Goal: Task Accomplishment & Management: Manage account settings

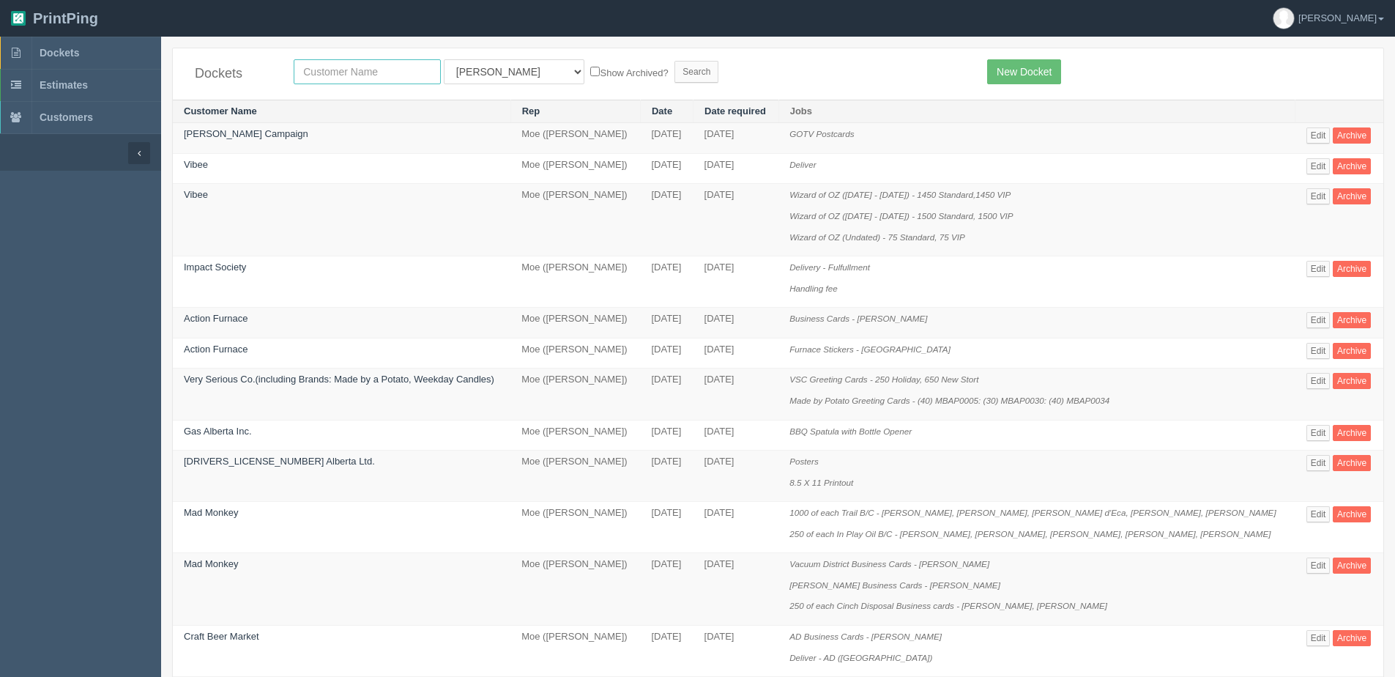
click at [409, 68] on input "text" at bounding box center [367, 71] width 147 height 25
type input "coutry"
click at [675, 61] on input "Search" at bounding box center [697, 72] width 44 height 22
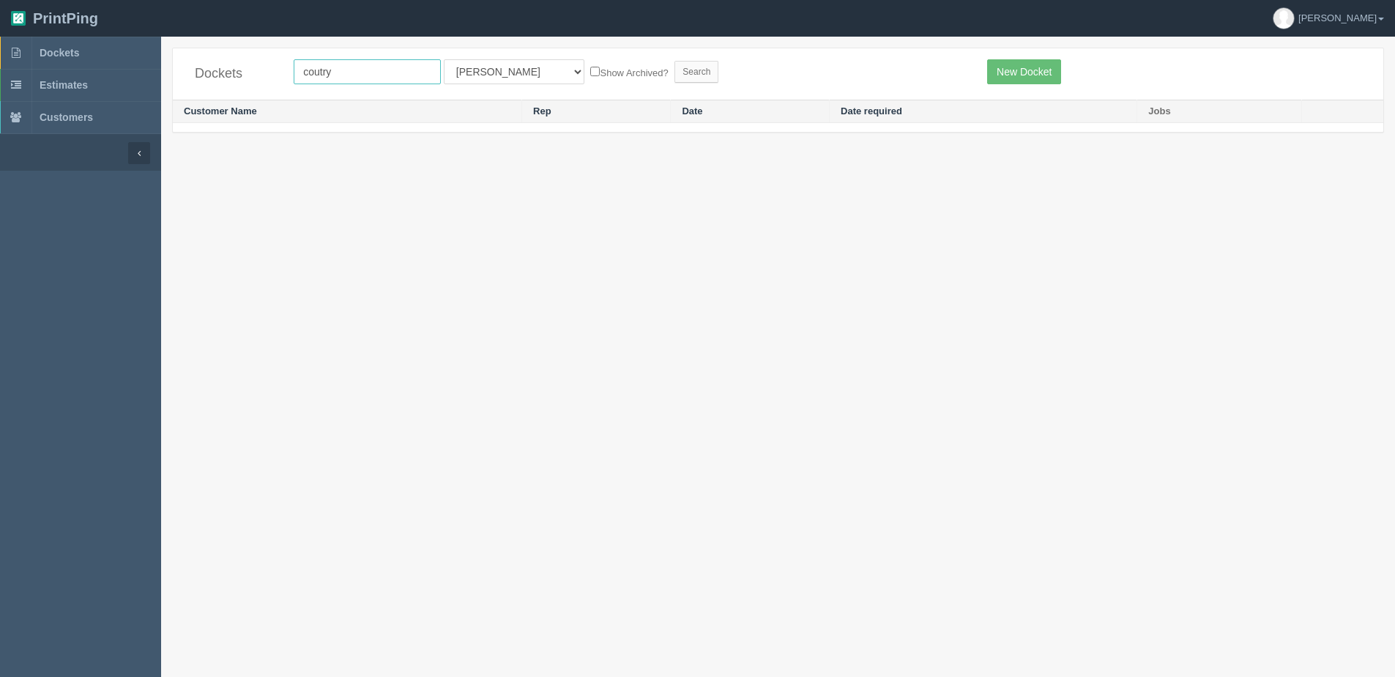
click at [315, 73] on input "coutry" at bounding box center [367, 71] width 147 height 25
type input "country"
click at [675, 61] on input "Search" at bounding box center [697, 72] width 44 height 22
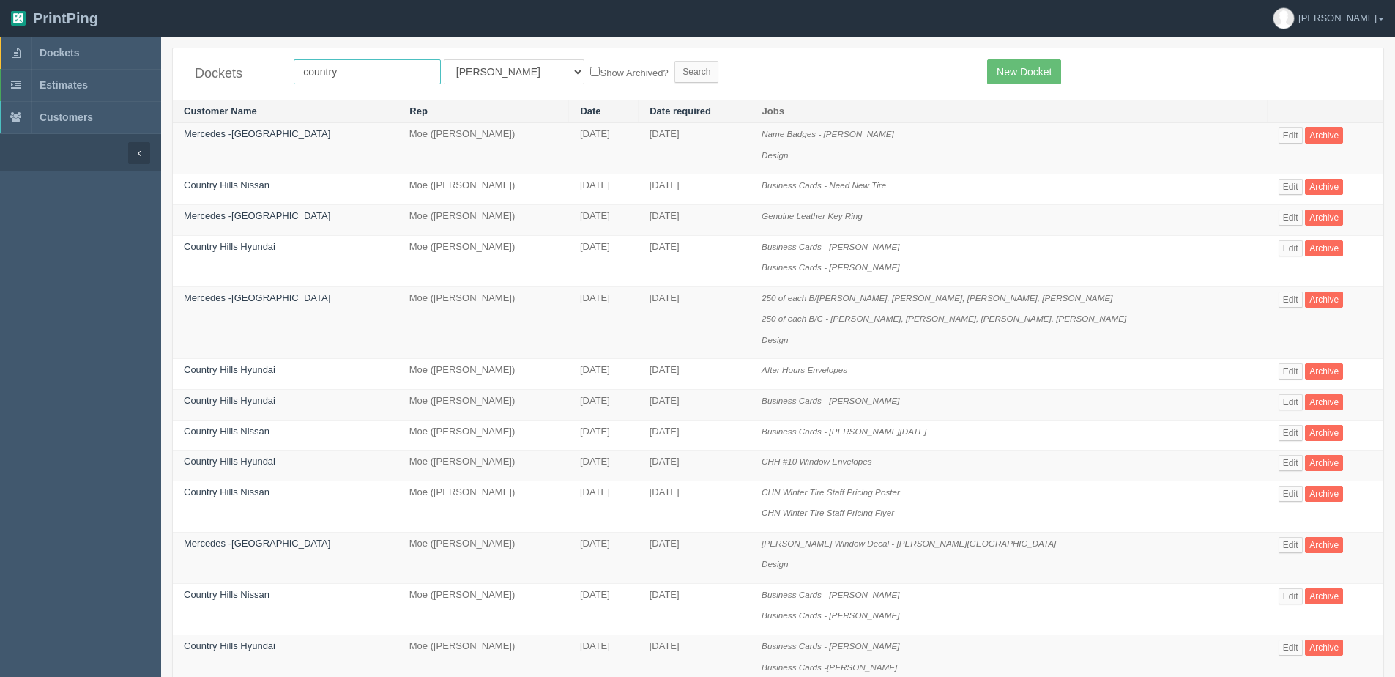
click at [348, 69] on input "country" at bounding box center [367, 71] width 147 height 25
type input "country hills"
click at [675, 61] on input "Search" at bounding box center [697, 72] width 44 height 22
click at [590, 68] on label "Show Archived?" at bounding box center [629, 72] width 78 height 17
click at [590, 68] on input "Show Archived?" at bounding box center [595, 72] width 10 height 10
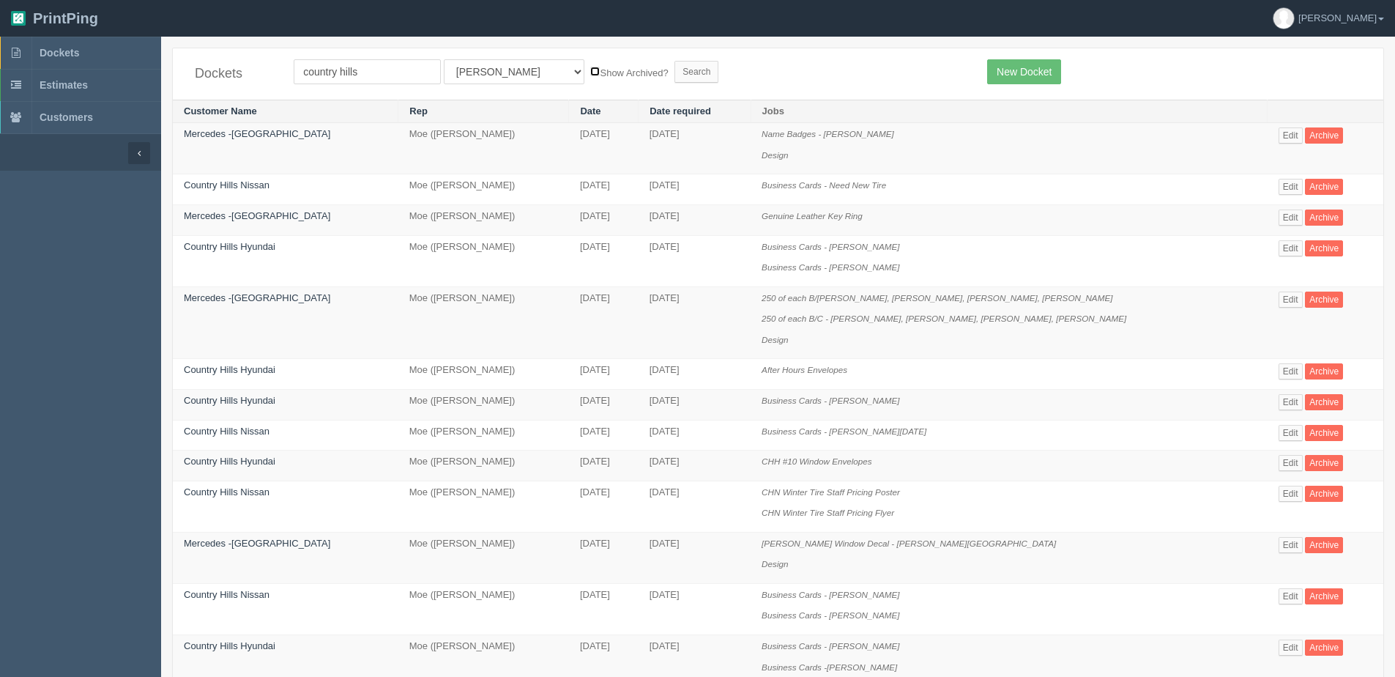
checkbox input "true"
click at [675, 67] on input "Search" at bounding box center [697, 72] width 44 height 22
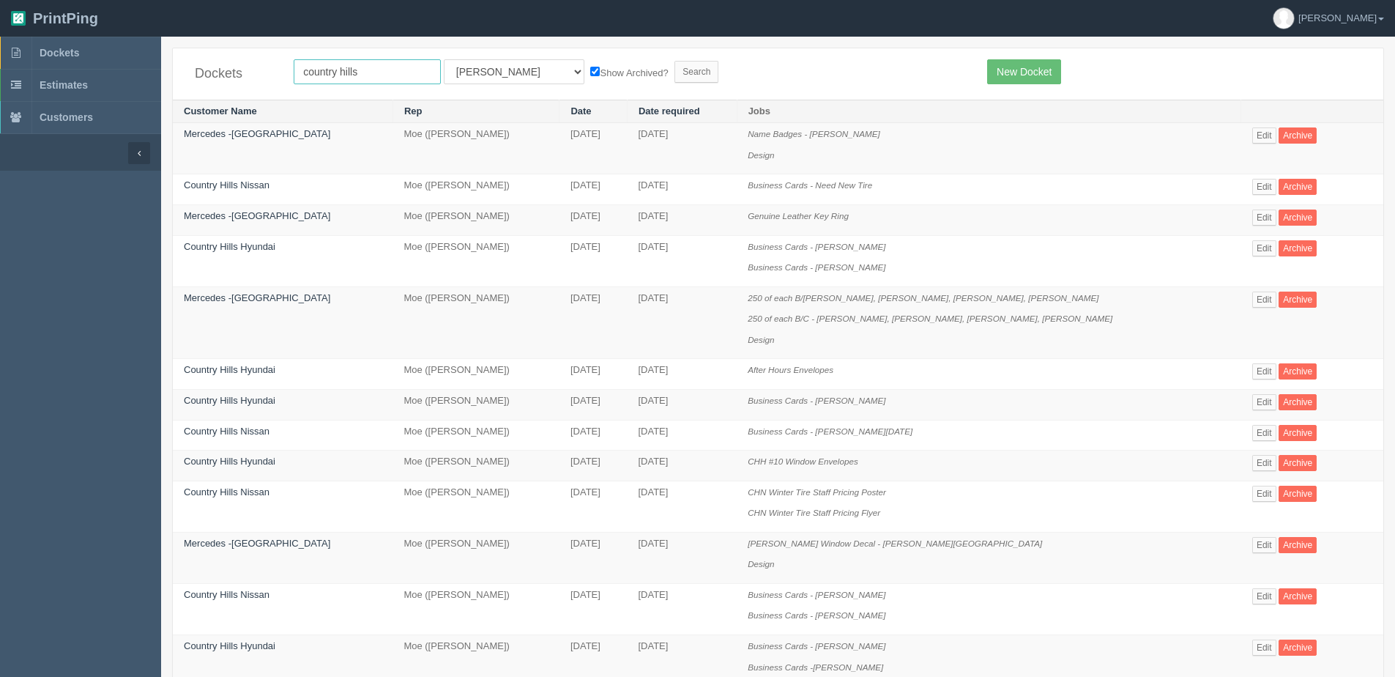
click at [390, 82] on input "country hills" at bounding box center [367, 71] width 147 height 25
type input "country [PERSON_NAME]"
click at [675, 70] on input "Search" at bounding box center [697, 72] width 44 height 22
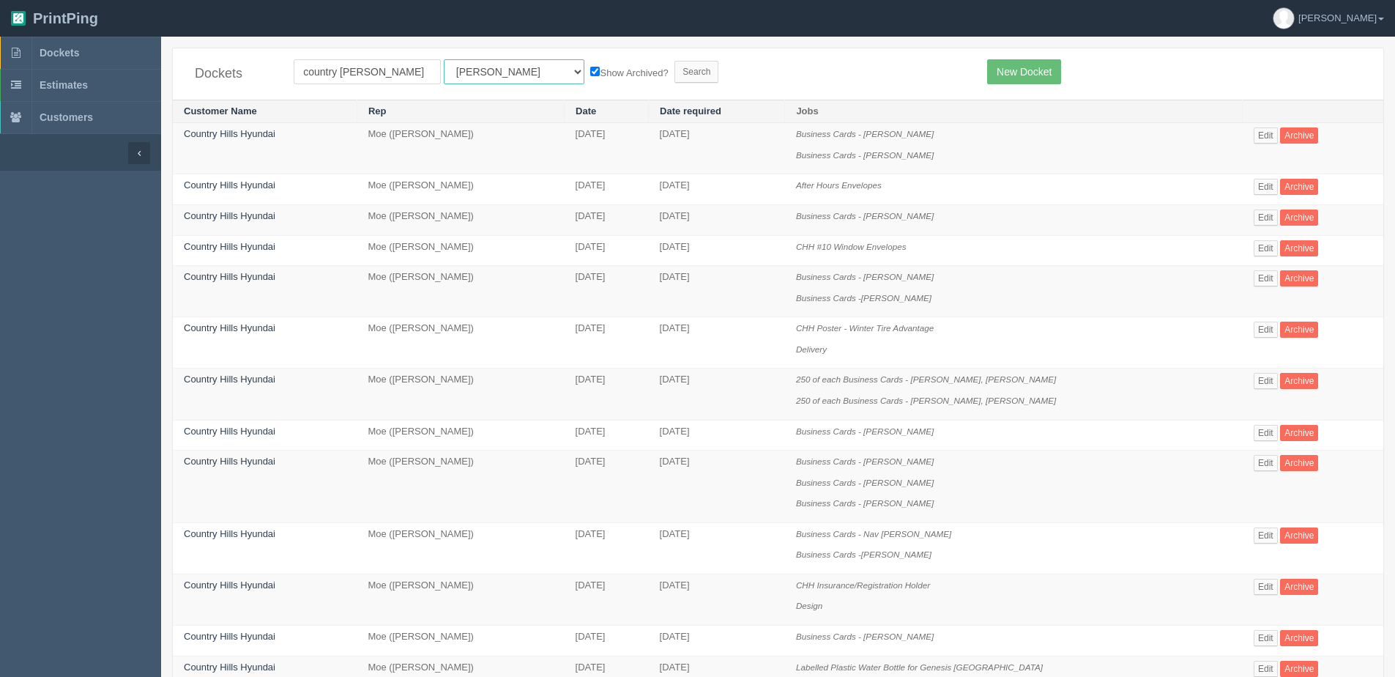
drag, startPoint x: 461, startPoint y: 67, endPoint x: 459, endPoint y: 86, distance: 19.2
click at [461, 70] on select "All Users Ali Ali Test 1 Aly Amy Ankit Arif Brandon Dan France Greg Jim Mark Ma…" at bounding box center [514, 71] width 141 height 25
select select "1"
click at [444, 59] on select "All Users Ali Ali Test 1 Aly Amy Ankit Arif Brandon Dan France Greg Jim Mark Ma…" at bounding box center [514, 71] width 141 height 25
click at [675, 77] on input "Search" at bounding box center [697, 72] width 44 height 22
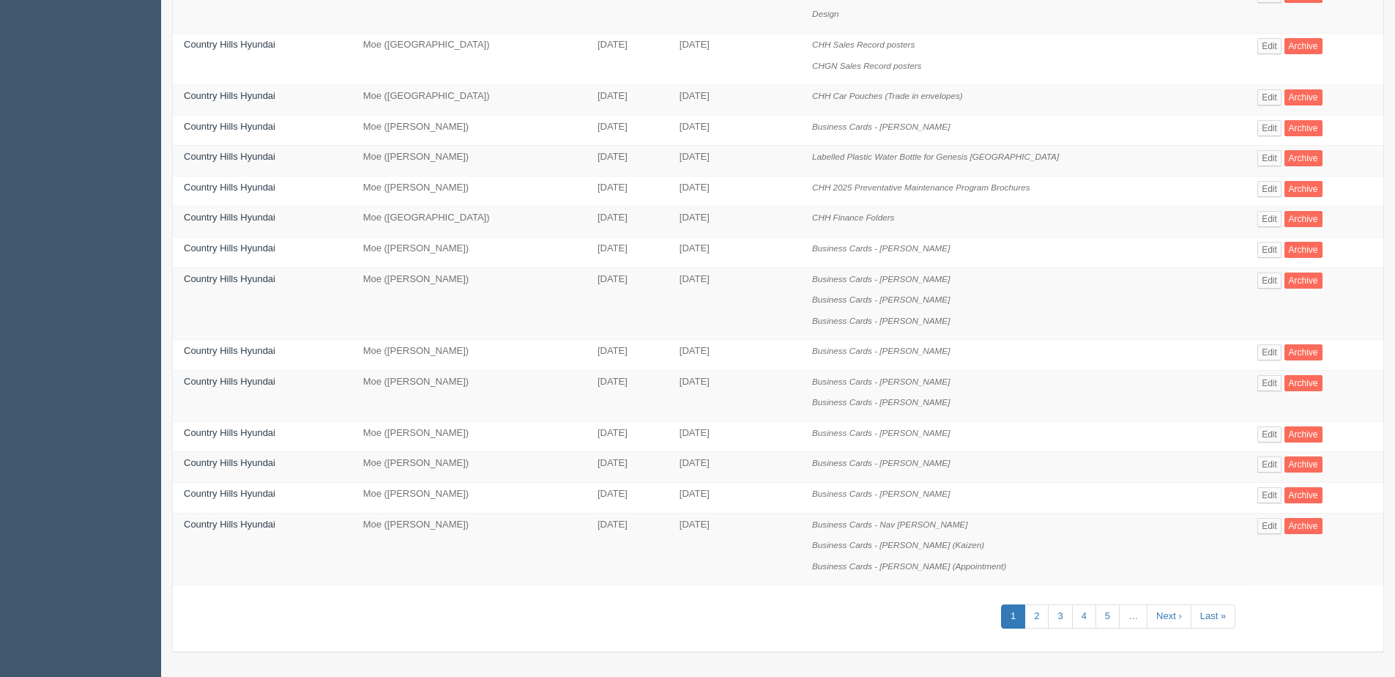
scroll to position [593, 0]
click at [1030, 616] on link "2" at bounding box center [1037, 616] width 24 height 24
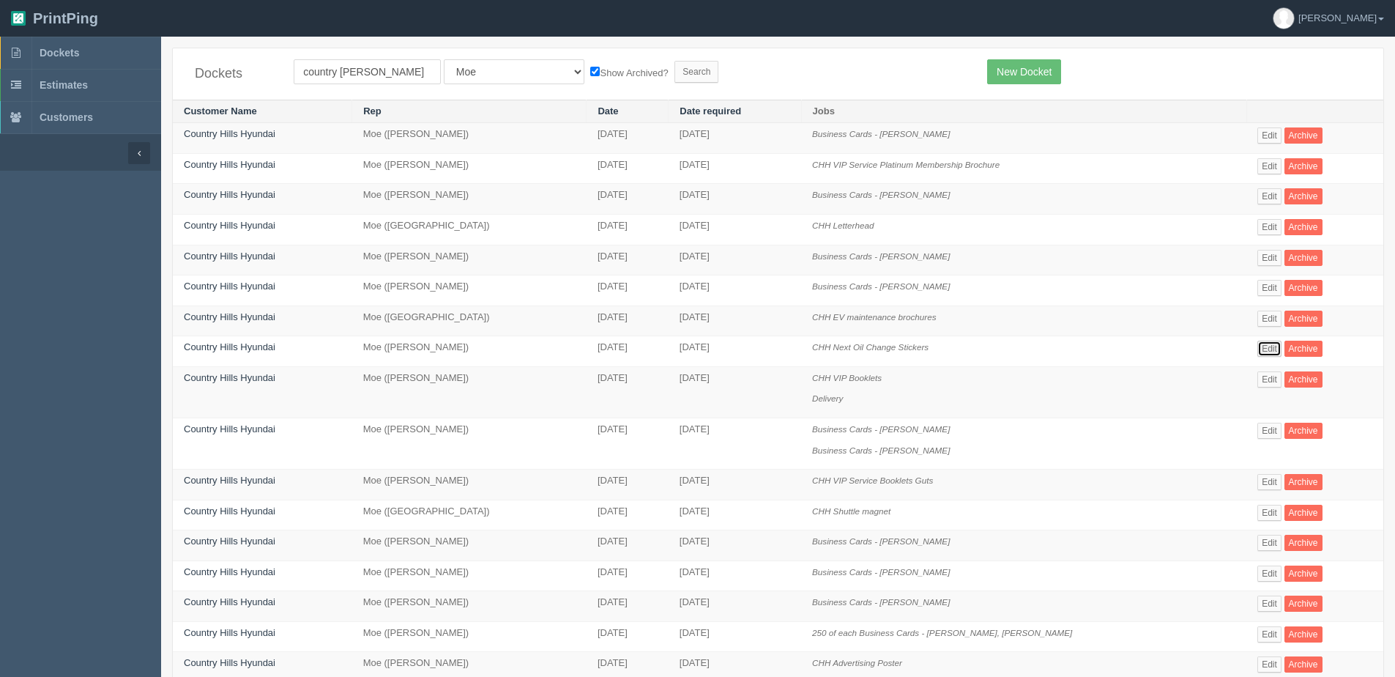
click at [1260, 349] on link "Edit" at bounding box center [1270, 349] width 24 height 16
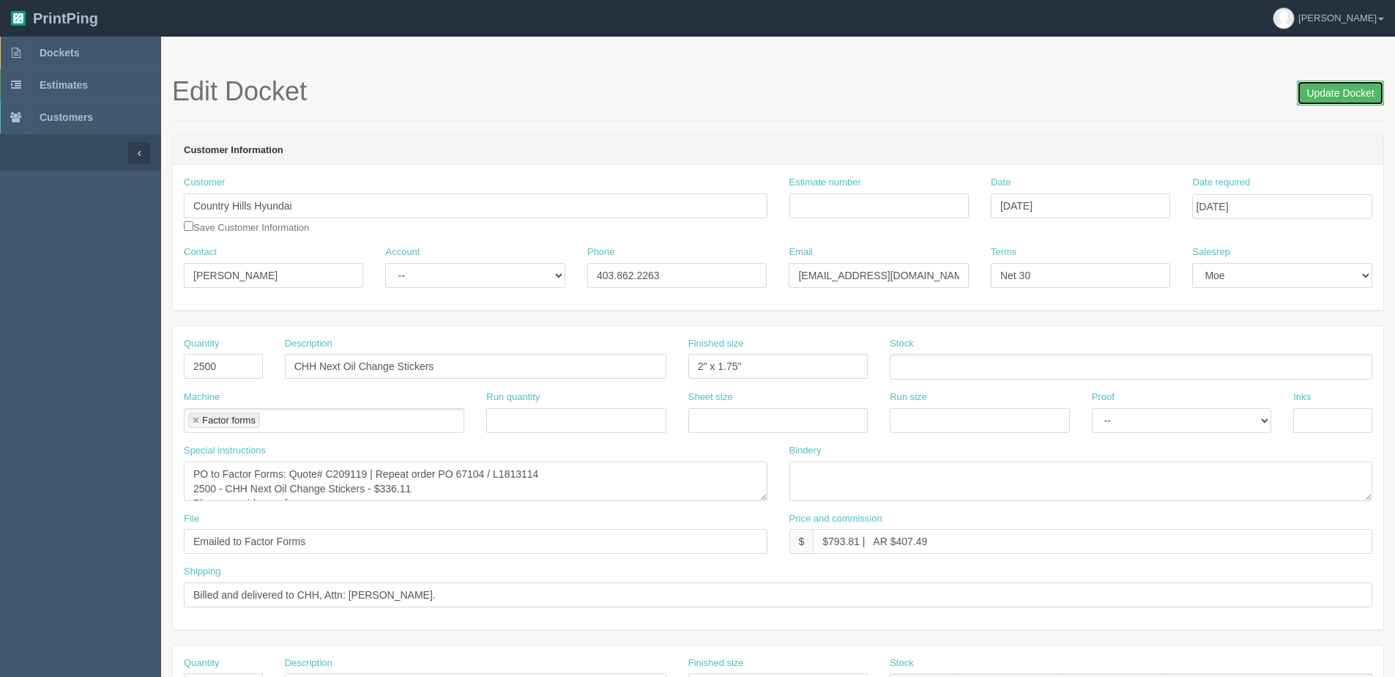
drag, startPoint x: 1336, startPoint y: 86, endPoint x: 1310, endPoint y: 88, distance: 26.4
click at [1336, 86] on input "Update Docket" at bounding box center [1340, 93] width 87 height 25
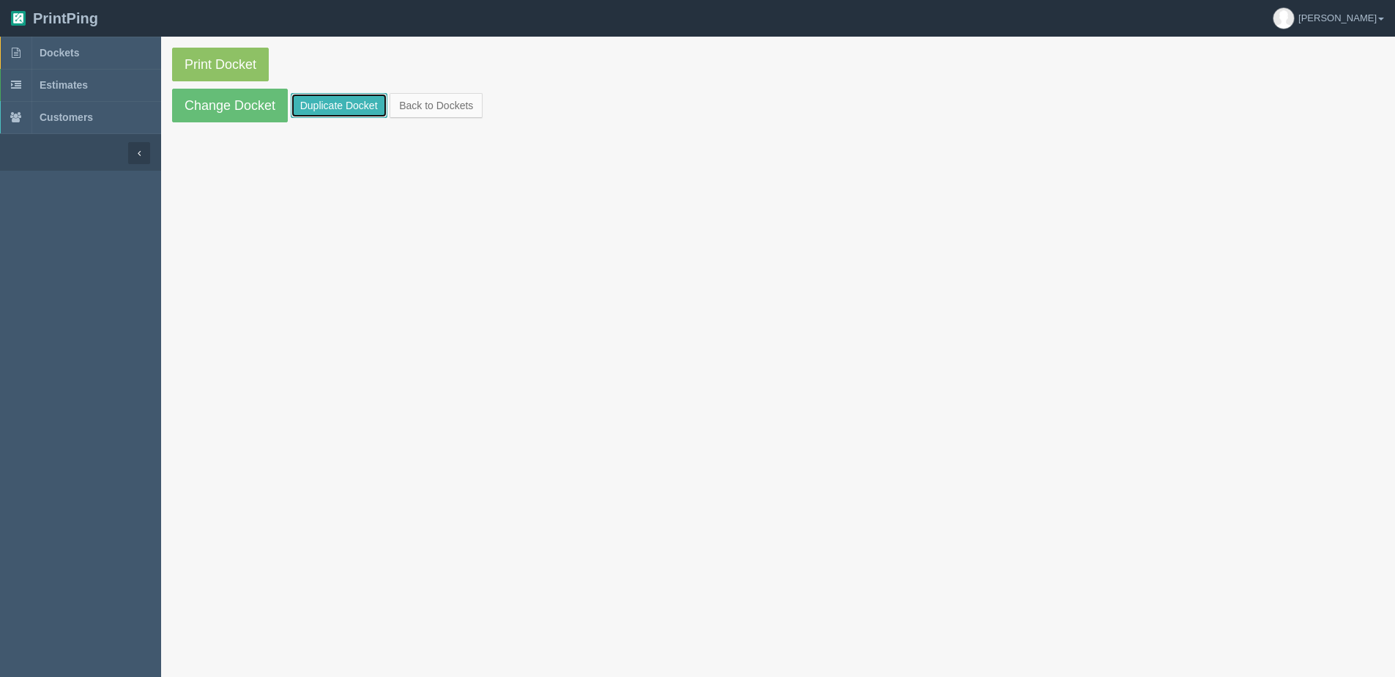
click at [362, 105] on link "Duplicate Docket" at bounding box center [339, 105] width 97 height 25
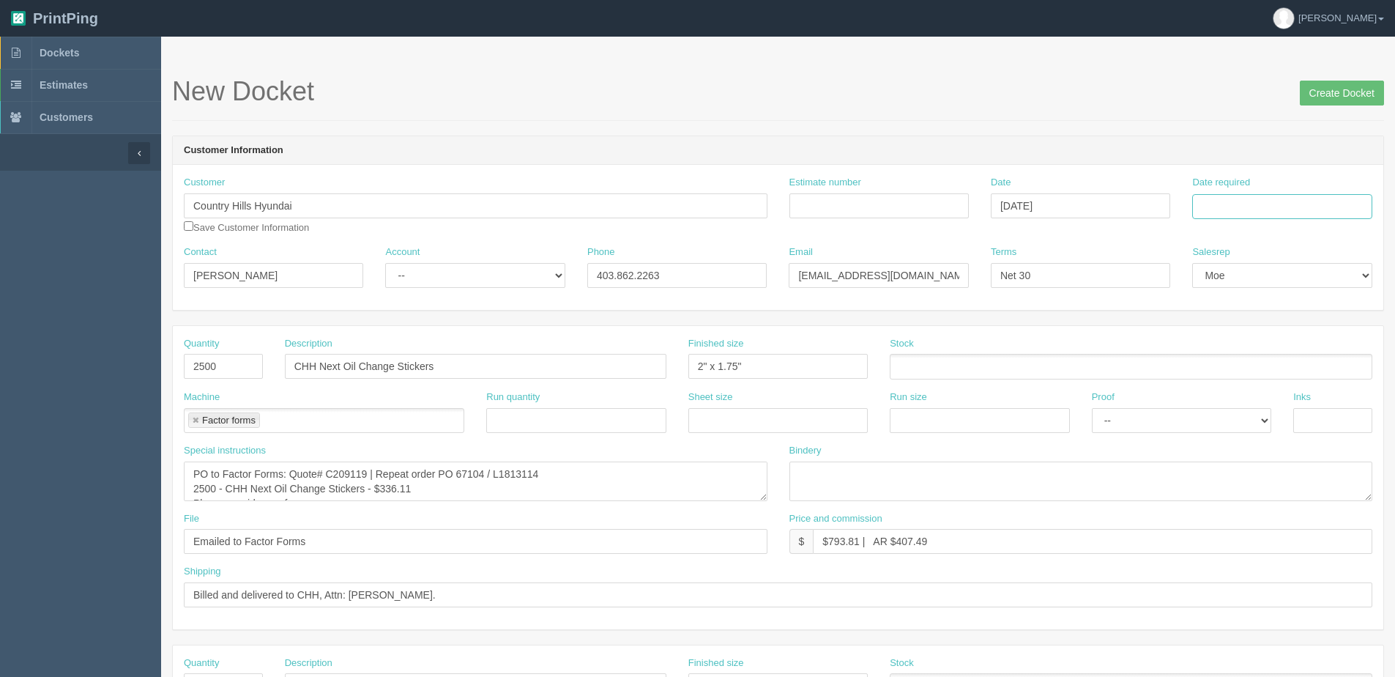
click at [1310, 203] on input "Date required" at bounding box center [1282, 206] width 179 height 25
click at [1221, 418] on th "[DATE]" at bounding box center [1264, 409] width 136 height 21
click at [1271, 368] on td "29" at bounding box center [1266, 367] width 21 height 21
type input "October 29, 2025"
drag, startPoint x: 334, startPoint y: 474, endPoint x: 369, endPoint y: 475, distance: 35.2
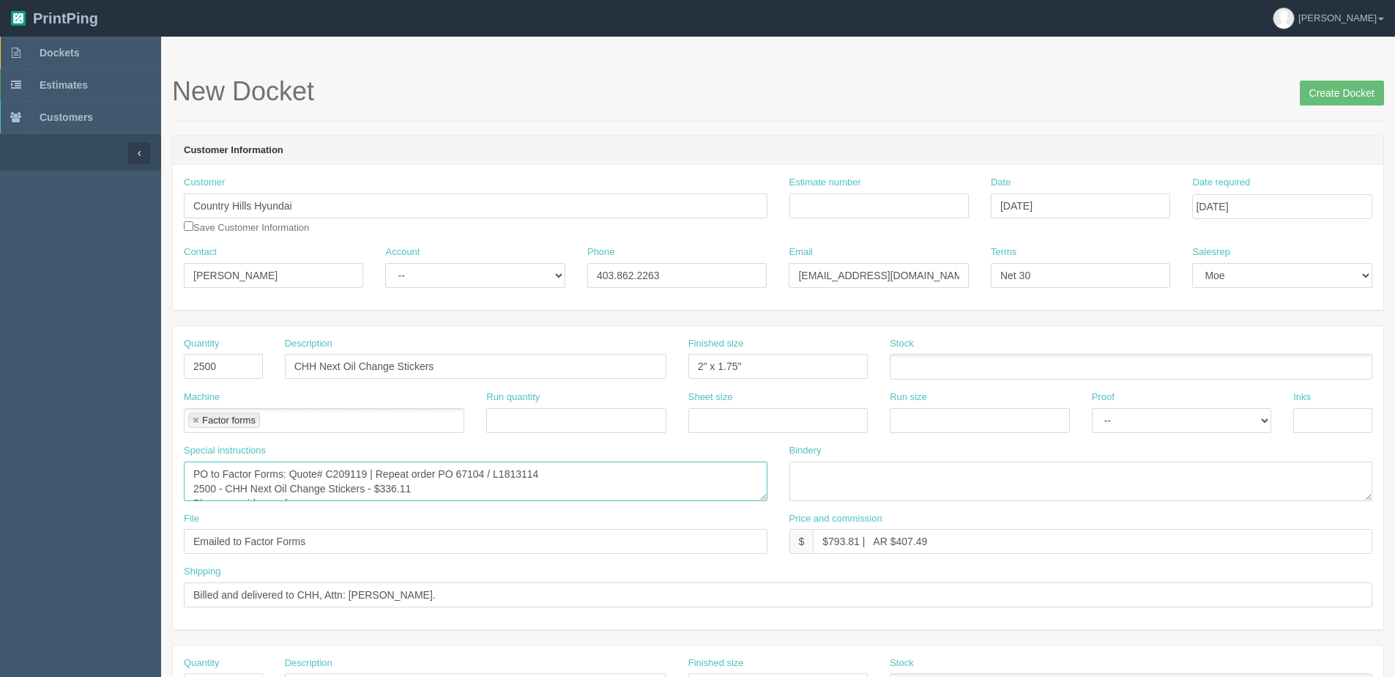
click at [369, 475] on textarea "PO to Factor Forms: Quote# C209119 | Repeat order PO 67104 / L1813114 2500 - CH…" at bounding box center [476, 481] width 584 height 40
drag, startPoint x: 381, startPoint y: 491, endPoint x: 439, endPoint y: 491, distance: 57.9
click at [437, 491] on textarea "PO to Factor Forms: Quote# C209119 | Repeat order PO 67104 / L1813114 2500 - CH…" at bounding box center [476, 481] width 584 height 40
type textarea "PO to Factor Forms: Quote# C210341| Repeat order PO 67104 / L1813114 2500 - CHH…"
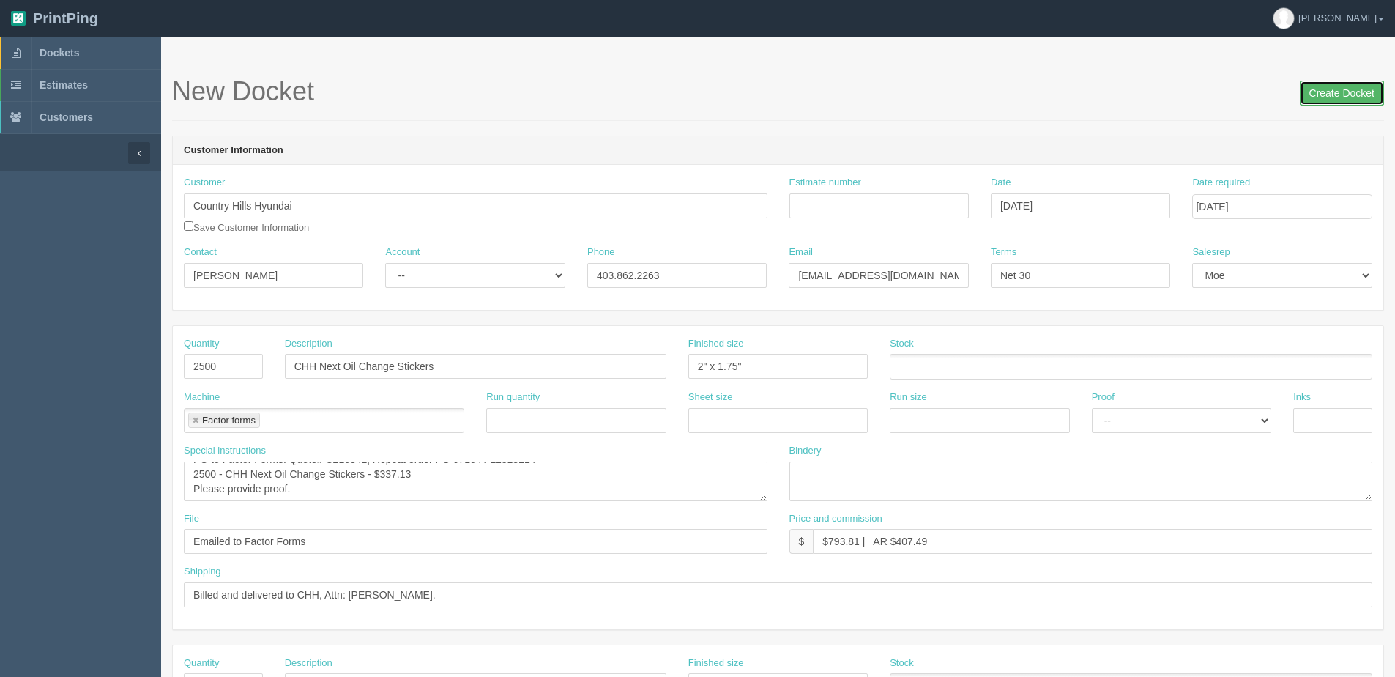
drag, startPoint x: 1338, startPoint y: 87, endPoint x: 1089, endPoint y: 94, distance: 249.1
click at [1304, 98] on input "Create Docket" at bounding box center [1342, 93] width 84 height 25
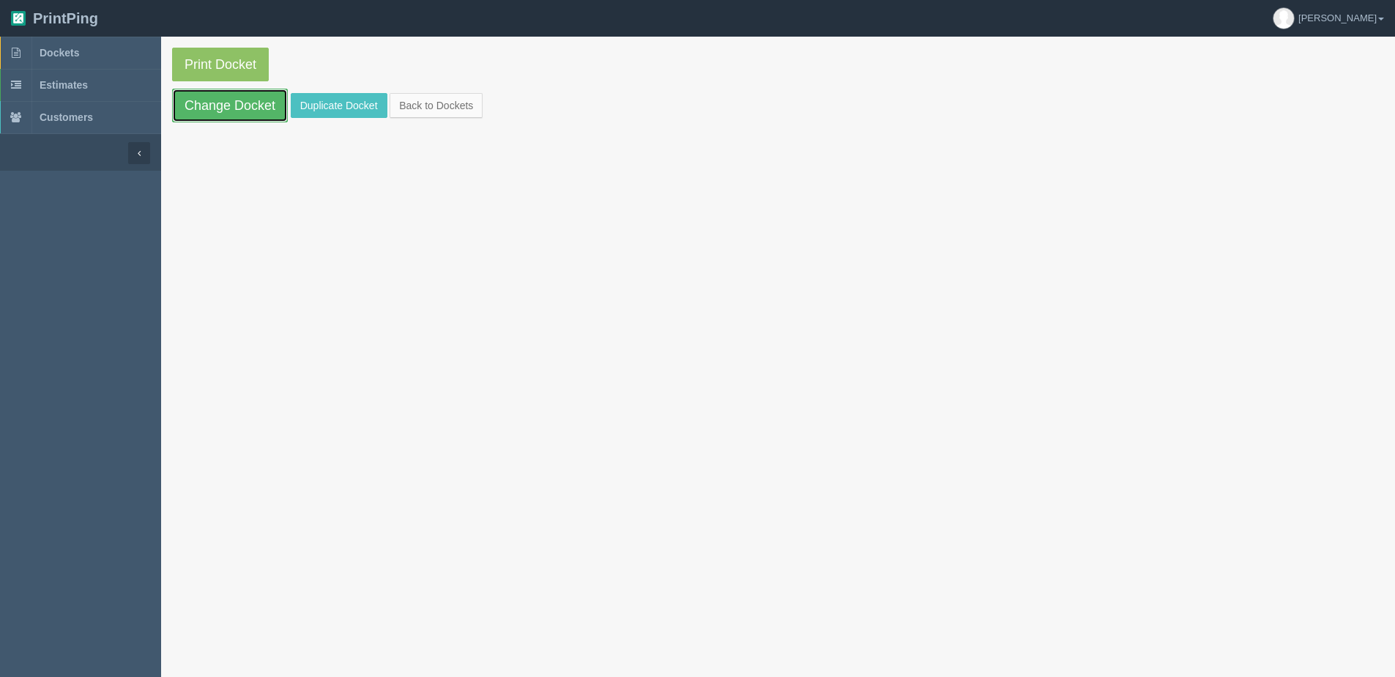
click at [256, 107] on link "Change Docket" at bounding box center [230, 106] width 116 height 34
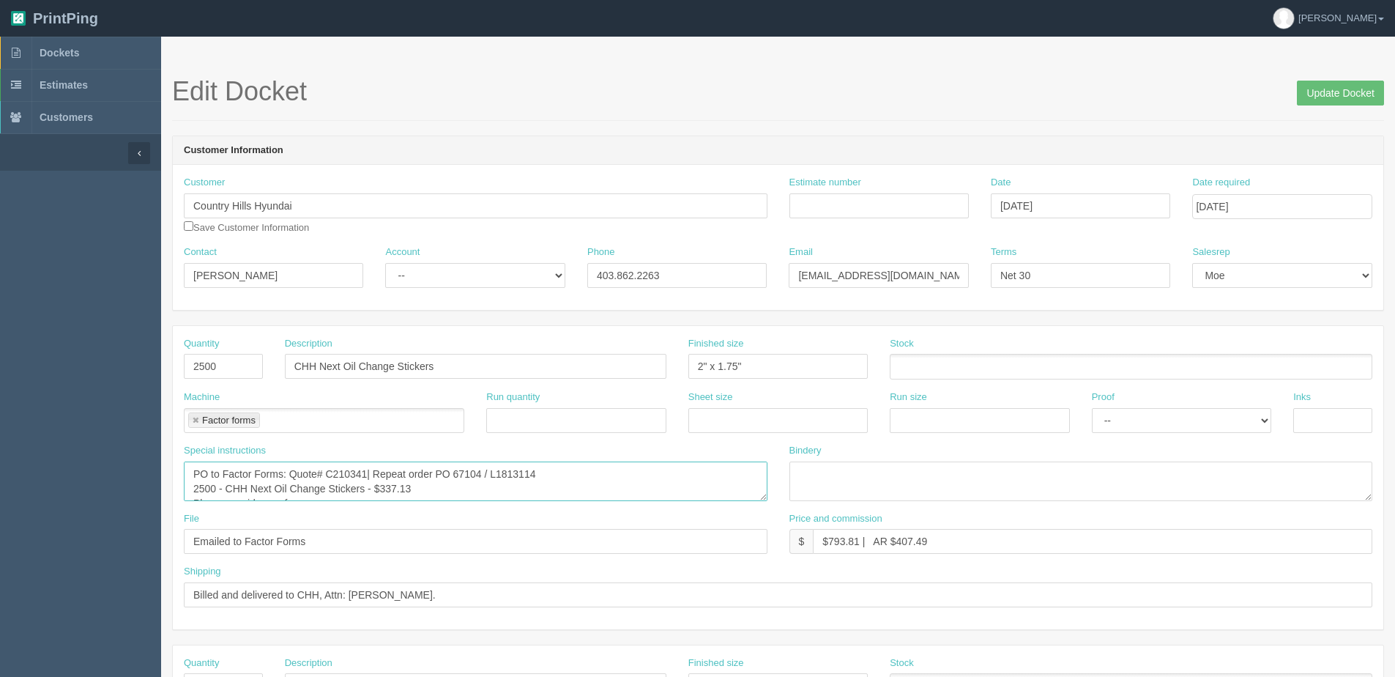
drag, startPoint x: 459, startPoint y: 468, endPoint x: 481, endPoint y: 468, distance: 21.2
click at [481, 468] on textarea "PO to Factor Forms: Quote# C210341| Repeat order PO 67104 / L1813114 2500 - CHH…" at bounding box center [476, 481] width 584 height 40
drag, startPoint x: 505, startPoint y: 479, endPoint x: 618, endPoint y: 459, distance: 114.5
click at [619, 464] on textarea "PO to Factor Forms: Quote# C210341| Repeat order PO 67104 / L1813114 2500 - CHH…" at bounding box center [476, 481] width 584 height 40
type textarea "PO to Factor Forms: Quote# C210341| Repeat order PO 69454 / L1835492 2500 - CHH…"
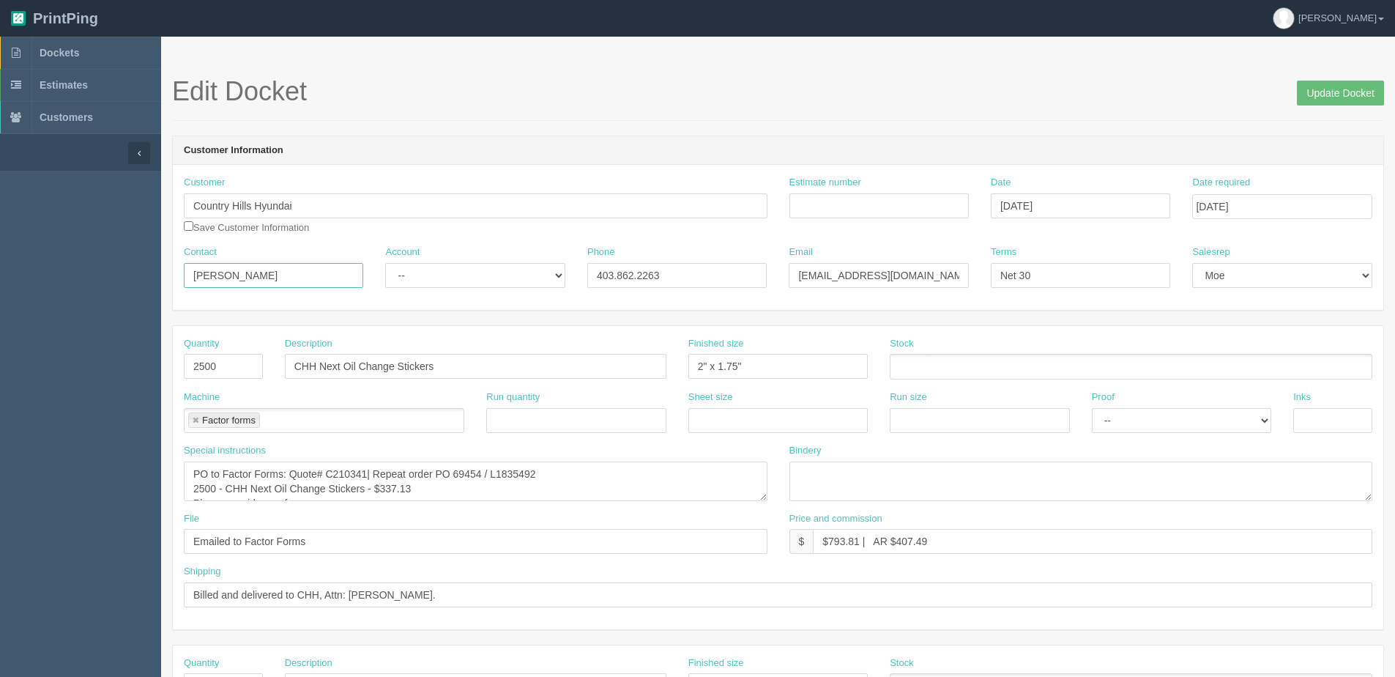
drag, startPoint x: 133, startPoint y: 274, endPoint x: 125, endPoint y: 274, distance: 8.1
click at [126, 274] on section "Dockets Estimates Customers" at bounding box center [697, 684] width 1395 height 1294
type input "Max Bartlett"
drag, startPoint x: 916, startPoint y: 284, endPoint x: 388, endPoint y: 283, distance: 528.2
click at [401, 286] on div "Contact Max Bartlett Account -- Existing Client Allrush Client Rep Client Phone…" at bounding box center [778, 271] width 1211 height 53
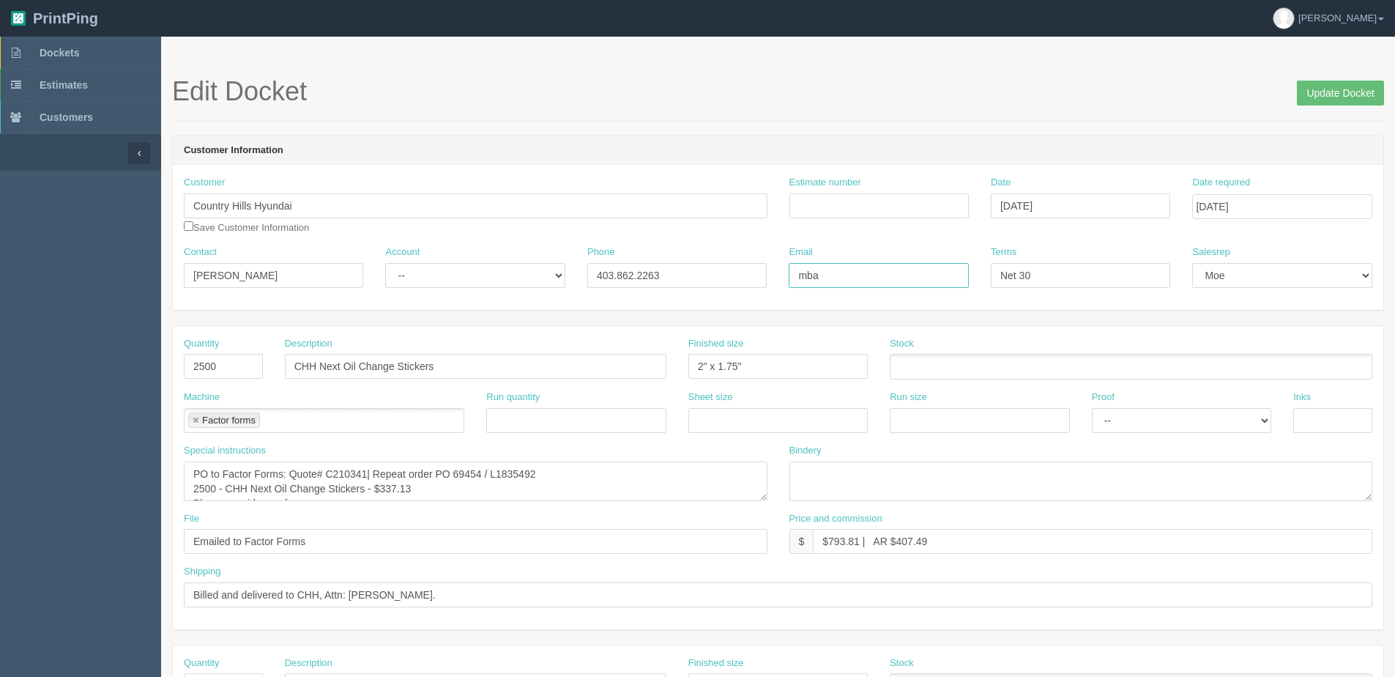
type input "mbartlett@kaizenauto.com"
drag, startPoint x: 664, startPoint y: 274, endPoint x: 273, endPoint y: 285, distance: 391.3
click at [307, 285] on div "Contact Max Bartlett Account -- Existing Client Allrush Client Rep Client Phone…" at bounding box center [778, 271] width 1211 height 53
type input "403.4444.7889"
drag, startPoint x: 831, startPoint y: 538, endPoint x: 860, endPoint y: 545, distance: 30.0
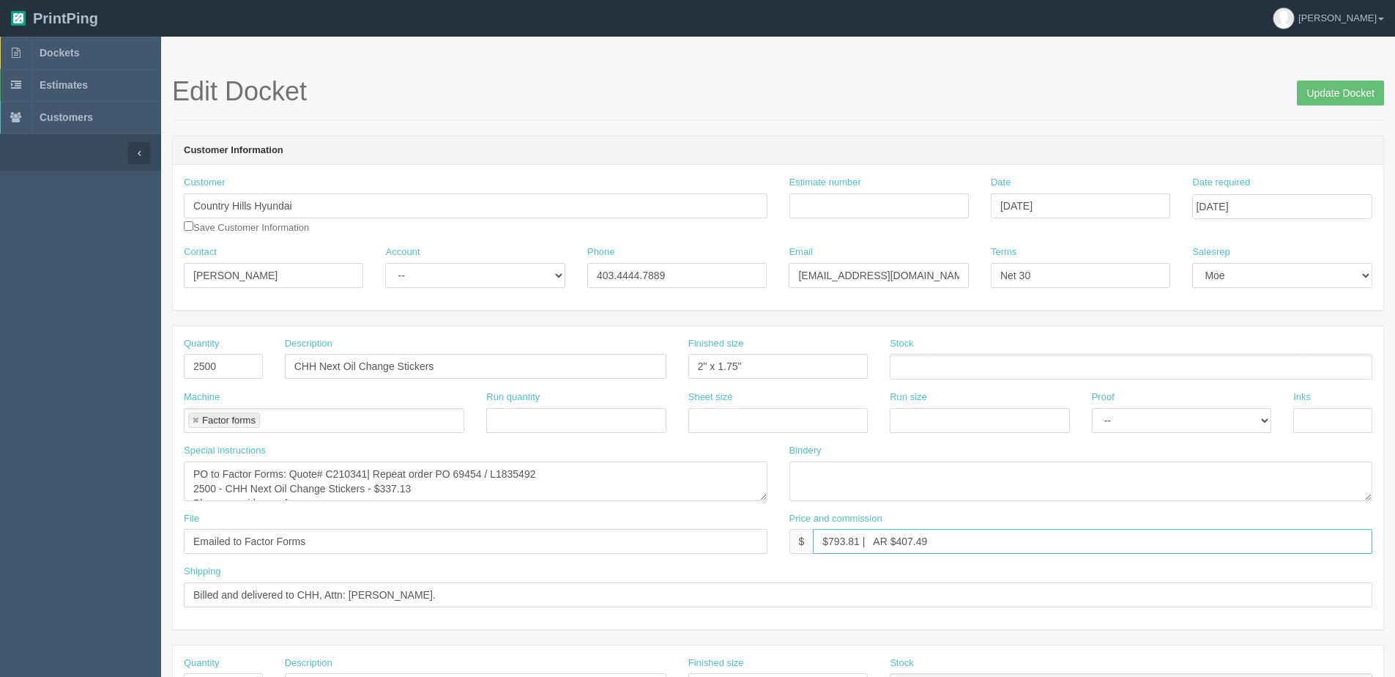
click at [860, 545] on input "$793.81 | AR $407.49" at bounding box center [1093, 541] width 560 height 25
drag, startPoint x: 897, startPoint y: 538, endPoint x: 1183, endPoint y: 492, distance: 290.0
click at [1181, 494] on div "Quantity 2500 Description CHH Next Oil Change Stickers Finished size 2" x 1.75"…" at bounding box center [778, 477] width 1211 height 303
type input "$557.68 | AR $170.27"
drag, startPoint x: 1366, startPoint y: 89, endPoint x: 1308, endPoint y: 86, distance: 57.9
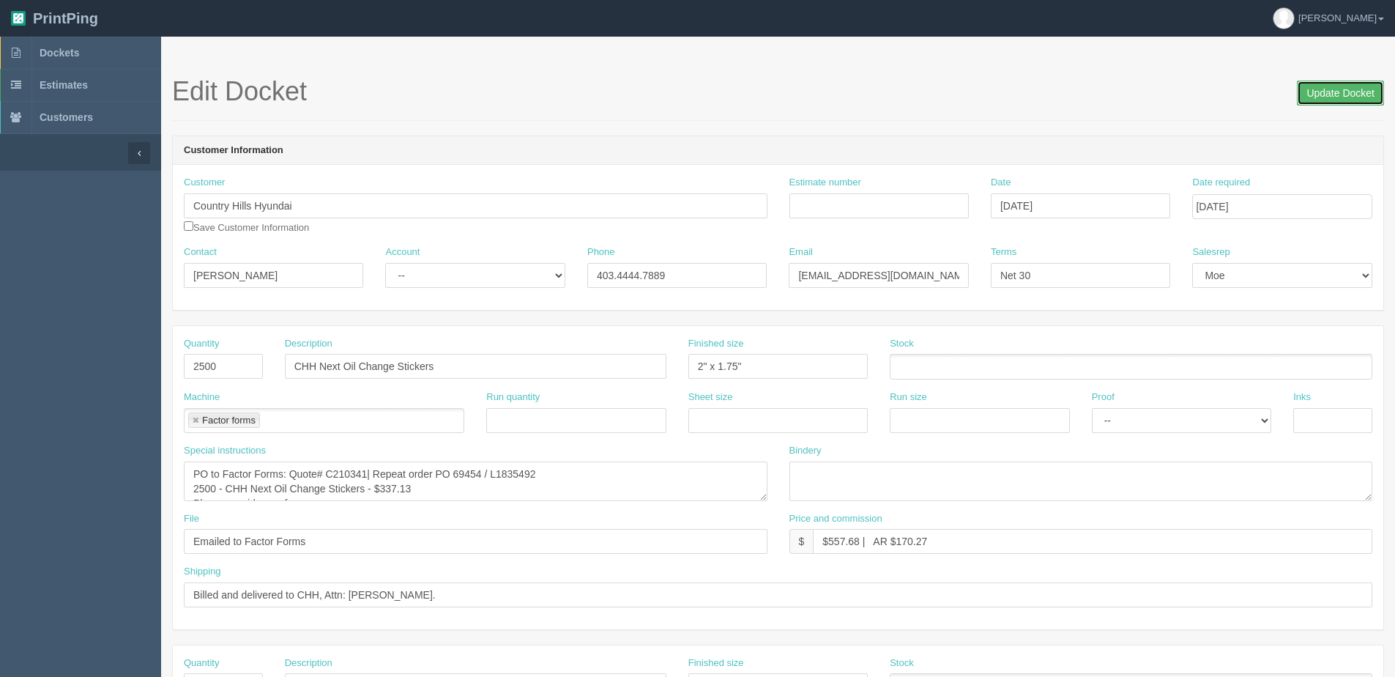
click at [1366, 89] on input "Update Docket" at bounding box center [1340, 93] width 87 height 25
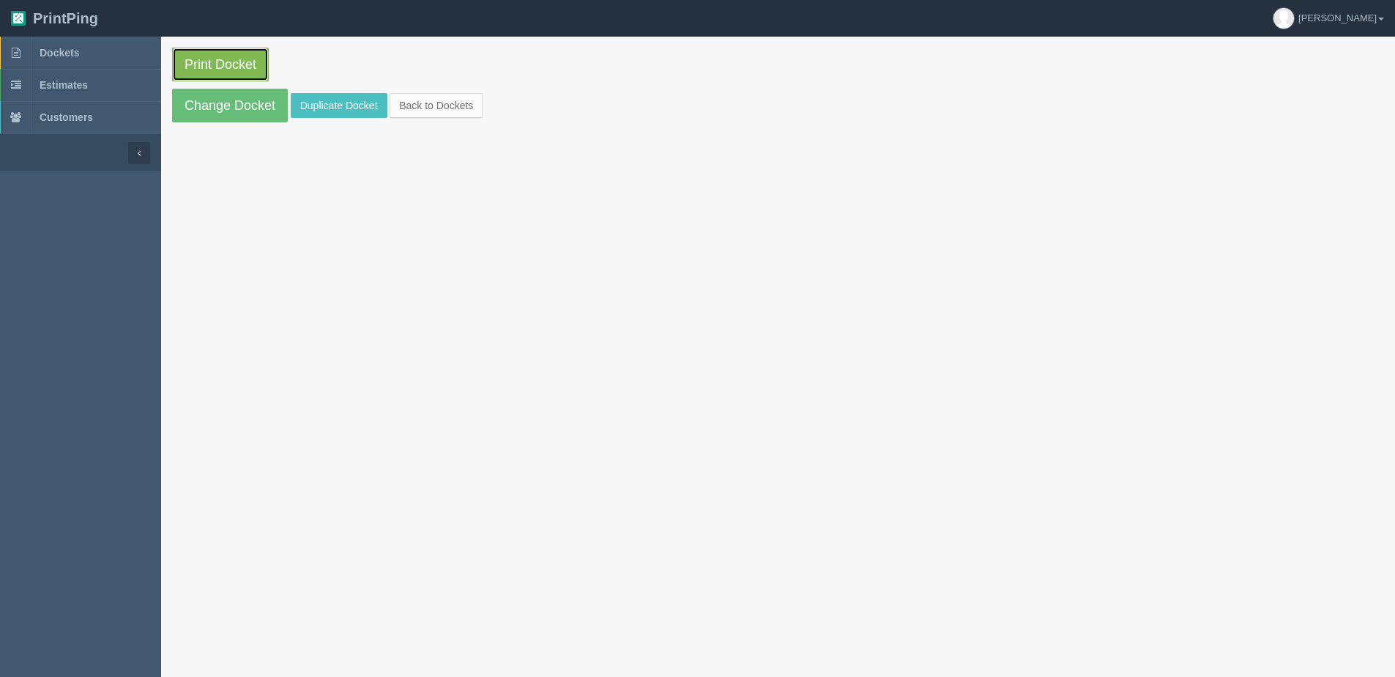
click at [204, 65] on link "Print Docket" at bounding box center [220, 65] width 97 height 34
drag, startPoint x: 457, startPoint y: 106, endPoint x: 447, endPoint y: 93, distance: 16.7
click at [456, 107] on link "Back to Dockets" at bounding box center [436, 105] width 93 height 25
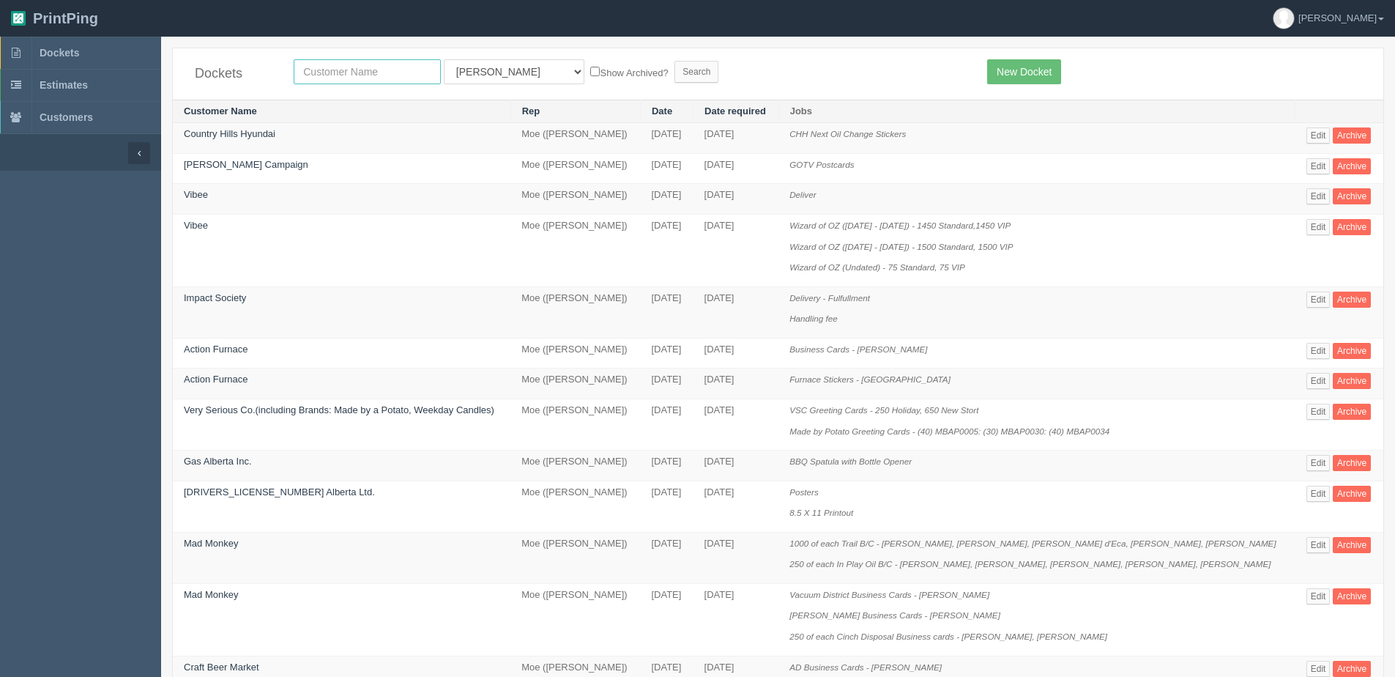
click at [366, 62] on input "text" at bounding box center [367, 71] width 147 height 25
type input "experienc"
click at [675, 61] on input "Search" at bounding box center [697, 72] width 44 height 22
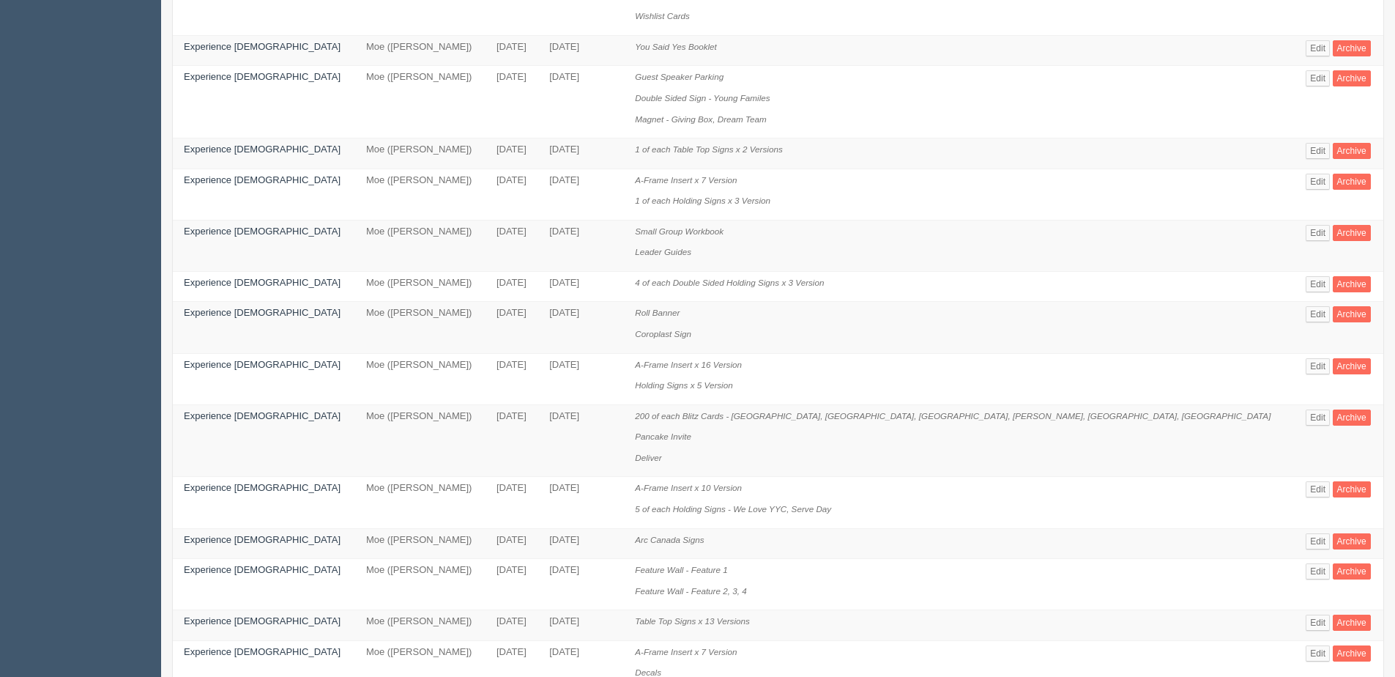
scroll to position [366, 0]
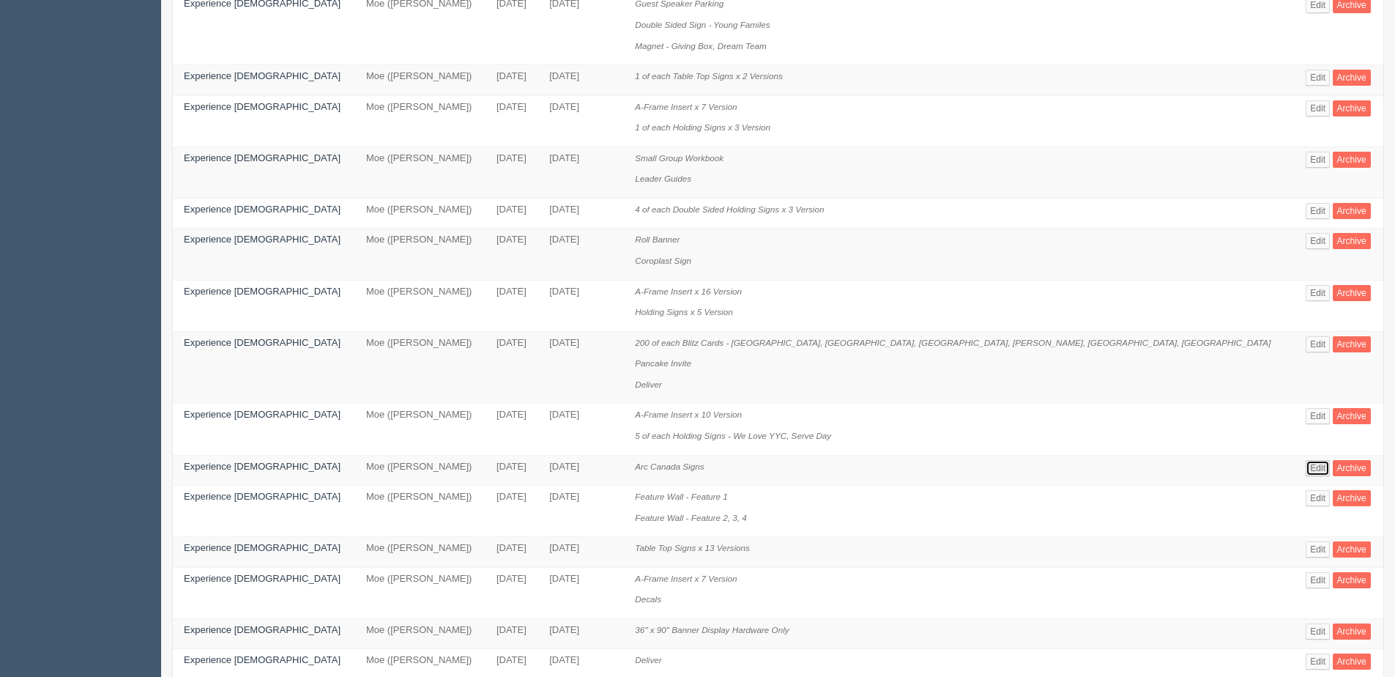
click at [1306, 470] on link "Edit" at bounding box center [1318, 468] width 24 height 16
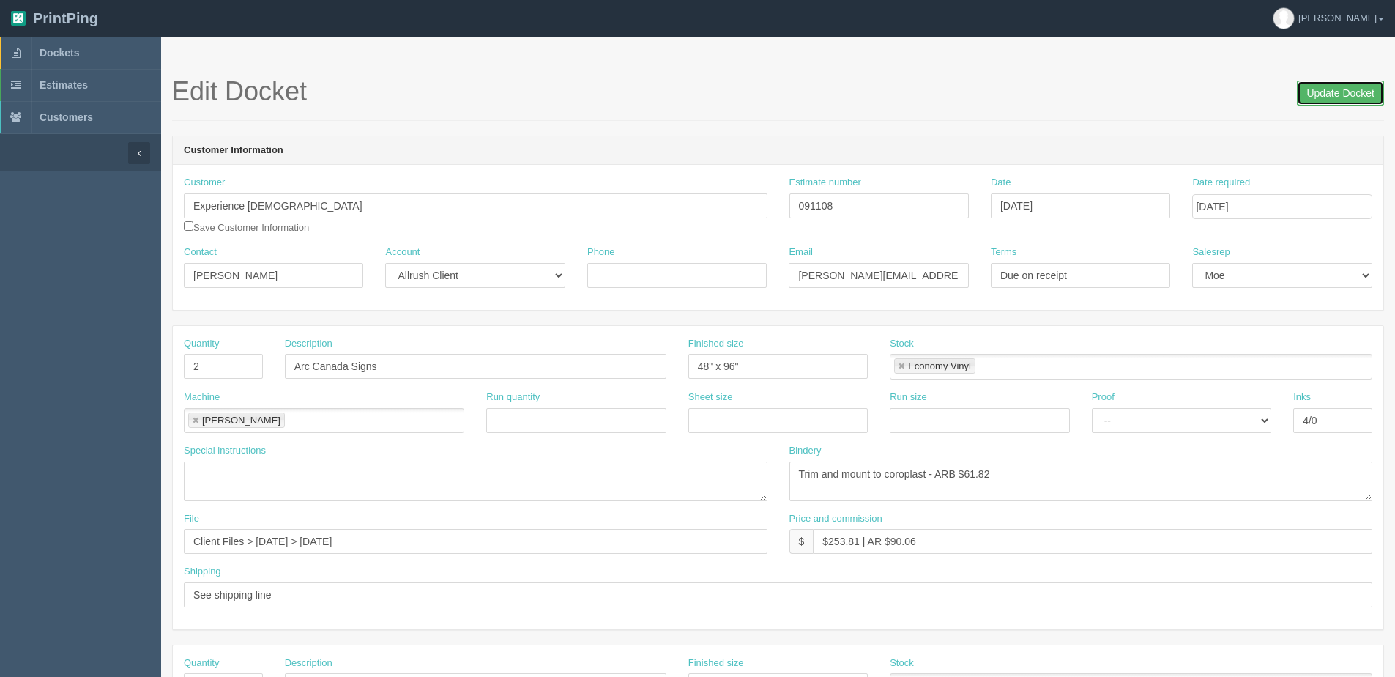
drag, startPoint x: 1353, startPoint y: 92, endPoint x: 1307, endPoint y: 87, distance: 46.4
click at [1352, 92] on input "Update Docket" at bounding box center [1340, 93] width 87 height 25
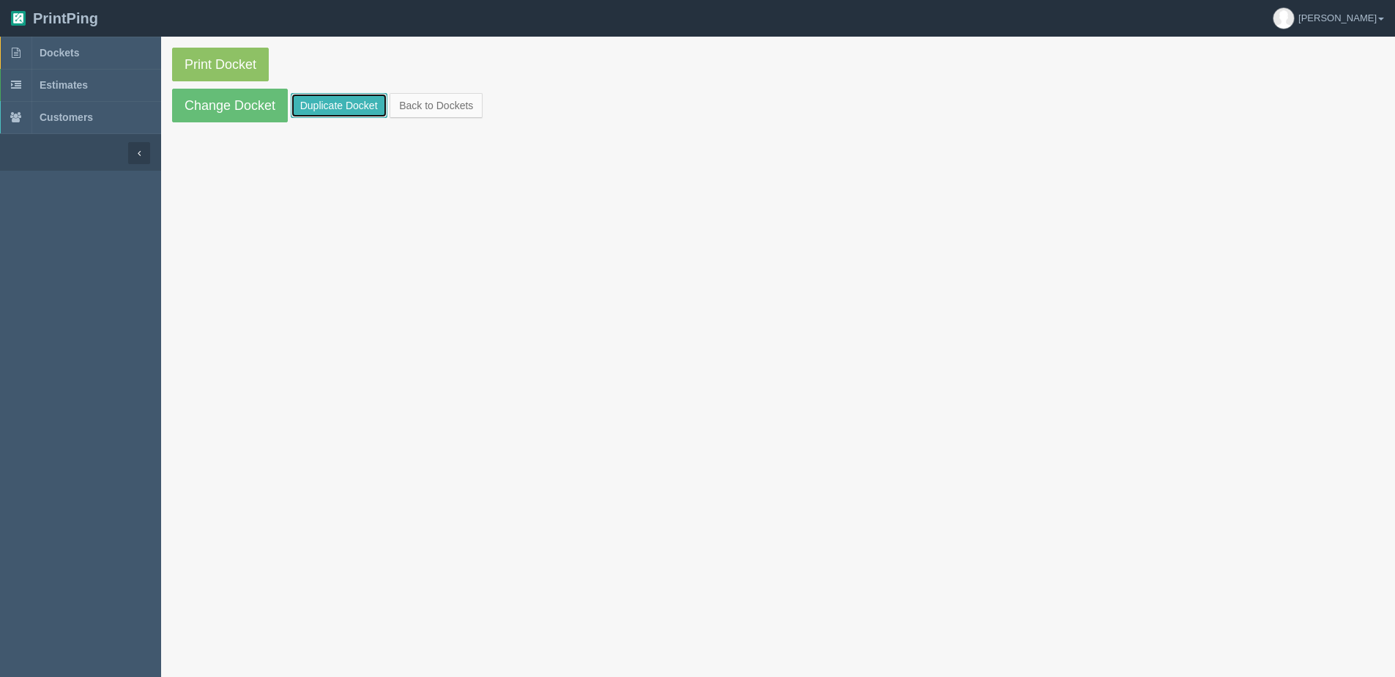
click at [331, 106] on link "Duplicate Docket" at bounding box center [339, 105] width 97 height 25
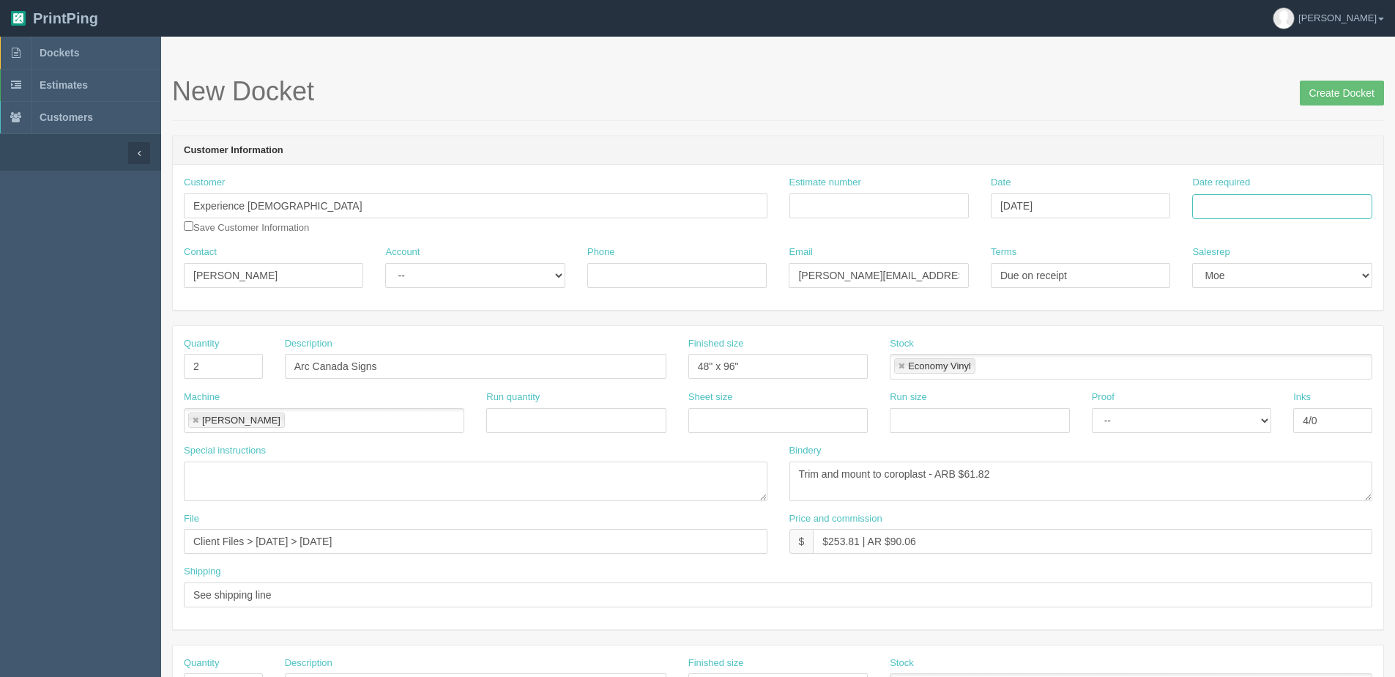
click at [1285, 207] on input "Date required" at bounding box center [1282, 206] width 179 height 25
click at [1236, 416] on th "[DATE]" at bounding box center [1264, 409] width 136 height 21
click at [1304, 325] on td "17" at bounding box center [1305, 325] width 18 height 21
type input "[DATE]"
drag, startPoint x: 423, startPoint y: 359, endPoint x: -140, endPoint y: 392, distance: 564.3
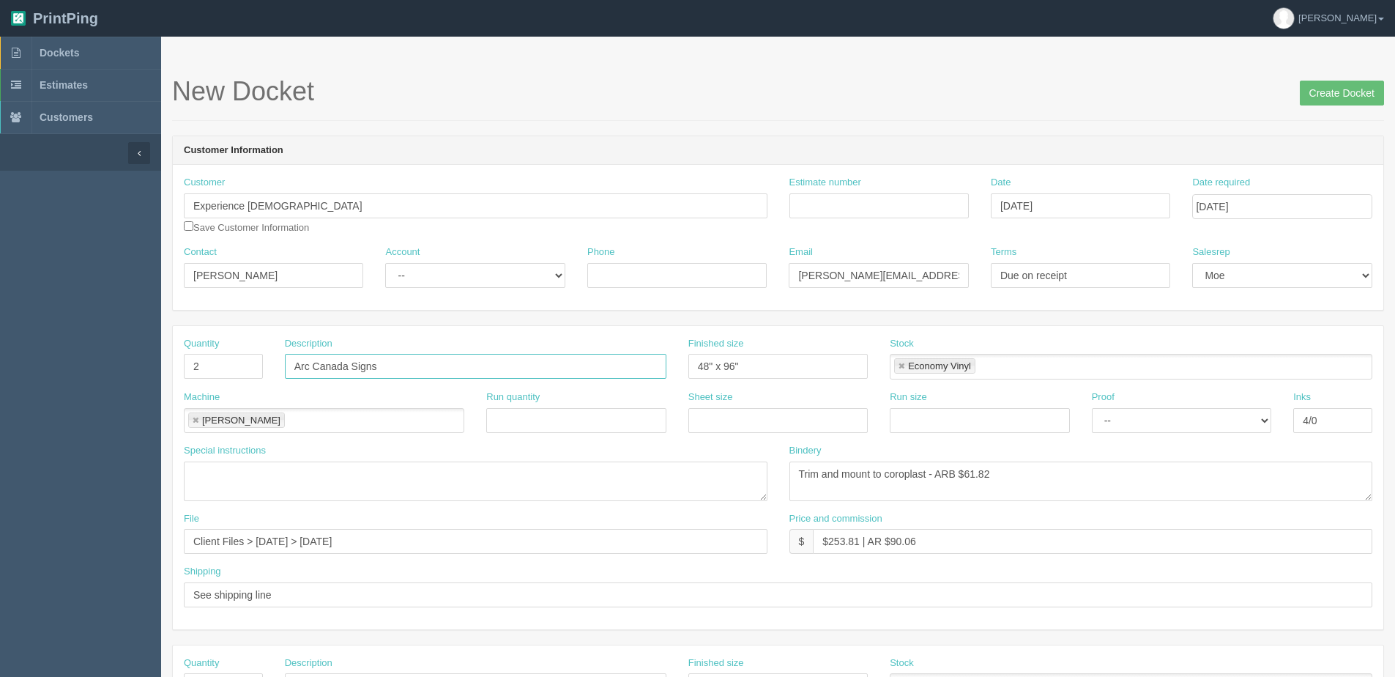
click at [0, 392] on html "PrintPing [PERSON_NAME] Edit account ( [PERSON_NAME][EMAIL_ADDRESS][DOMAIN_NAME…" at bounding box center [697, 665] width 1395 height 1330
type input "Info Bar Vinyl"
drag, startPoint x: 825, startPoint y: 474, endPoint x: 924, endPoint y: 486, distance: 100.4
click at [924, 486] on textarea "Trim and mount to coroplast - ARB $61.82" at bounding box center [1082, 481] width 584 height 40
type textarea "Trim to size - ARB $30.00"
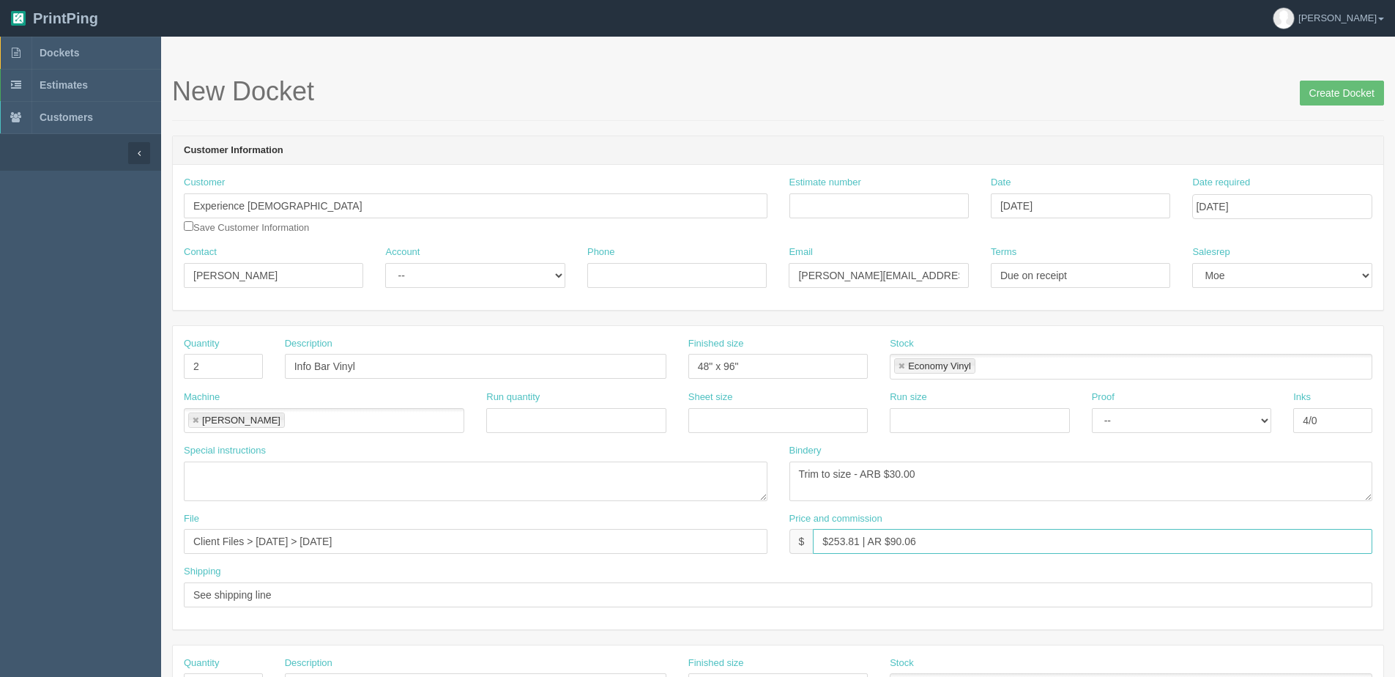
click at [862, 541] on input "$253.81 | AR $90.06" at bounding box center [1093, 541] width 560 height 25
drag, startPoint x: 829, startPoint y: 543, endPoint x: 859, endPoint y: 535, distance: 31.1
click at [859, 535] on input "$253.81 | AR $90.06" at bounding box center [1093, 541] width 560 height 25
drag, startPoint x: 891, startPoint y: 545, endPoint x: 1011, endPoint y: 500, distance: 128.2
click at [979, 510] on div "Quantity 2 Description Info Bar Vinyl Finished size 48" x 96" Stock Economy Vin…" at bounding box center [778, 477] width 1211 height 303
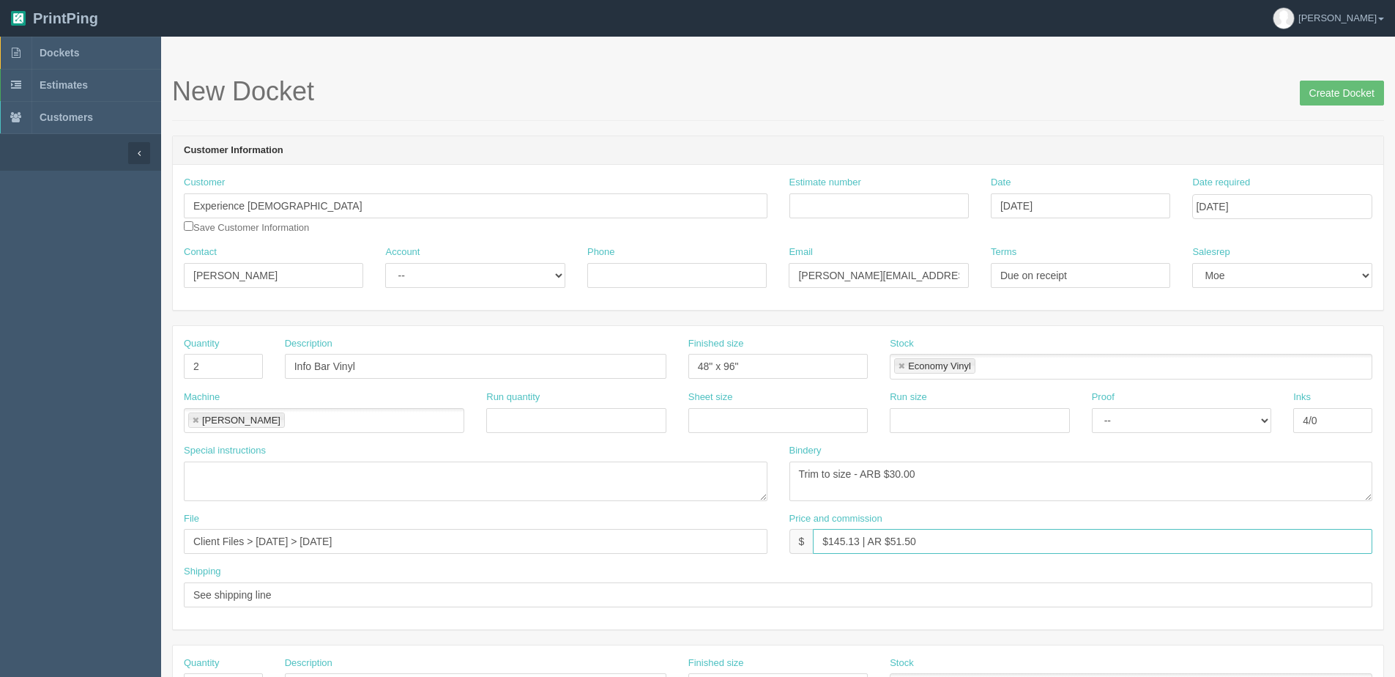
type input "$145.13 | AR $51.50"
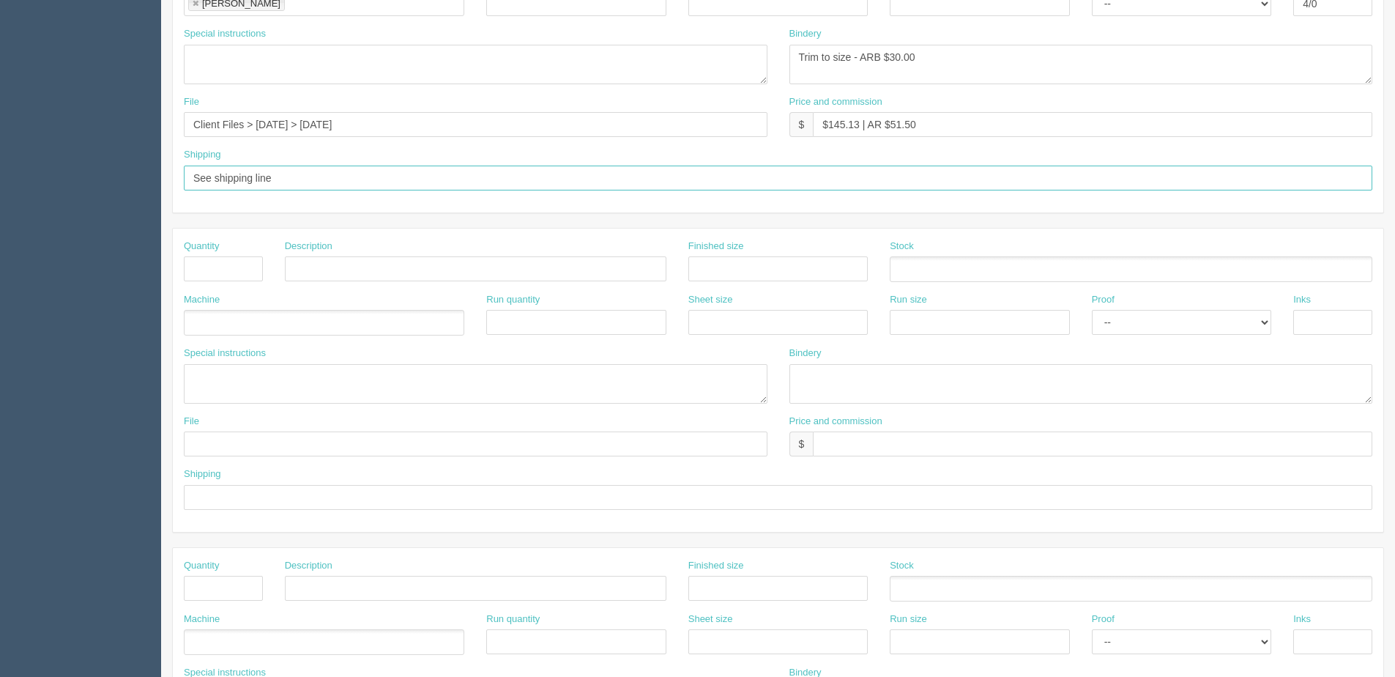
scroll to position [360, 0]
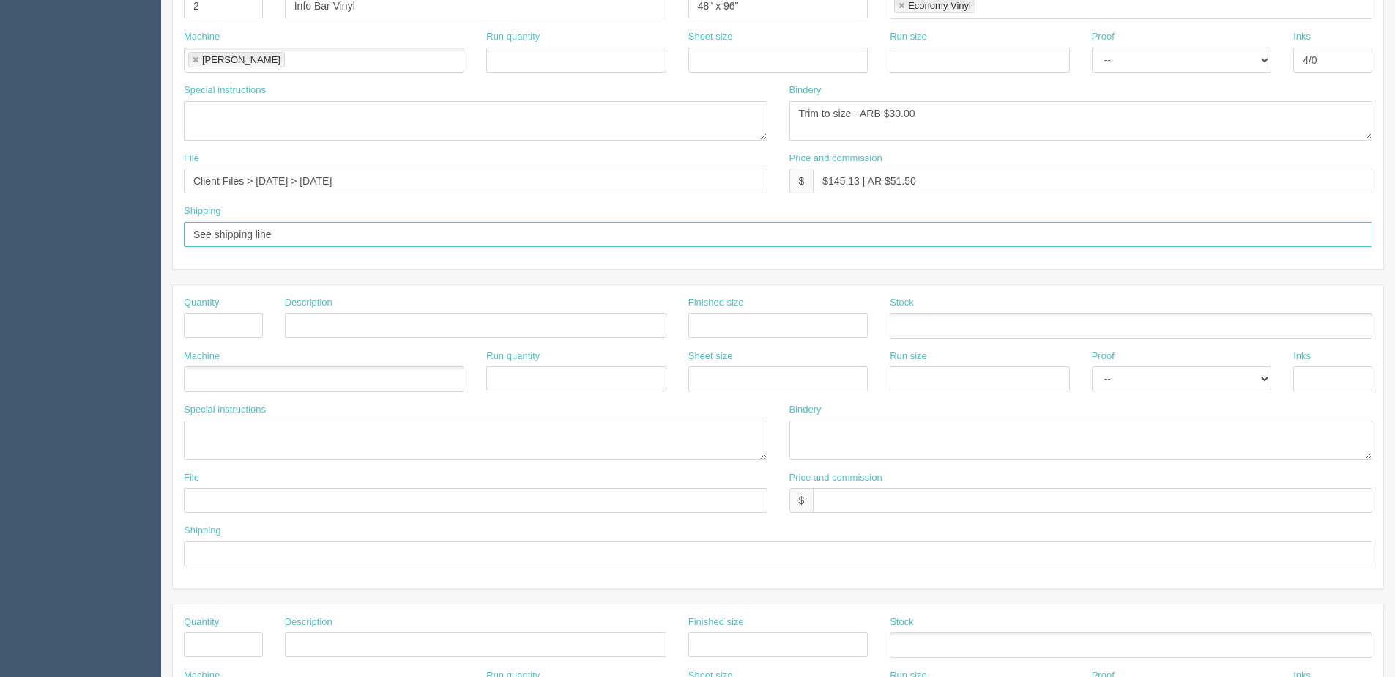
click at [299, 242] on input "See shipping line" at bounding box center [778, 234] width 1189 height 25
drag, startPoint x: 283, startPoint y: 232, endPoint x: -53, endPoint y: 203, distance: 337.5
click at [0, 203] on html "PrintPing [PERSON_NAME] Edit account ( [PERSON_NAME][EMAIL_ADDRESS][DOMAIN_NAME…" at bounding box center [697, 305] width 1395 height 1330
type input "Deliver when ready"
drag, startPoint x: 259, startPoint y: 173, endPoint x: 664, endPoint y: 99, distance: 412.5
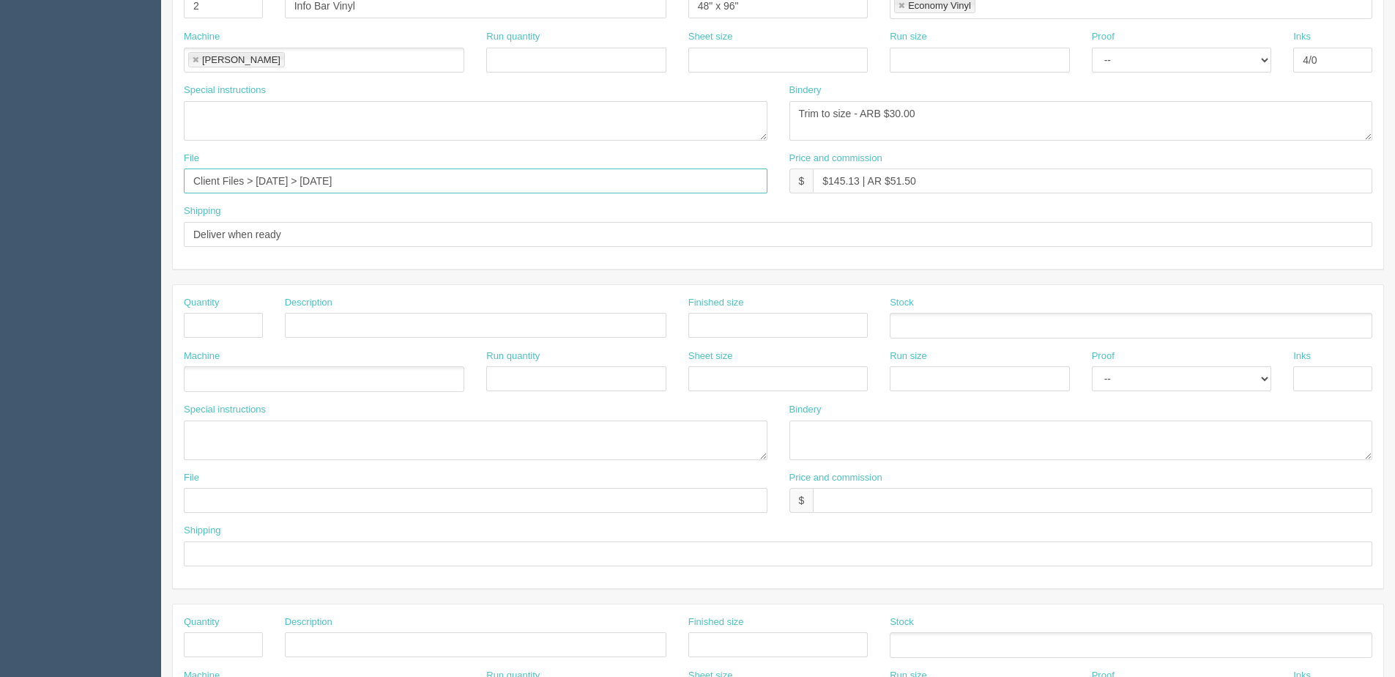
click at [619, 99] on div "Quantity 2 Description Info Bar Vinyl Finished size 48" x 96" Stock Economy Vin…" at bounding box center [778, 117] width 1211 height 303
type input "Client Files > [DATE]"
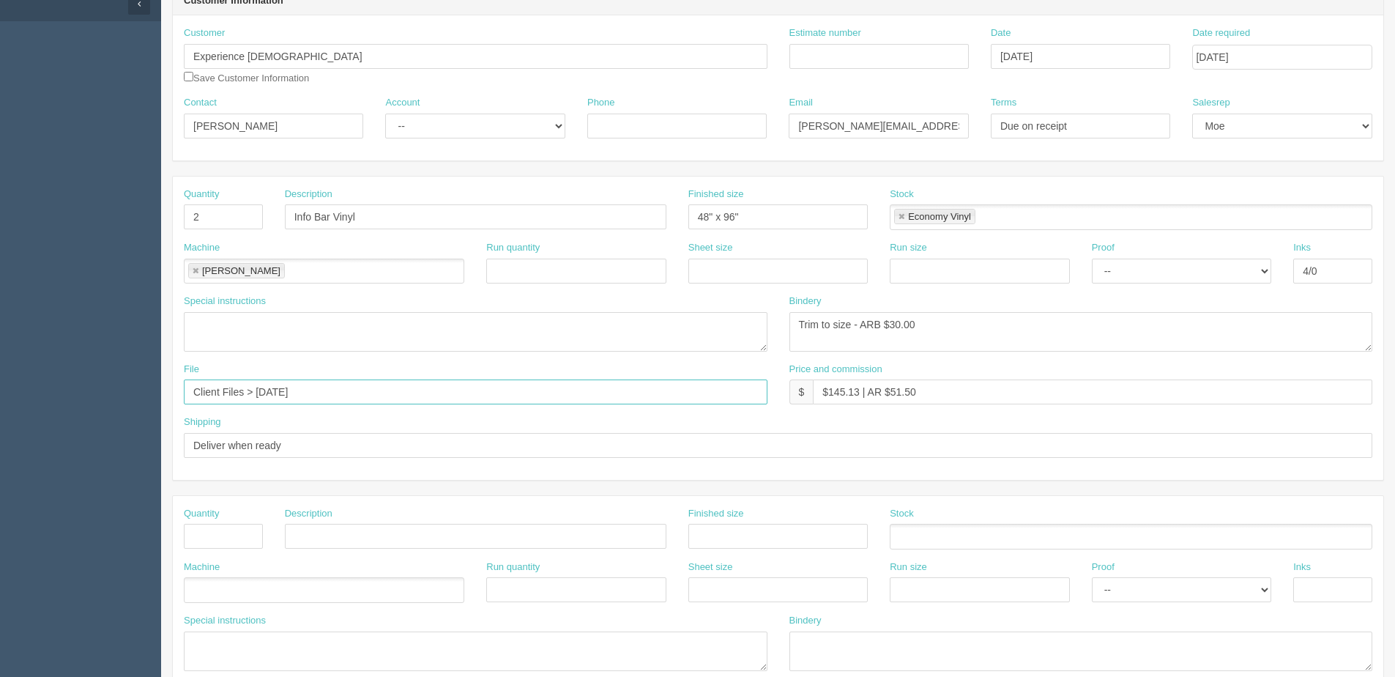
scroll to position [141, 0]
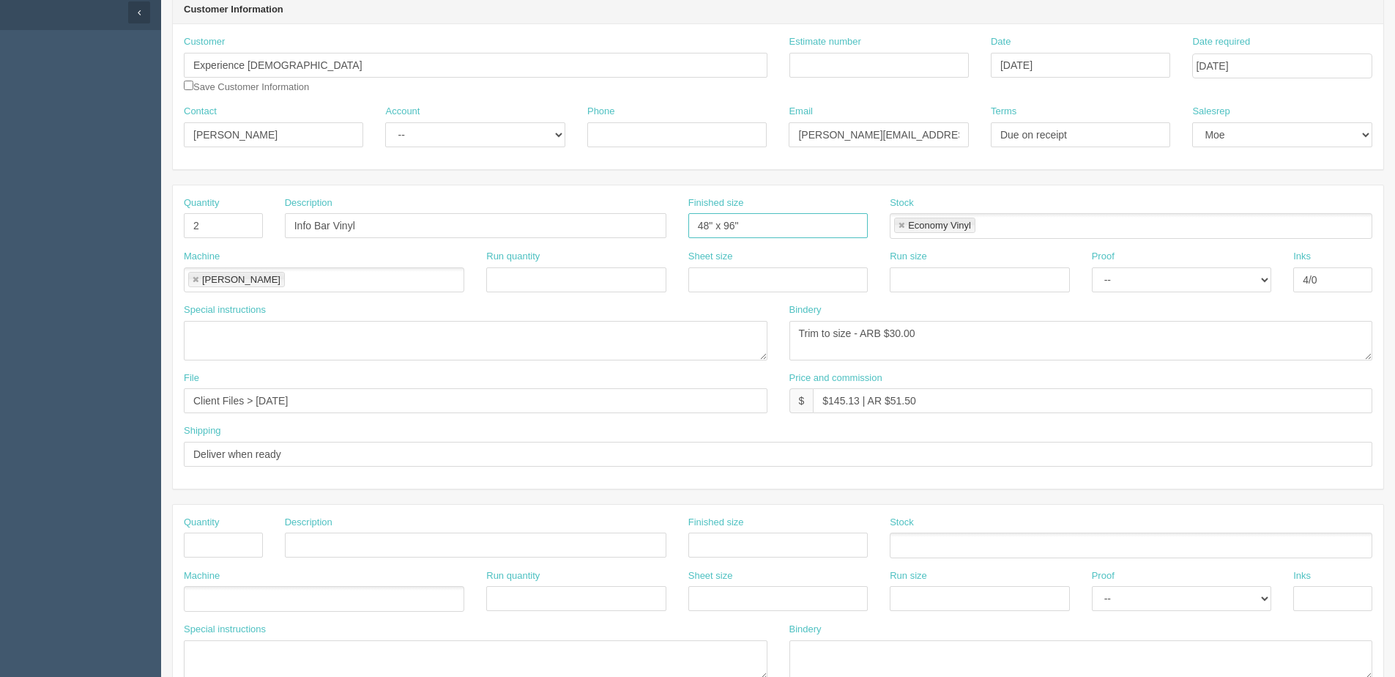
drag, startPoint x: 777, startPoint y: 226, endPoint x: 520, endPoint y: 224, distance: 257.1
click at [533, 224] on div "Quantity 2 Description Info Bar Vinyl Finished size 48" x 96" Stock Economy Vin…" at bounding box center [778, 222] width 1211 height 53
type input "50.806" x 38.806""
click at [871, 53] on input "Estimate number" at bounding box center [879, 65] width 179 height 25
type input "092889"
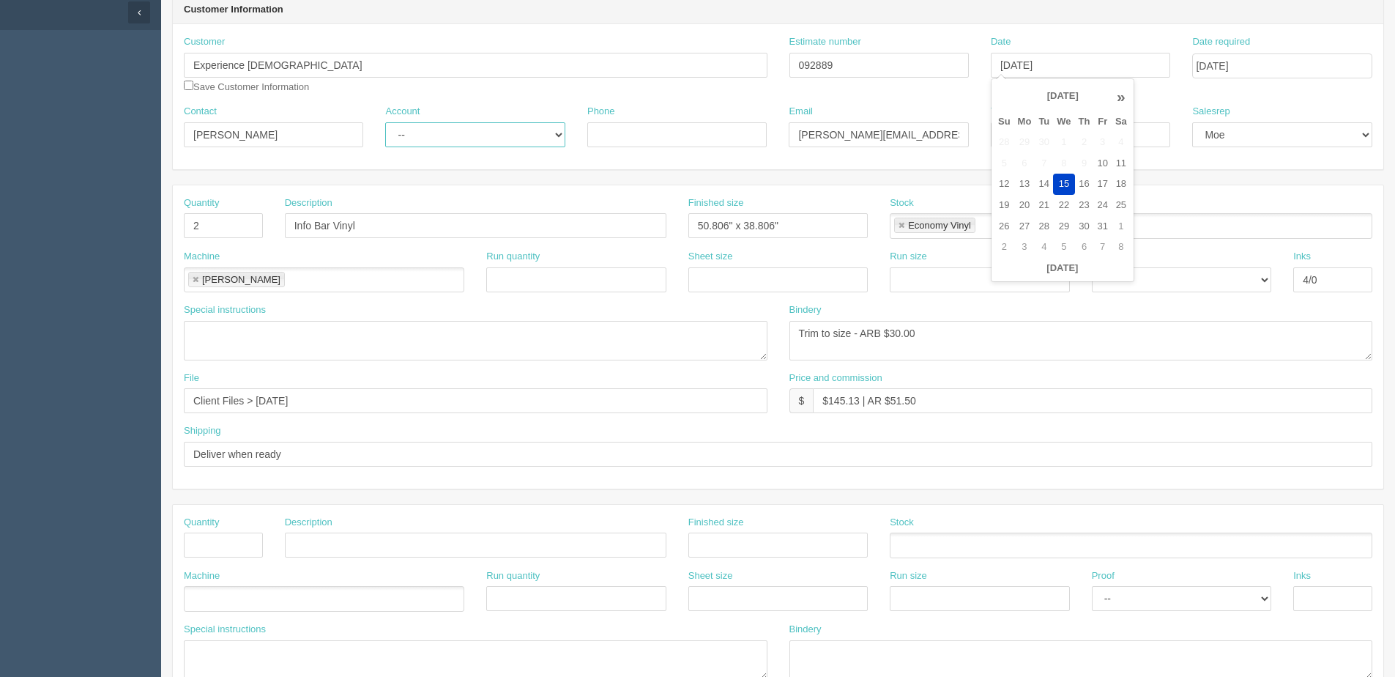
drag, startPoint x: 497, startPoint y: 130, endPoint x: 470, endPoint y: 148, distance: 33.3
click at [496, 130] on select "-- Existing Client Allrush Client Rep Client" at bounding box center [474, 134] width 179 height 25
select select "Allrush Client"
click at [385, 122] on select "-- Existing Client Allrush Client Rep Client" at bounding box center [474, 134] width 179 height 25
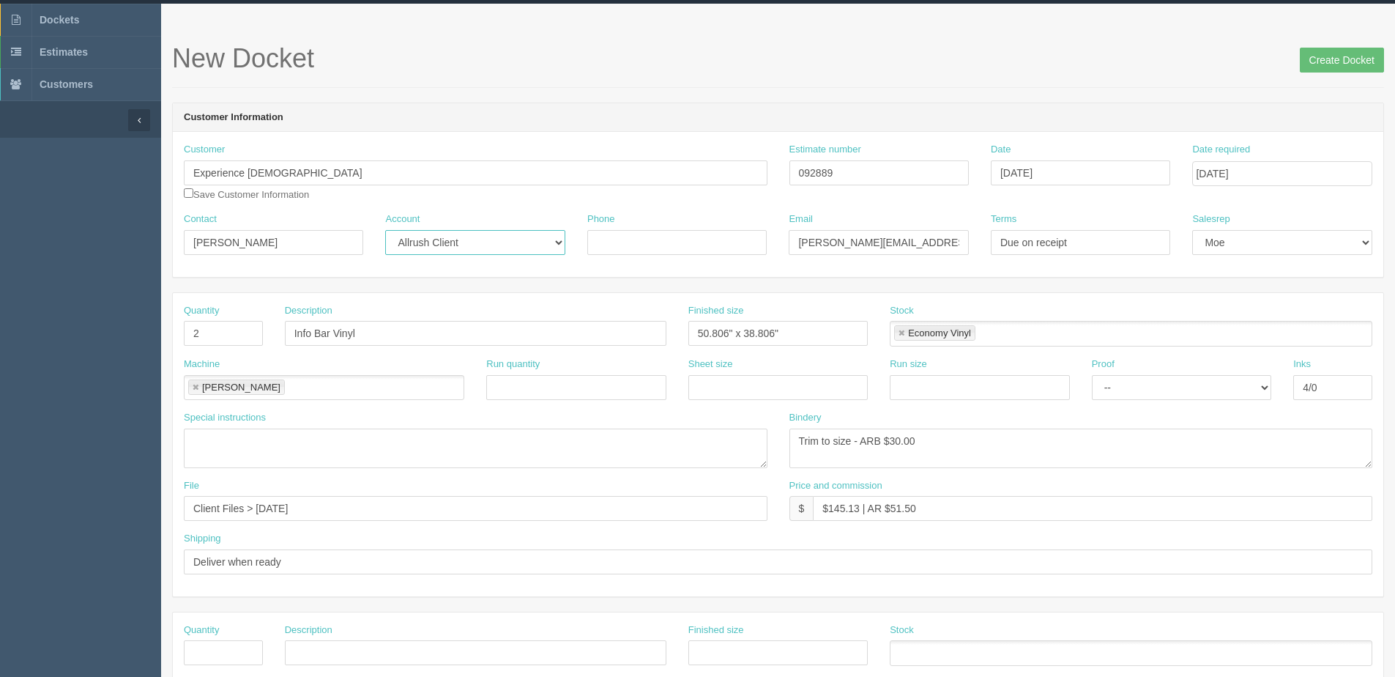
scroll to position [0, 0]
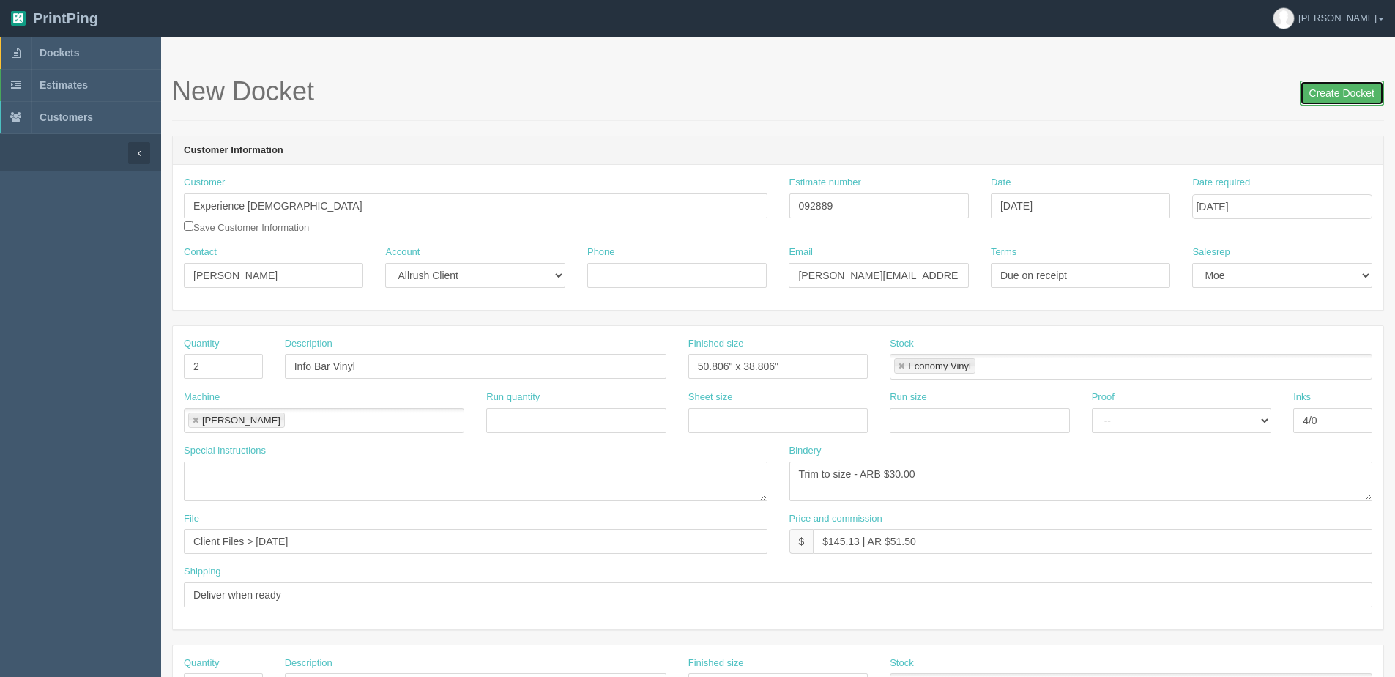
click at [1327, 92] on input "Create Docket" at bounding box center [1342, 93] width 84 height 25
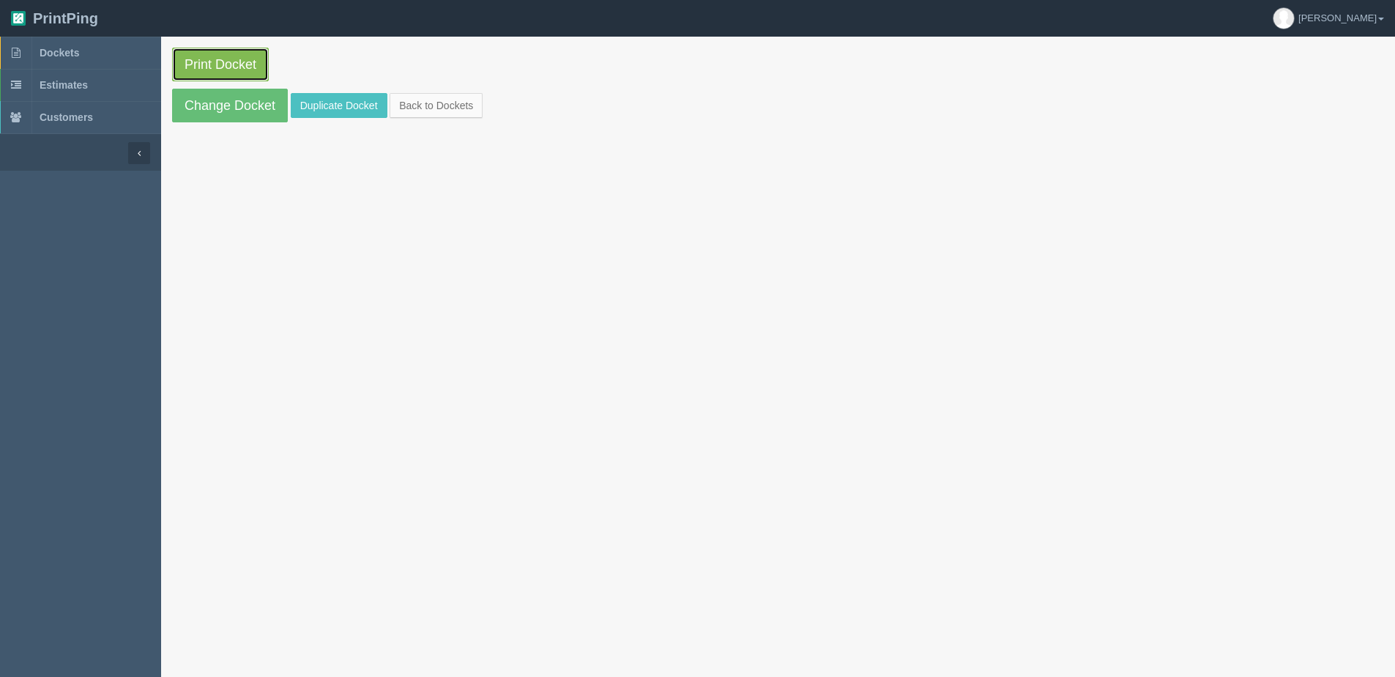
click at [188, 60] on link "Print Docket" at bounding box center [220, 65] width 97 height 34
click at [220, 111] on link "Change Docket" at bounding box center [230, 106] width 116 height 34
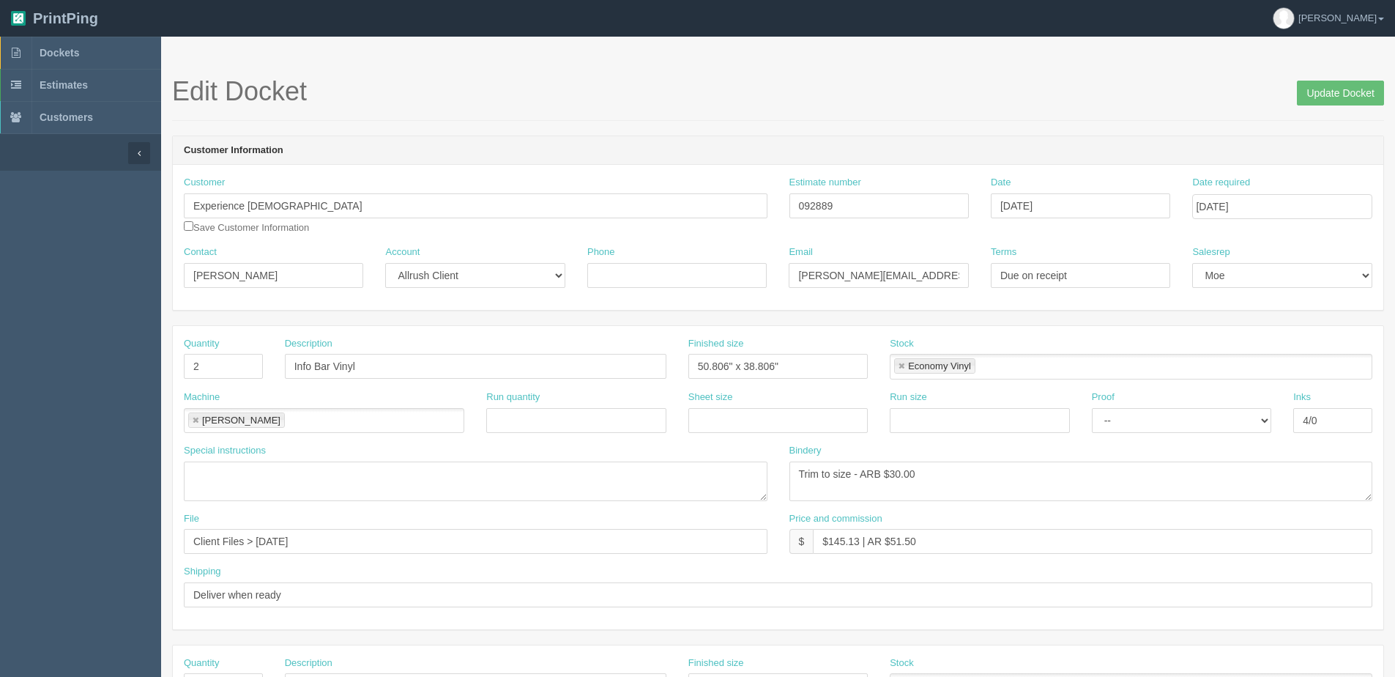
scroll to position [73, 0]
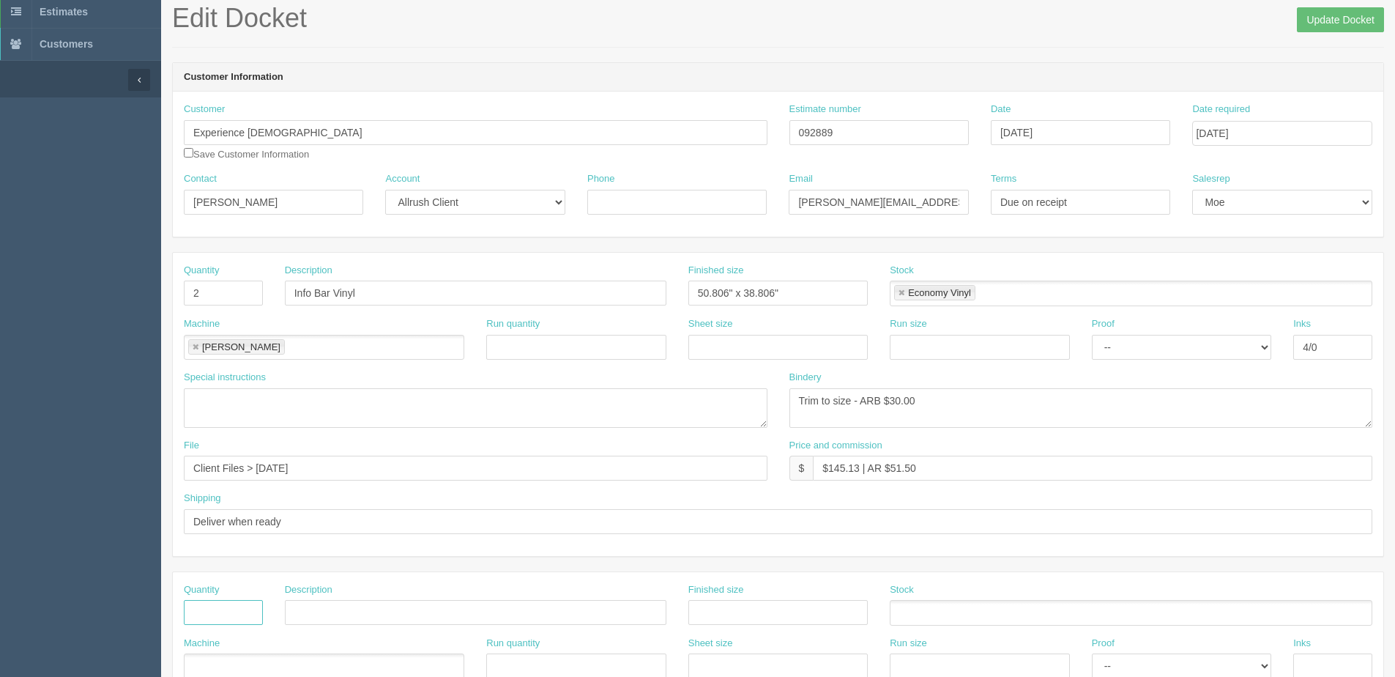
click at [229, 615] on input "text" at bounding box center [223, 612] width 79 height 25
type input "1"
click at [387, 600] on input "text" at bounding box center [476, 612] width 382 height 25
type input "EC Kids Stop Sign"
type input "24" x 36""
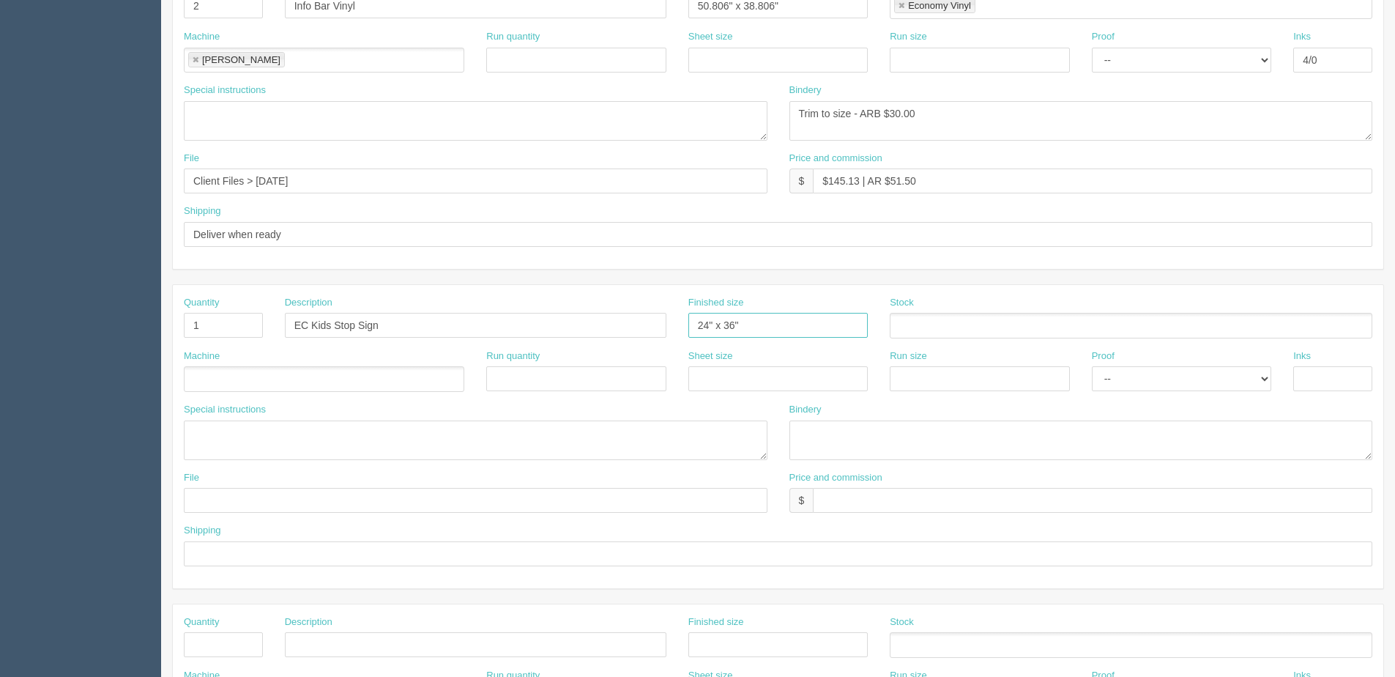
scroll to position [366, 0]
click at [953, 327] on ul at bounding box center [1131, 320] width 483 height 26
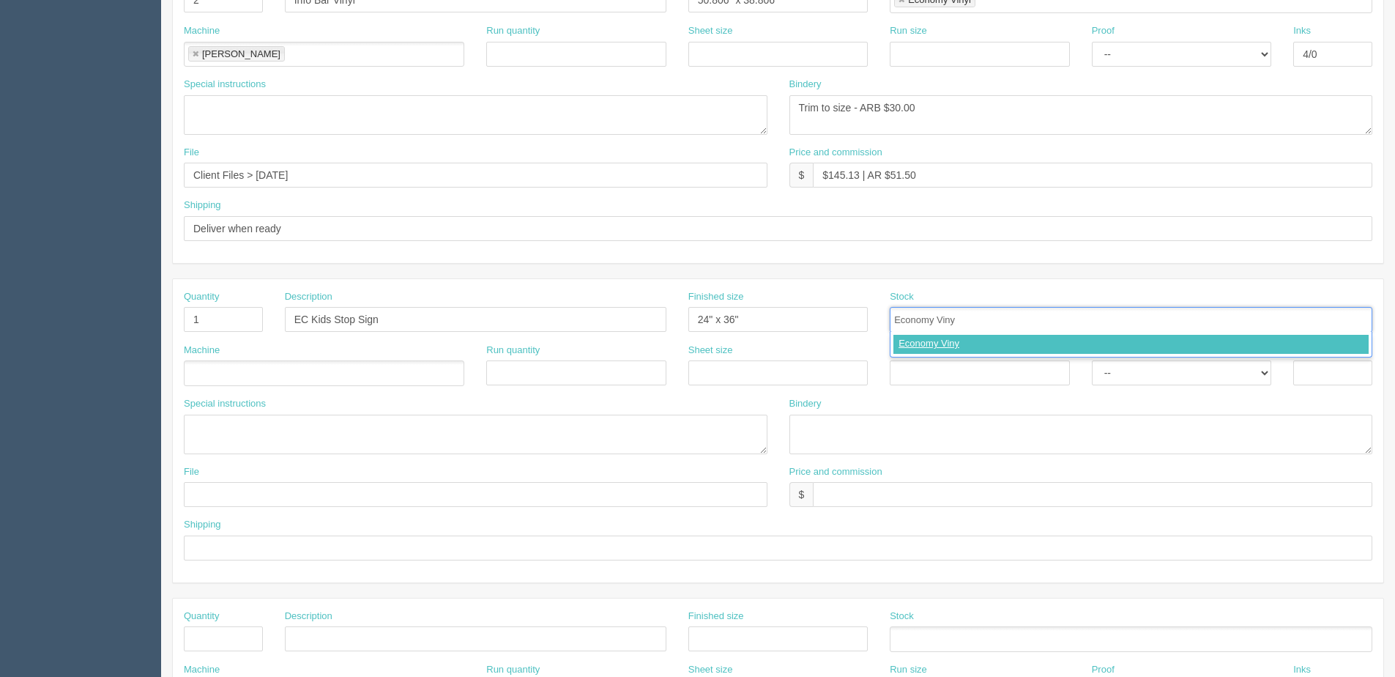
type input "Economy Vinyl"
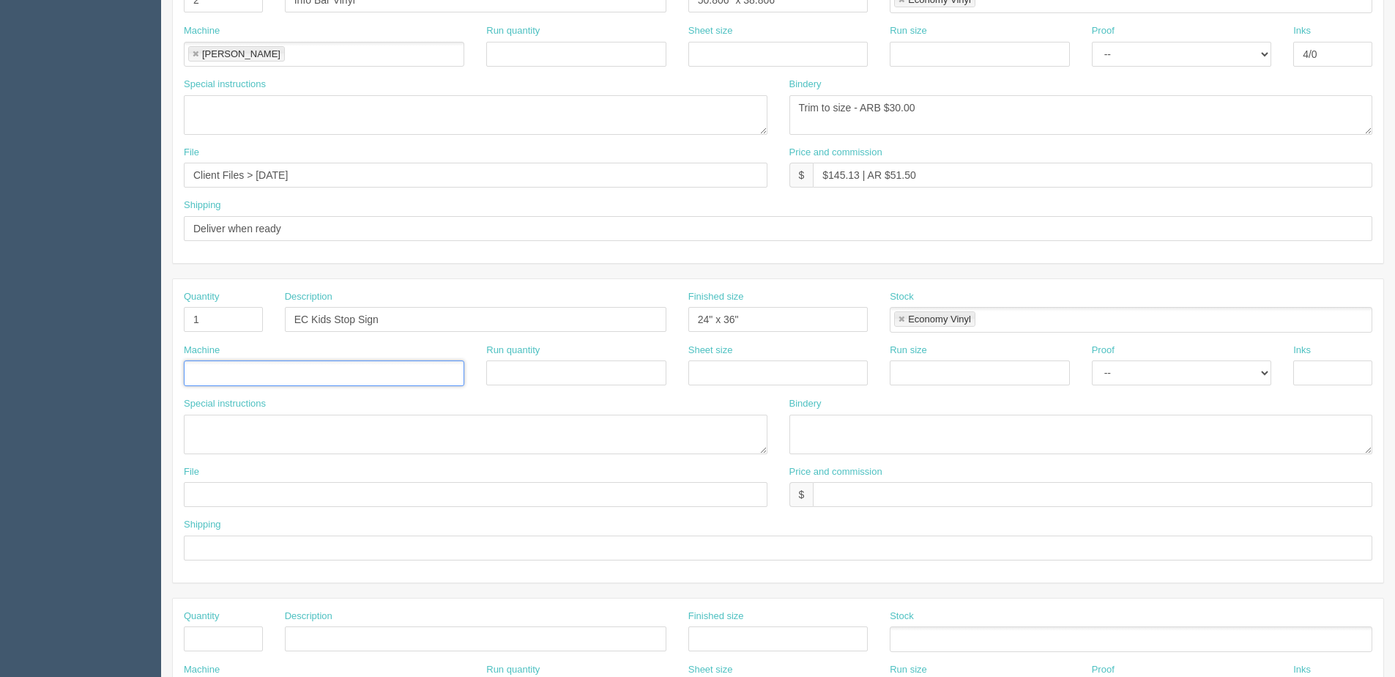
click at [206, 381] on input "text" at bounding box center [322, 373] width 275 height 21
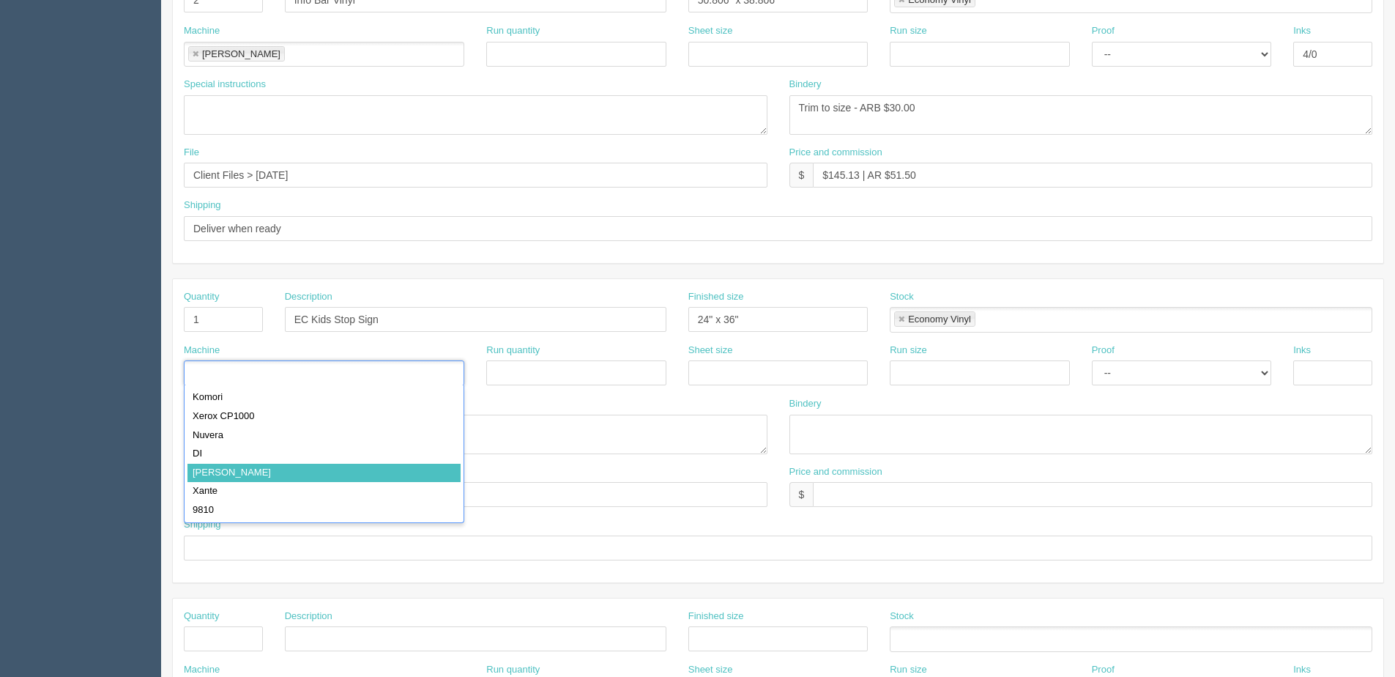
drag, startPoint x: 209, startPoint y: 475, endPoint x: 1027, endPoint y: 420, distance: 820.1
type input "Roland"
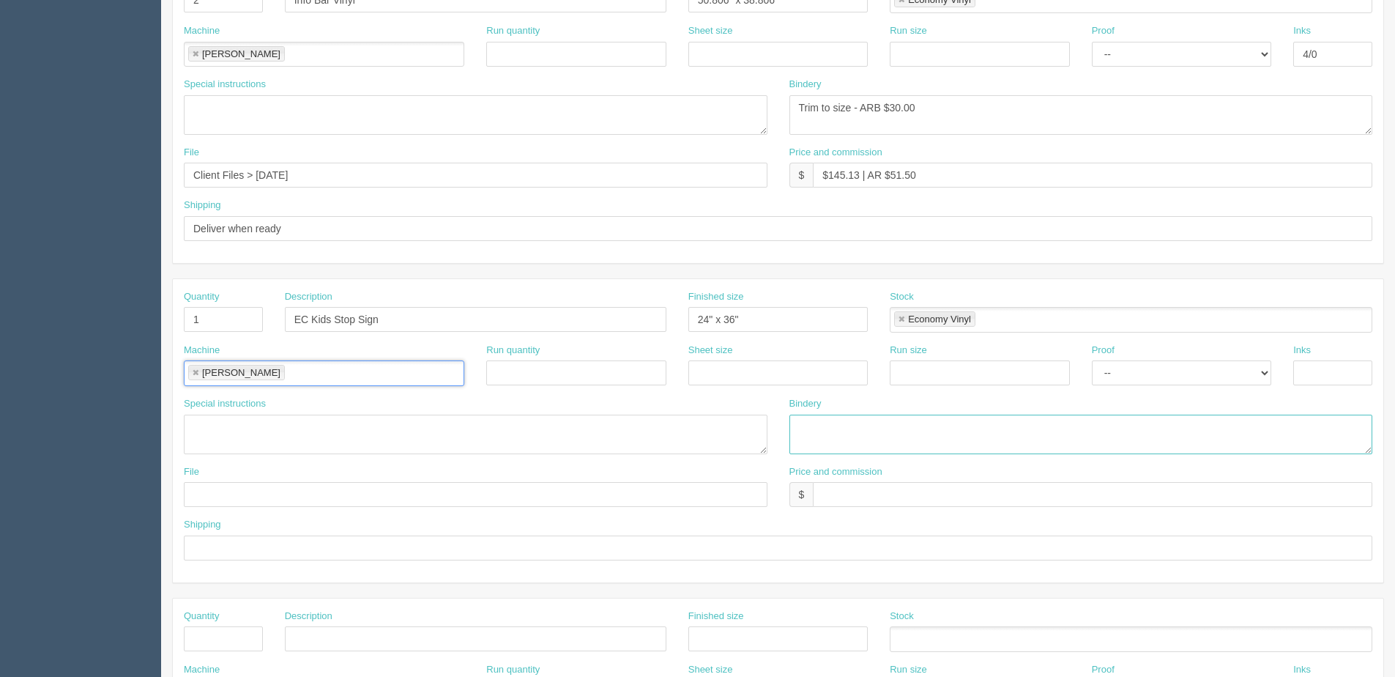
click at [897, 428] on textarea at bounding box center [1082, 435] width 584 height 40
click at [986, 438] on textarea "Trim and Mount to Coroplast -" at bounding box center [1082, 435] width 584 height 40
type textarea "Trim and Mount to Coroplast - ARB $25.00"
drag, startPoint x: 156, startPoint y: 188, endPoint x: 75, endPoint y: 199, distance: 82.2
click at [0, 188] on html "PrintPing Dan Edit account ( dan@allrush.ca ) Logout Dockets Estimates Customers" at bounding box center [697, 299] width 1395 height 1330
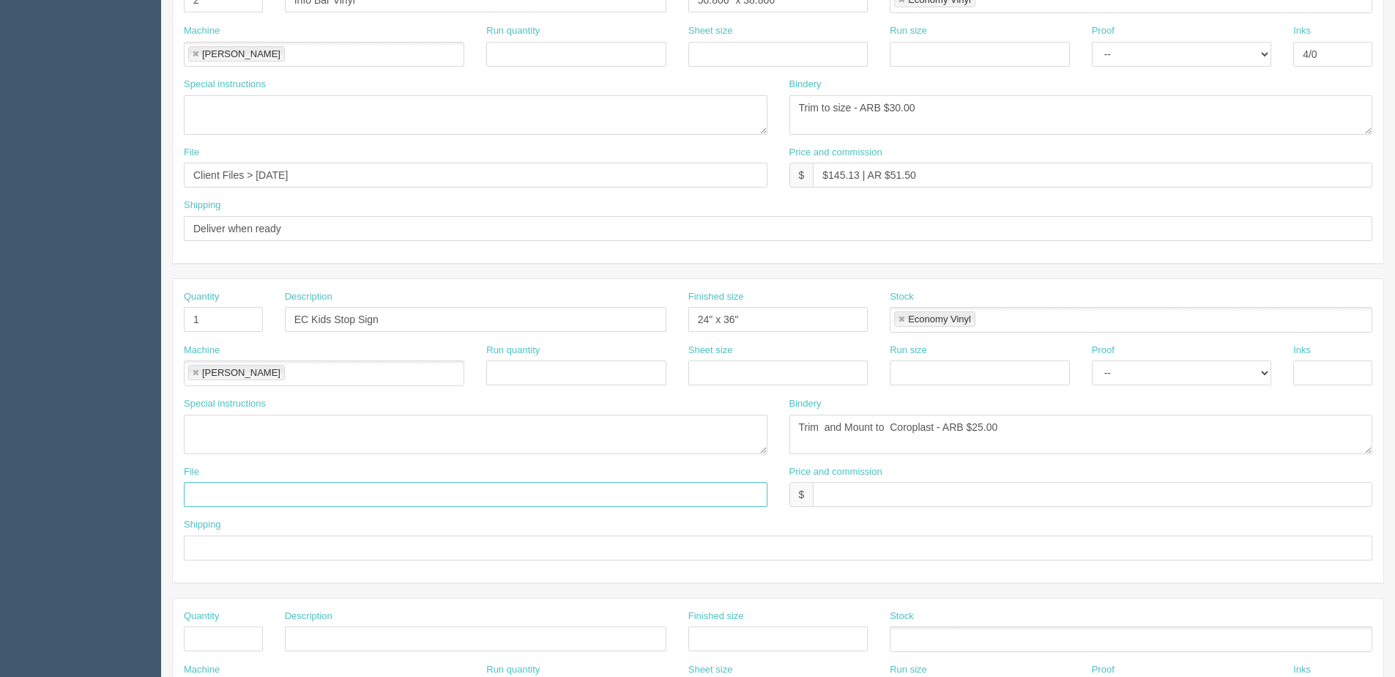
click at [240, 503] on input "text" at bounding box center [476, 494] width 584 height 25
paste input "Client Files > October 2025"
type input "Client Files > October 2025"
click at [235, 544] on input "text" at bounding box center [778, 547] width 1189 height 25
type input "Same as above"
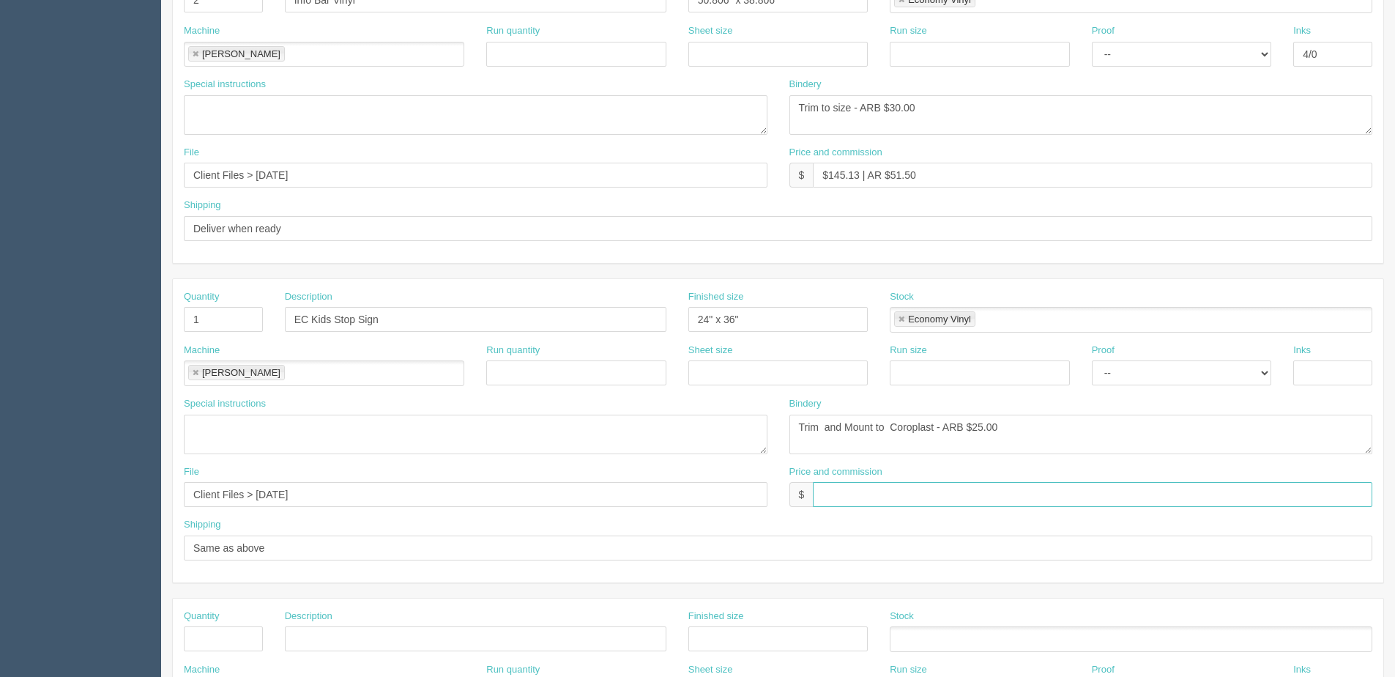
click at [927, 496] on input "text" at bounding box center [1093, 494] width 560 height 25
click at [924, 508] on div "Price and commission $ $112.64 | AR $" at bounding box center [1082, 491] width 606 height 53
click at [919, 507] on input "$112.64 | AR $" at bounding box center [1093, 494] width 560 height 25
click at [902, 498] on input "$112.64 | AR $39.37" at bounding box center [1093, 494] width 560 height 25
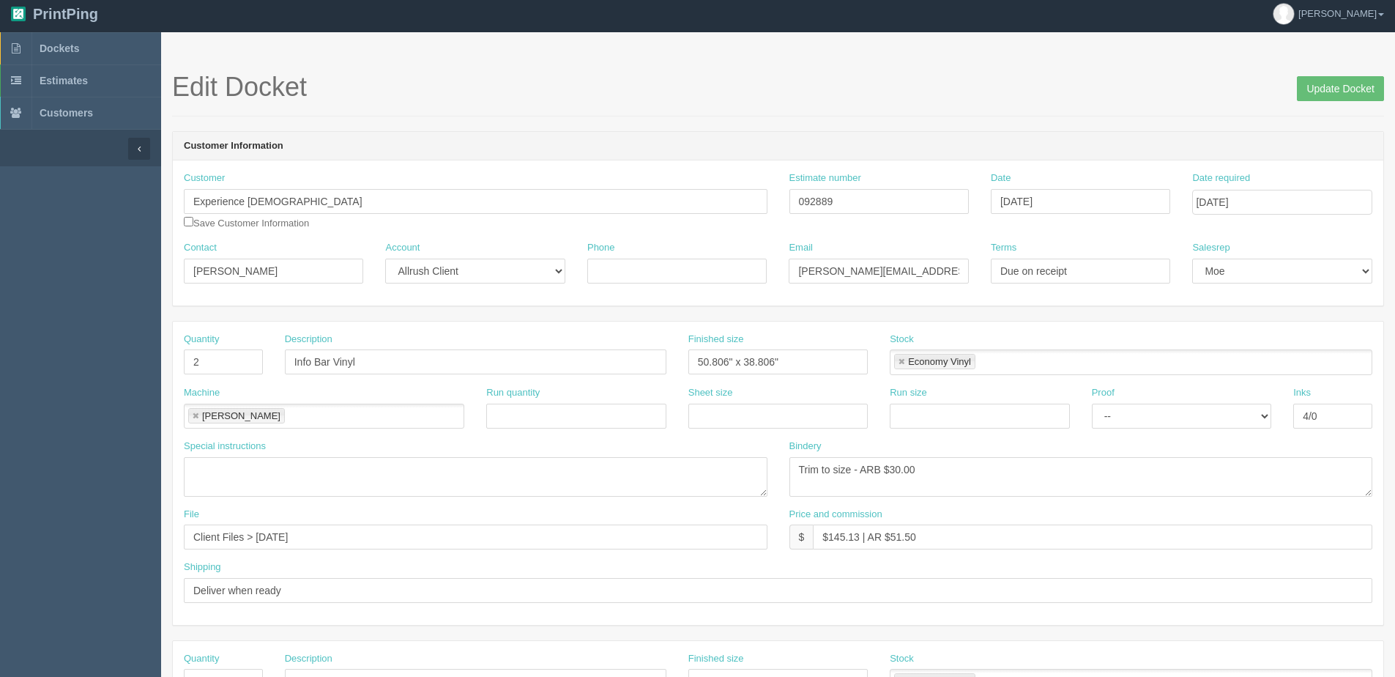
scroll to position [0, 0]
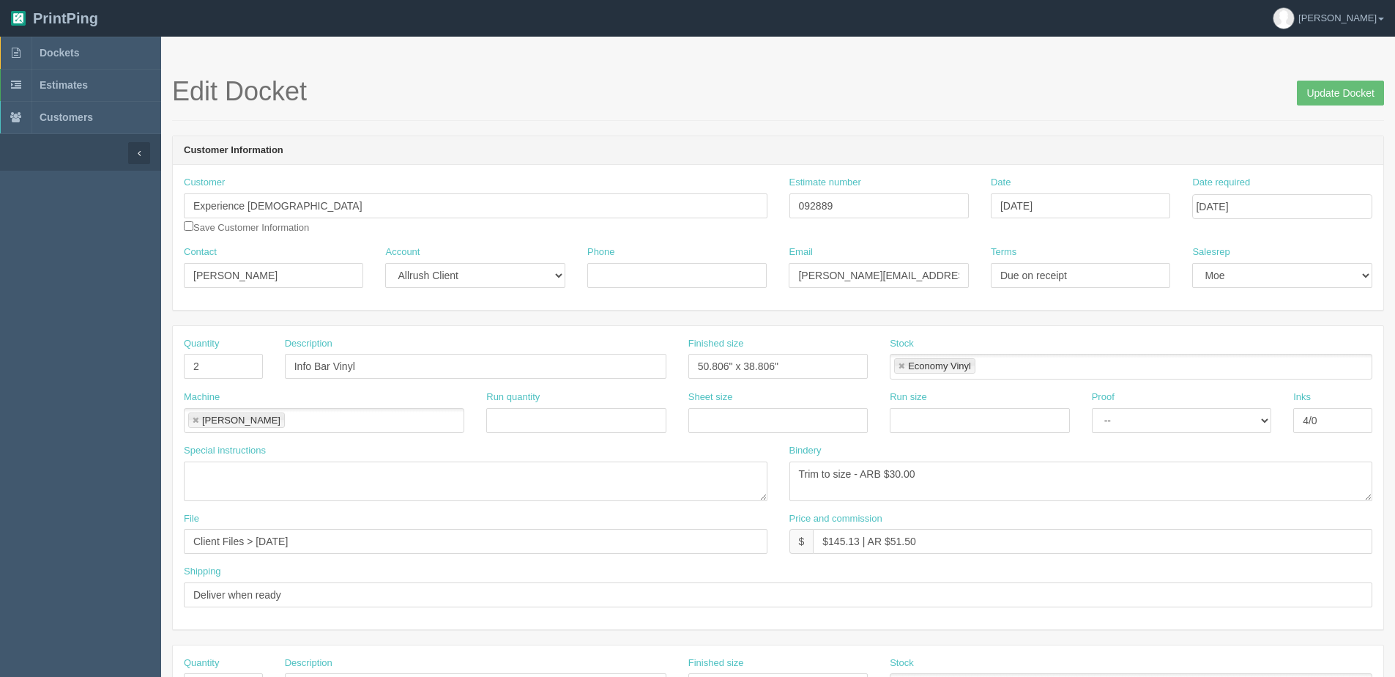
type input "$112.64 | AR $39.97"
click at [930, 213] on input "092889" at bounding box center [879, 205] width 179 height 25
type input "092889 | 092867"
click at [1313, 89] on input "Update Docket" at bounding box center [1340, 93] width 87 height 25
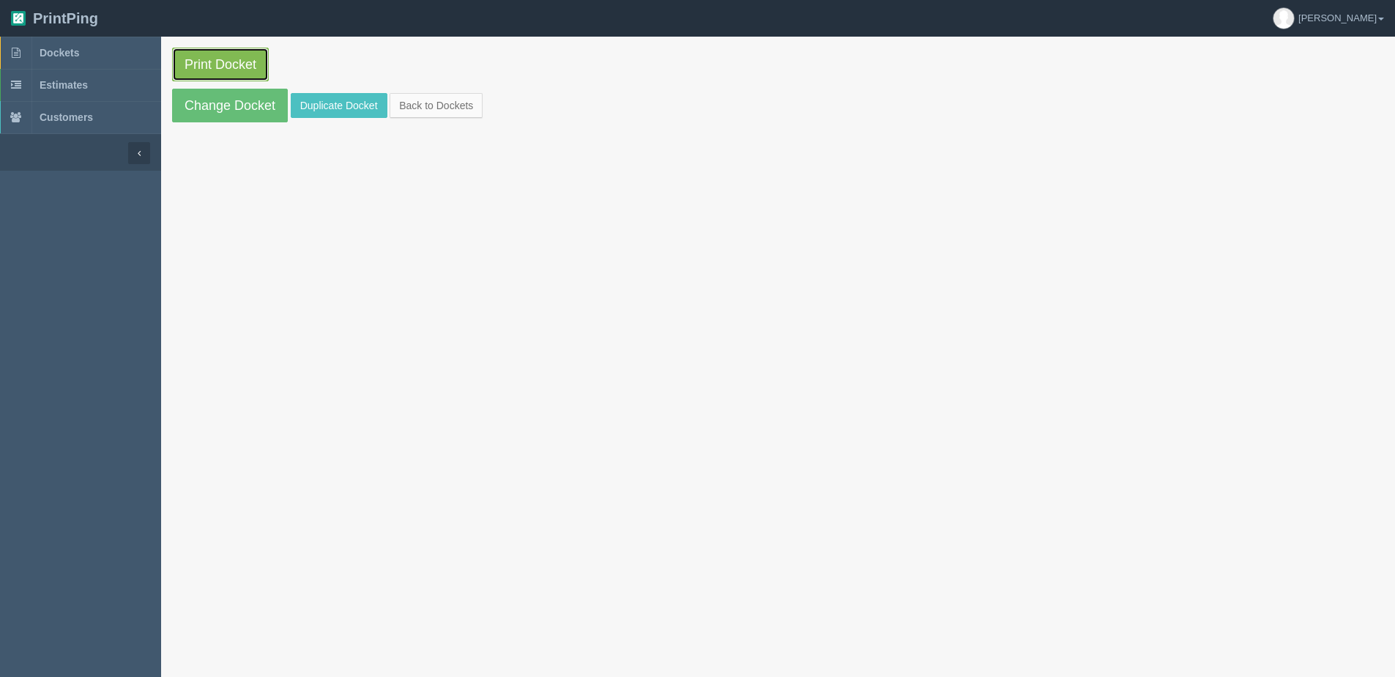
click at [214, 66] on link "Print Docket" at bounding box center [220, 65] width 97 height 34
drag, startPoint x: 219, startPoint y: 104, endPoint x: 243, endPoint y: 63, distance: 47.6
click at [219, 104] on link "Change Docket" at bounding box center [230, 106] width 116 height 34
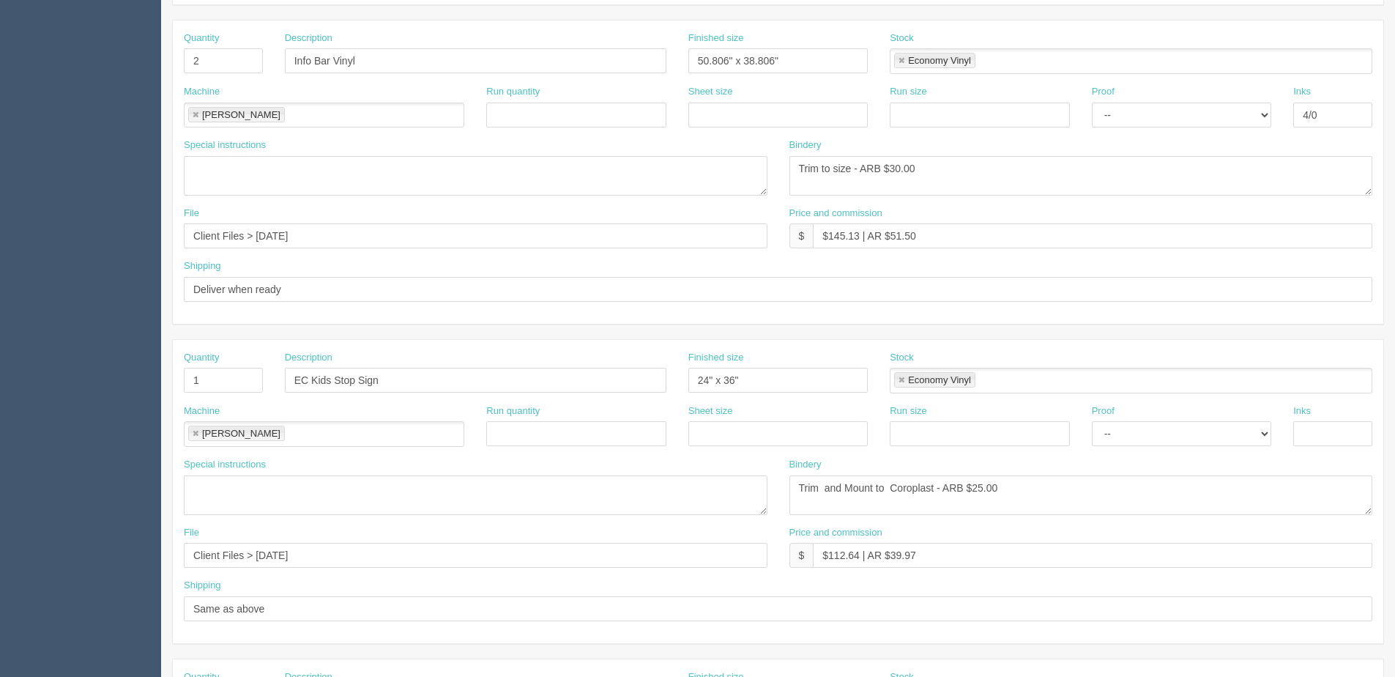
scroll to position [366, 0]
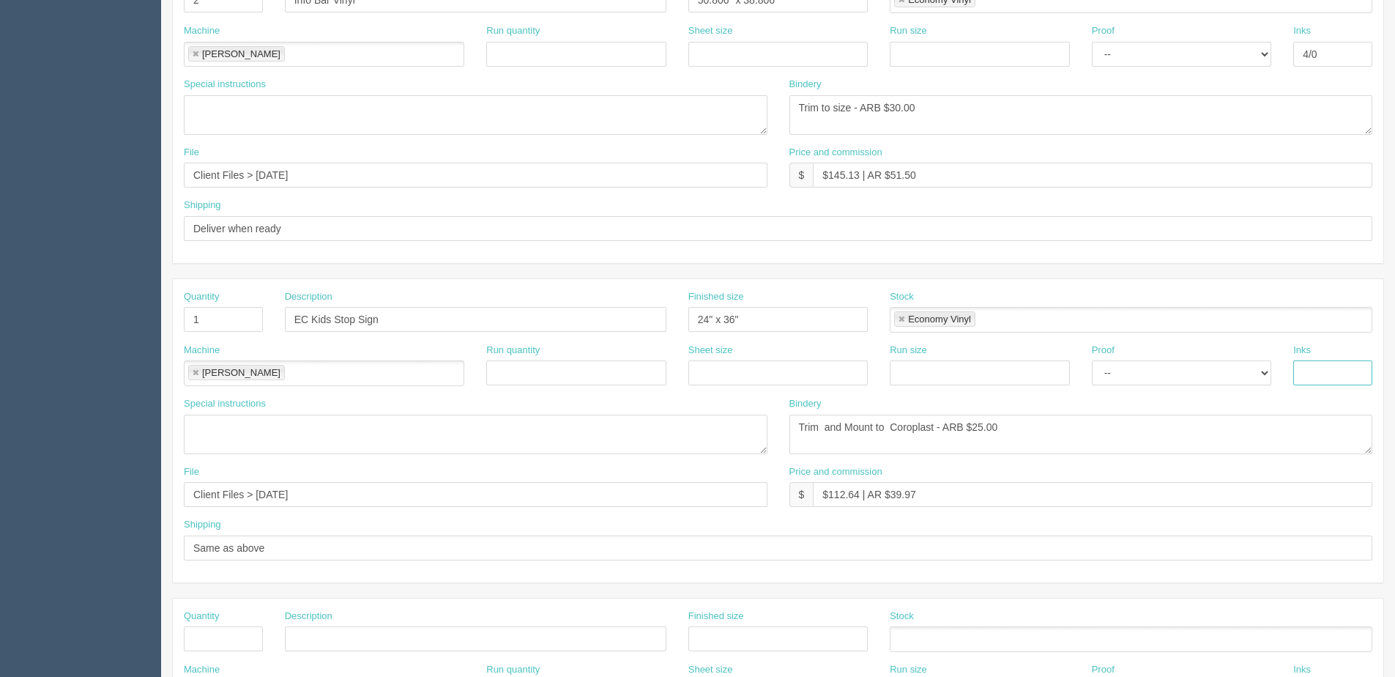
click at [1328, 371] on input "text" at bounding box center [1333, 372] width 79 height 25
type input "4/0"
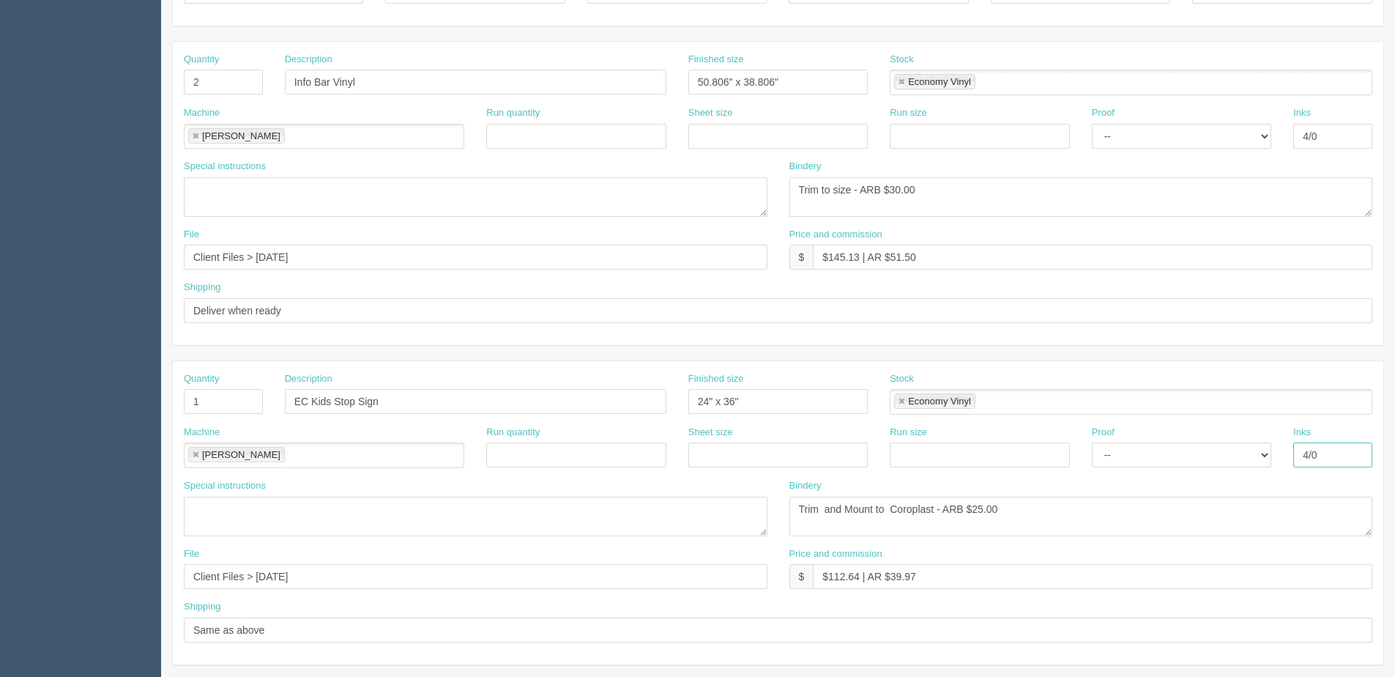
scroll to position [0, 0]
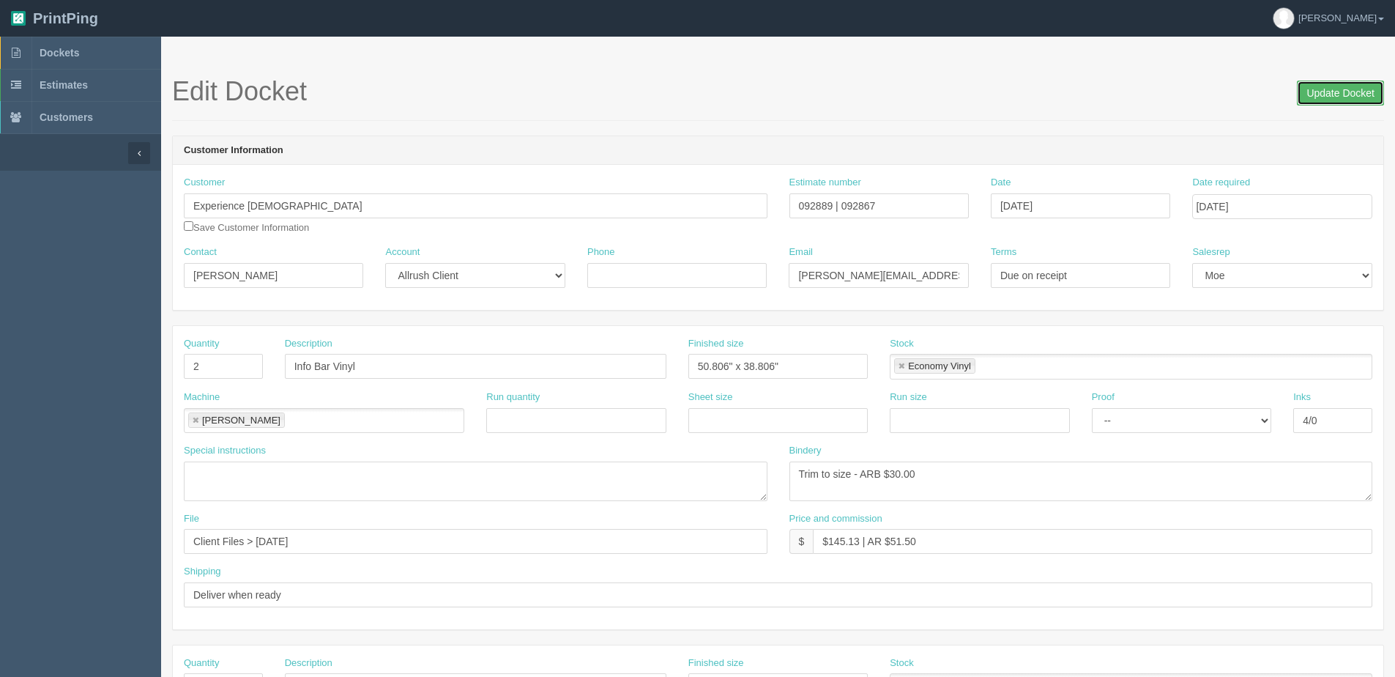
click at [1352, 82] on input "Update Docket" at bounding box center [1340, 93] width 87 height 25
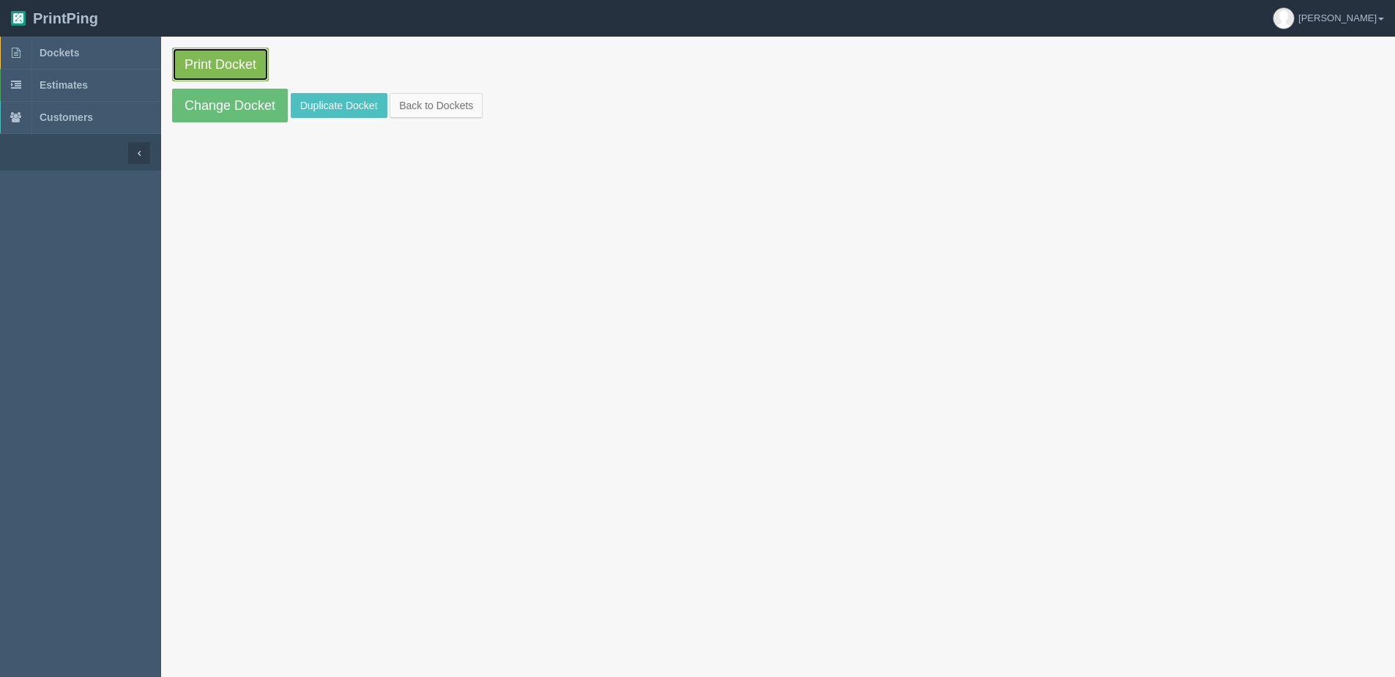
click at [210, 53] on link "Print Docket" at bounding box center [220, 65] width 97 height 34
click at [452, 109] on link "Back to Dockets" at bounding box center [436, 105] width 93 height 25
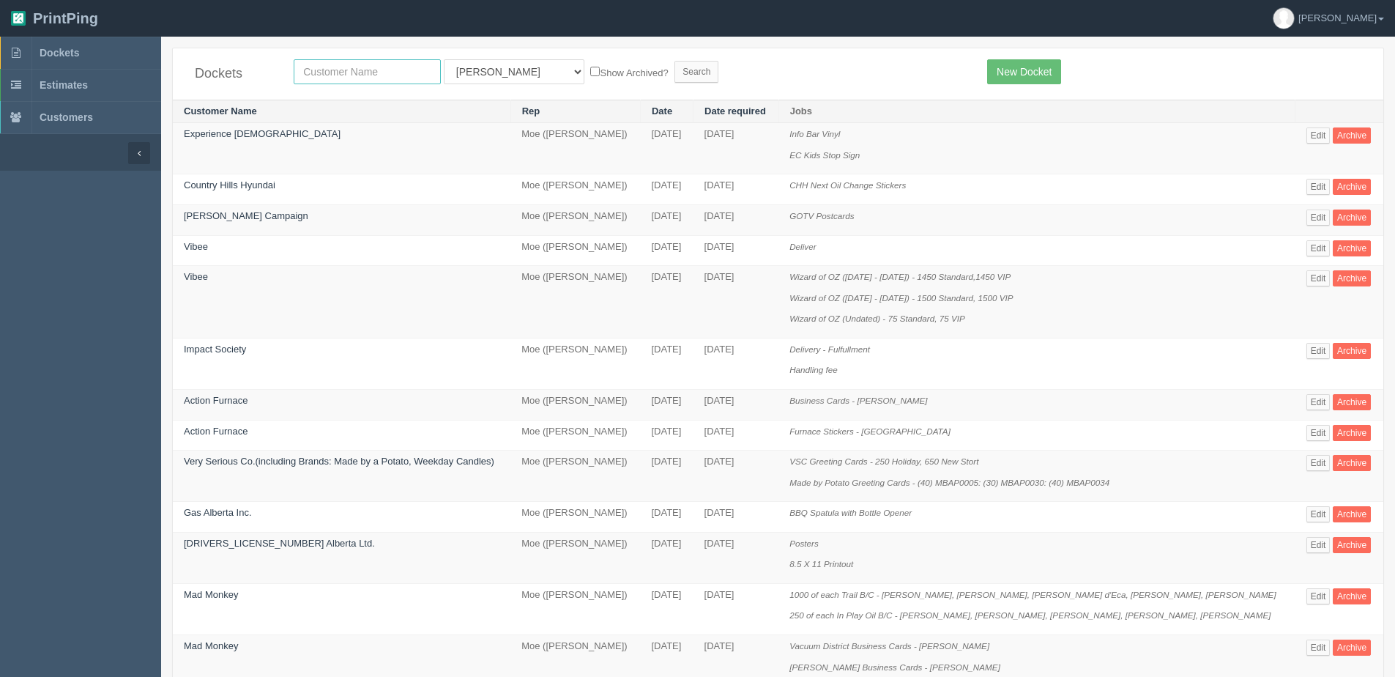
click at [351, 65] on input "text" at bounding box center [367, 71] width 147 height 25
type input "downstage"
click at [675, 61] on input "Search" at bounding box center [697, 72] width 44 height 22
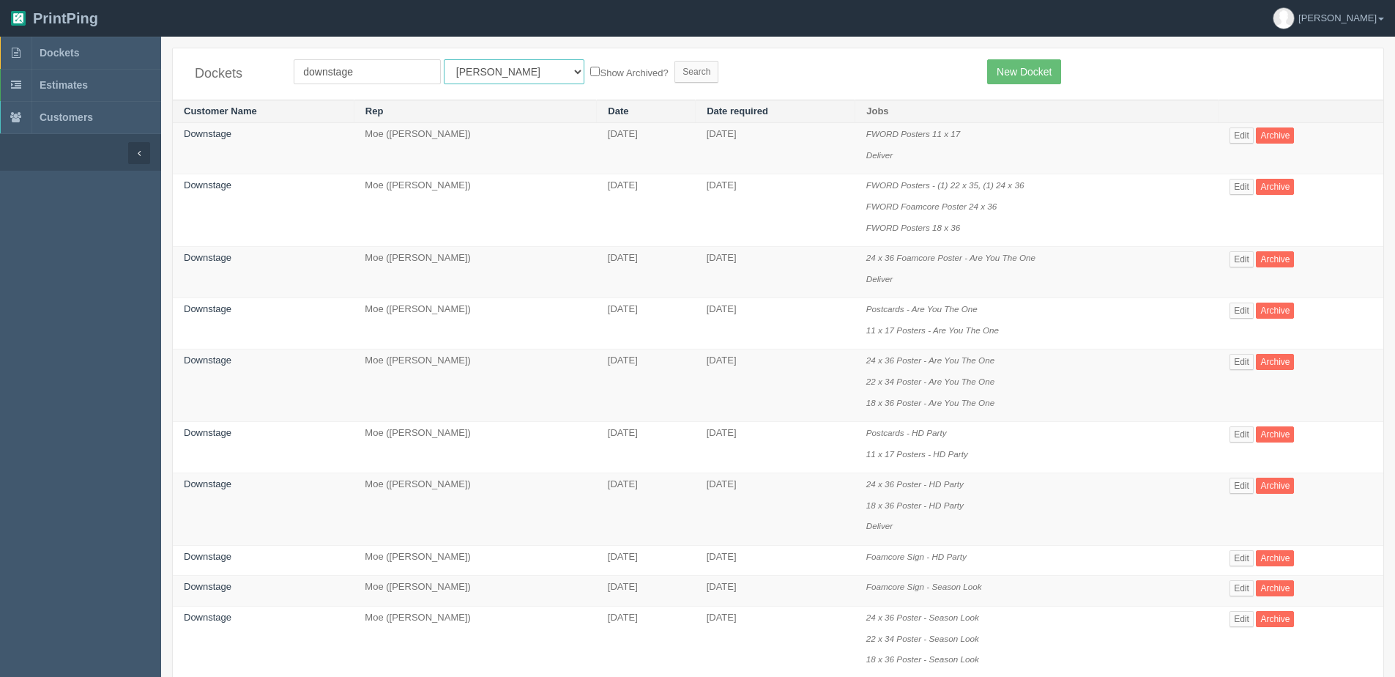
drag, startPoint x: 457, startPoint y: 73, endPoint x: 453, endPoint y: 82, distance: 10.2
click at [457, 73] on select "All Users Ali Ali Test 1 Aly Amy Ankit Arif Brandon Dan France Greg Jim Mark Ma…" at bounding box center [514, 71] width 141 height 25
select select "1"
click at [444, 59] on select "All Users Ali Ali Test 1 Aly Amy Ankit Arif Brandon Dan France Greg Jim Mark Ma…" at bounding box center [514, 71] width 141 height 25
click at [590, 73] on label "Show Archived?" at bounding box center [629, 72] width 78 height 17
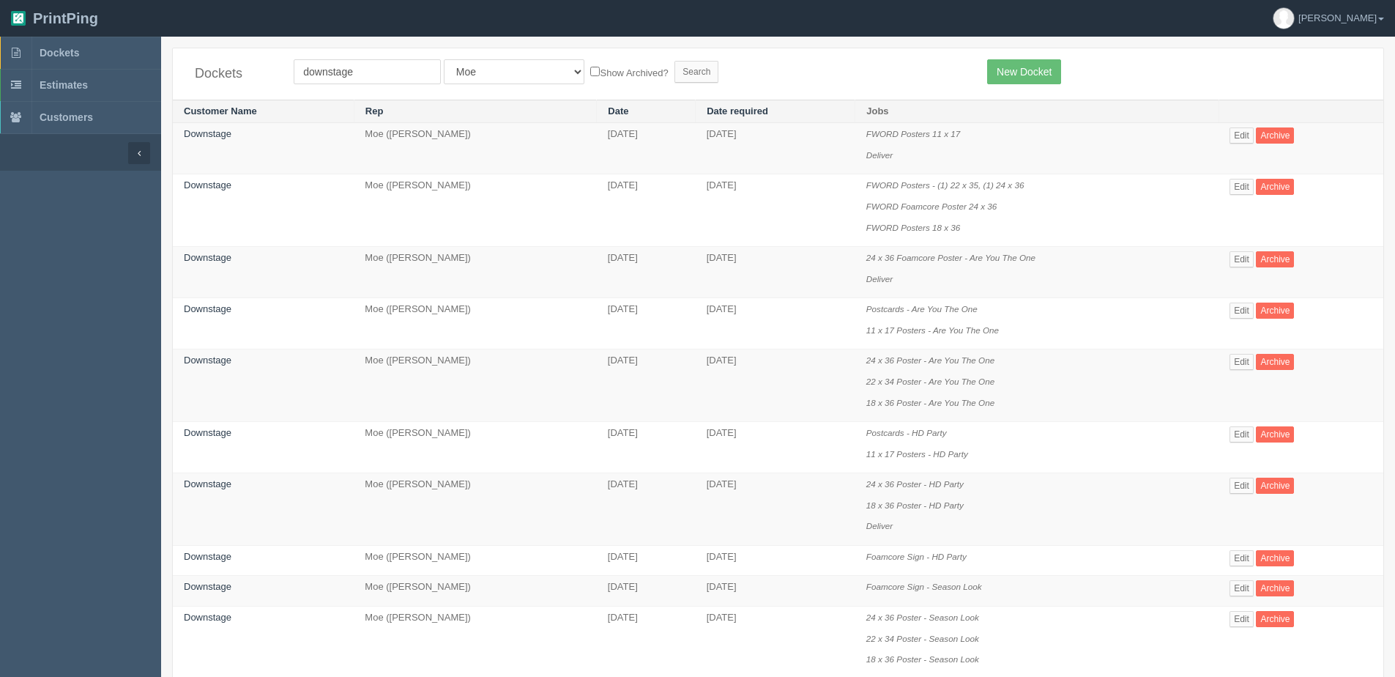
click at [590, 73] on input "Show Archived?" at bounding box center [595, 72] width 10 height 10
checkbox input "true"
click at [675, 67] on input "Search" at bounding box center [697, 72] width 44 height 22
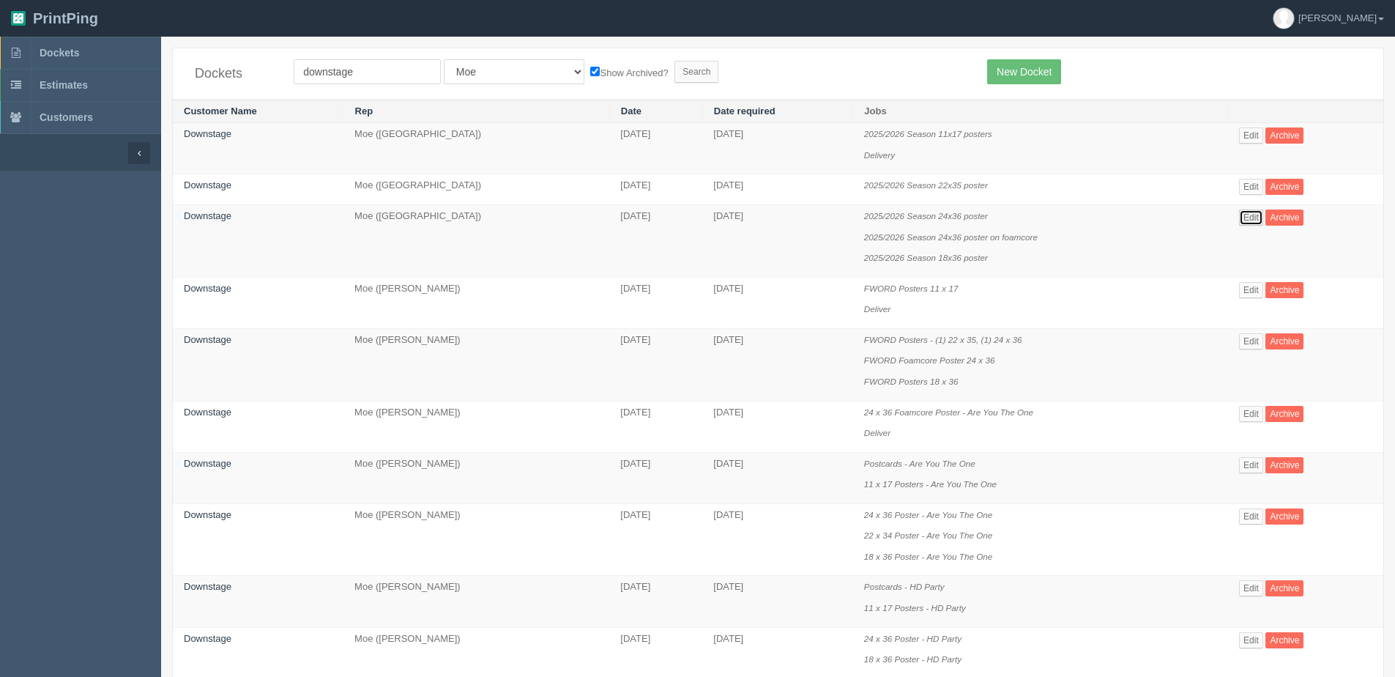
click at [1257, 216] on link "Edit" at bounding box center [1251, 218] width 24 height 16
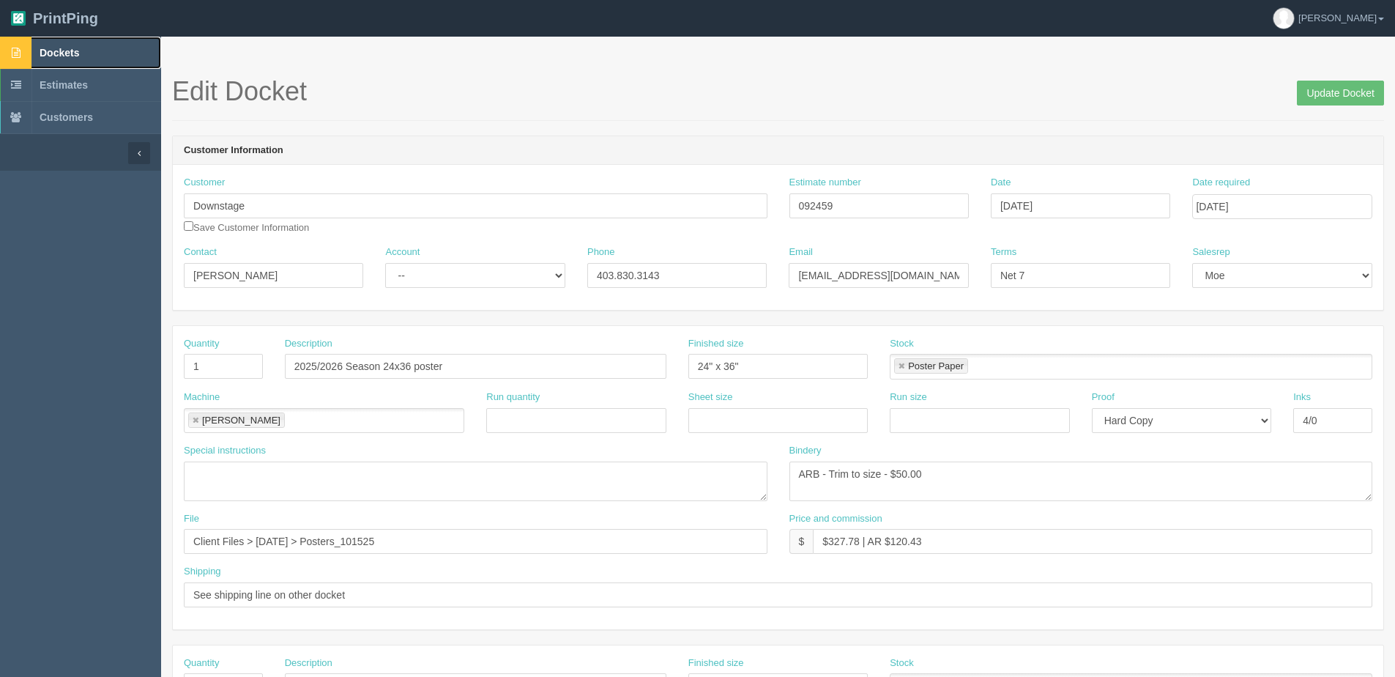
click at [65, 46] on link "Dockets" at bounding box center [80, 53] width 161 height 32
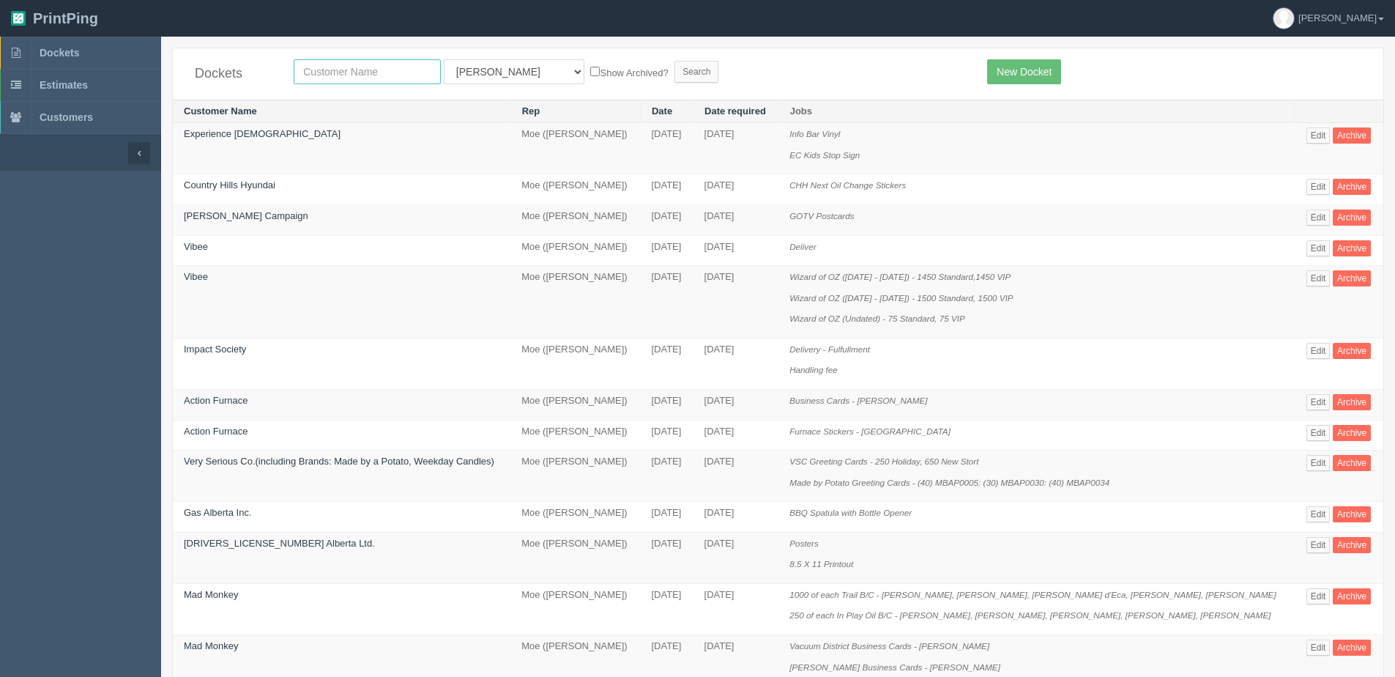
click at [385, 70] on input "text" at bounding box center [367, 71] width 147 height 25
type input "allstae"
click at [675, 61] on input "Search" at bounding box center [697, 72] width 44 height 22
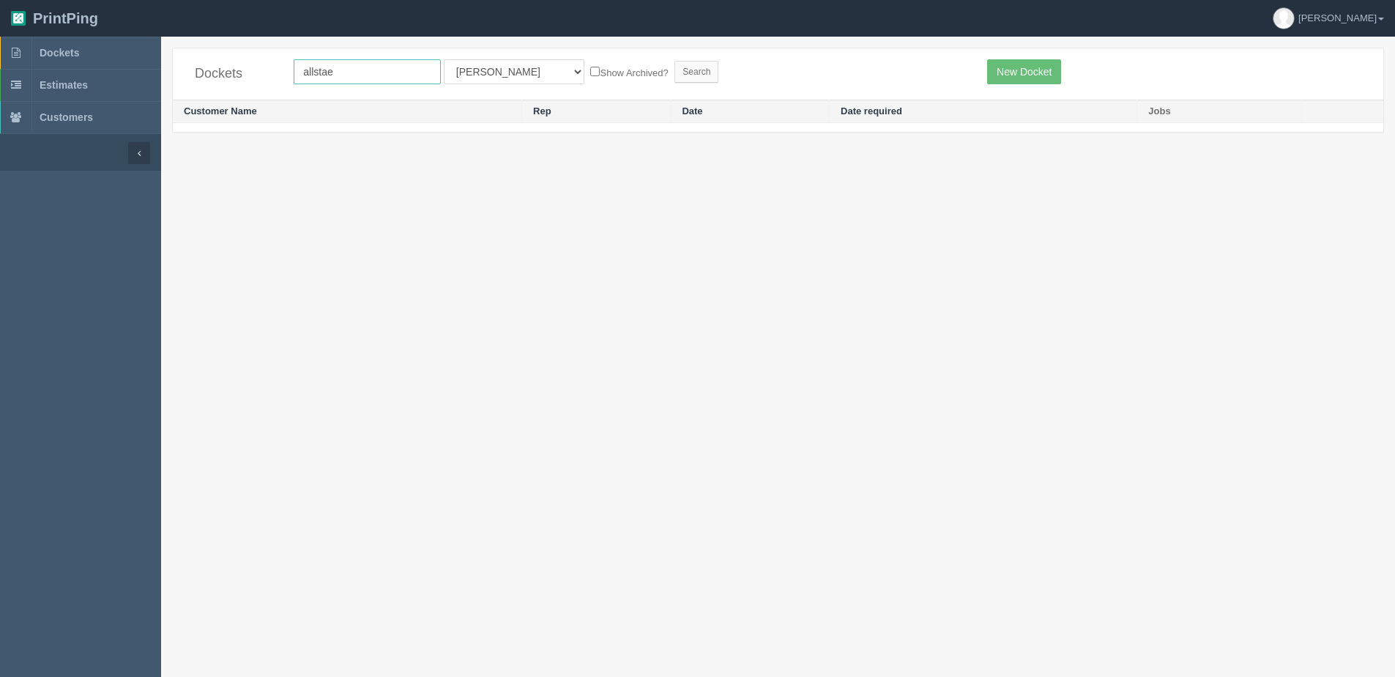
click at [385, 69] on input "allstae" at bounding box center [367, 71] width 147 height 25
type input "allstate"
click at [675, 61] on input "Search" at bounding box center [697, 72] width 44 height 22
drag, startPoint x: 365, startPoint y: 71, endPoint x: 88, endPoint y: 99, distance: 278.3
click at [119, 99] on section "Dockets Estimates Customers" at bounding box center [697, 375] width 1395 height 677
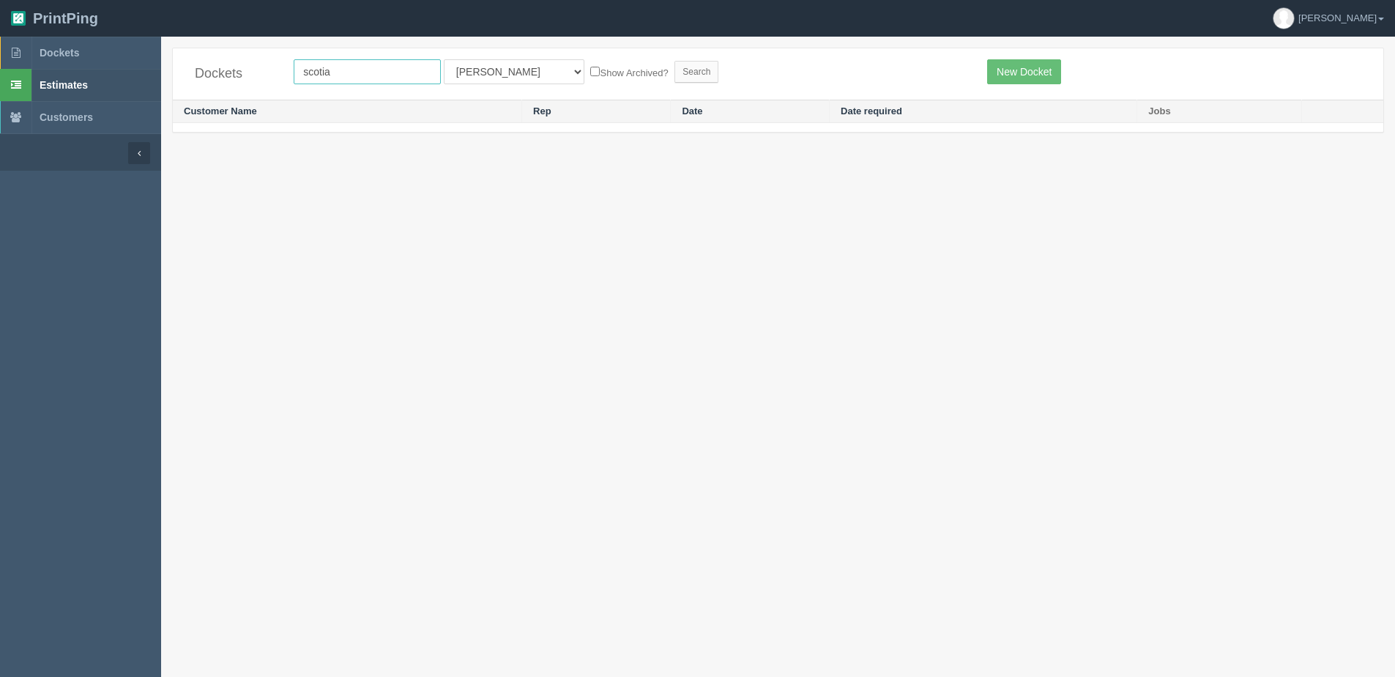
type input "scotia"
click at [675, 61] on input "Search" at bounding box center [697, 72] width 44 height 22
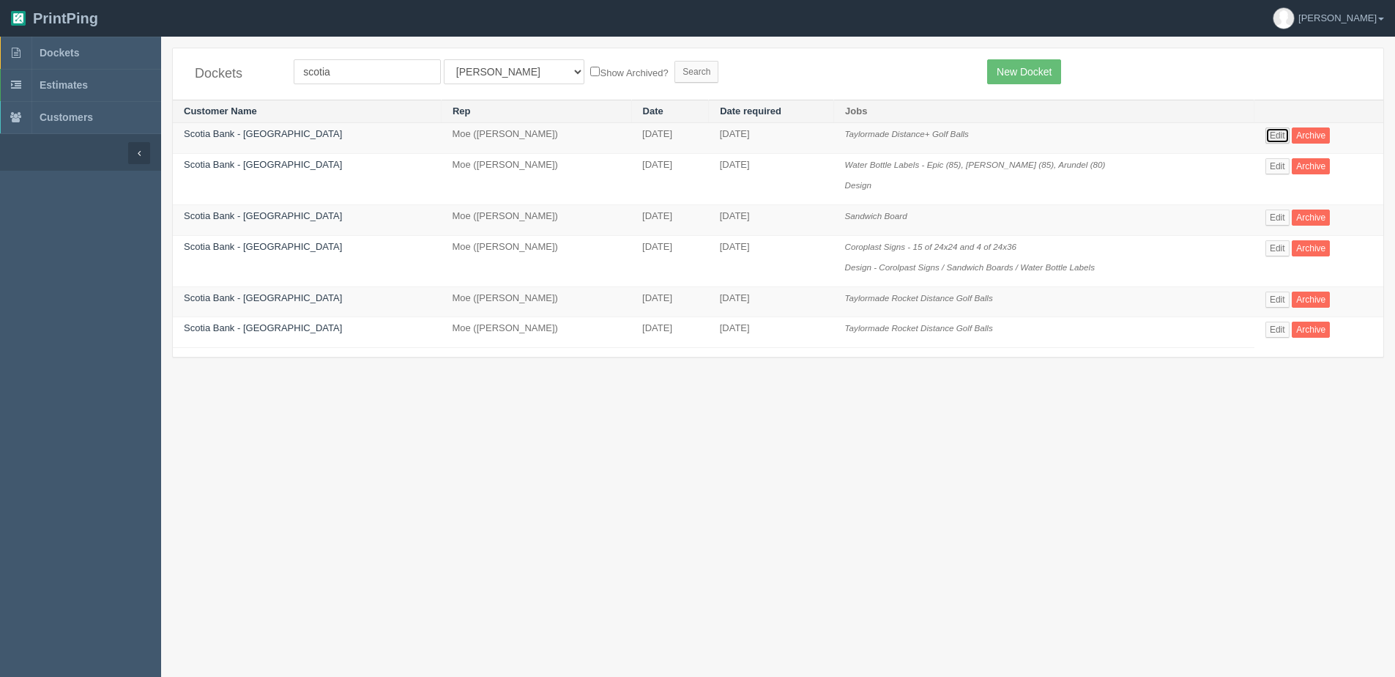
click at [1267, 132] on link "Edit" at bounding box center [1278, 135] width 24 height 16
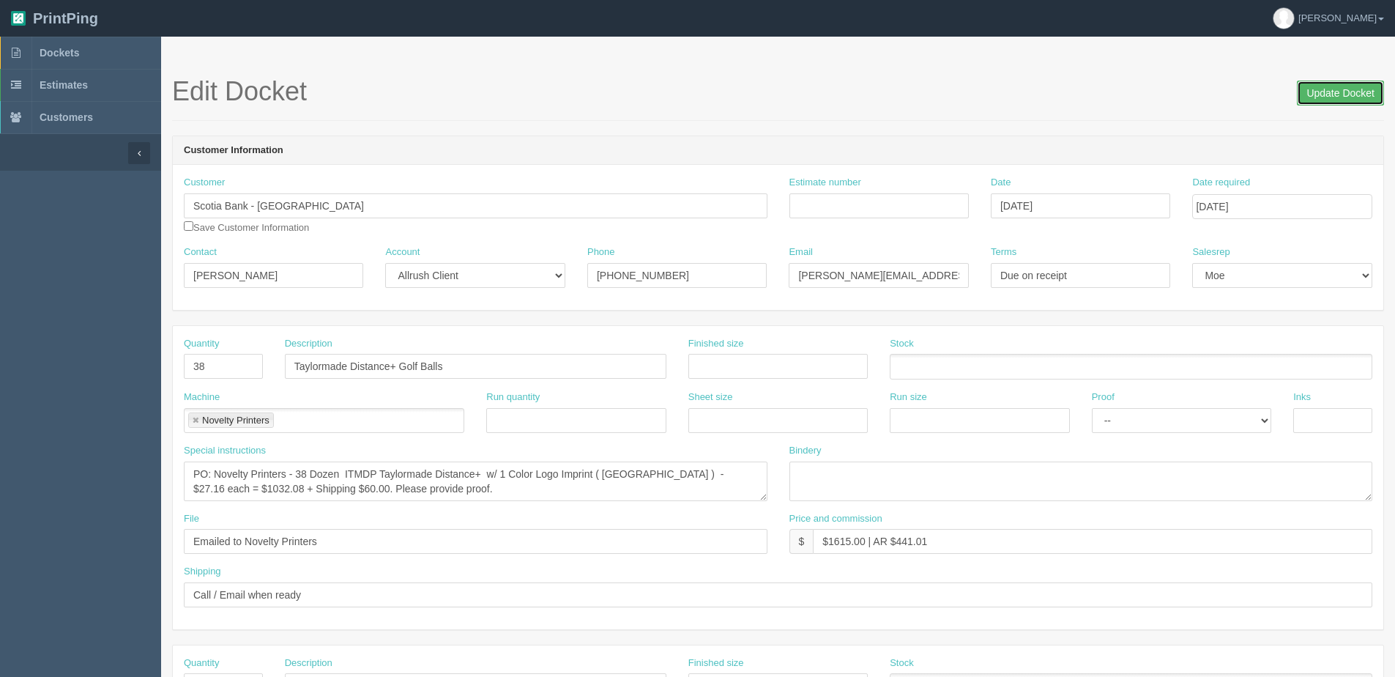
drag, startPoint x: 1354, startPoint y: 90, endPoint x: 1326, endPoint y: 94, distance: 28.8
click at [1354, 90] on input "Update Docket" at bounding box center [1340, 93] width 87 height 25
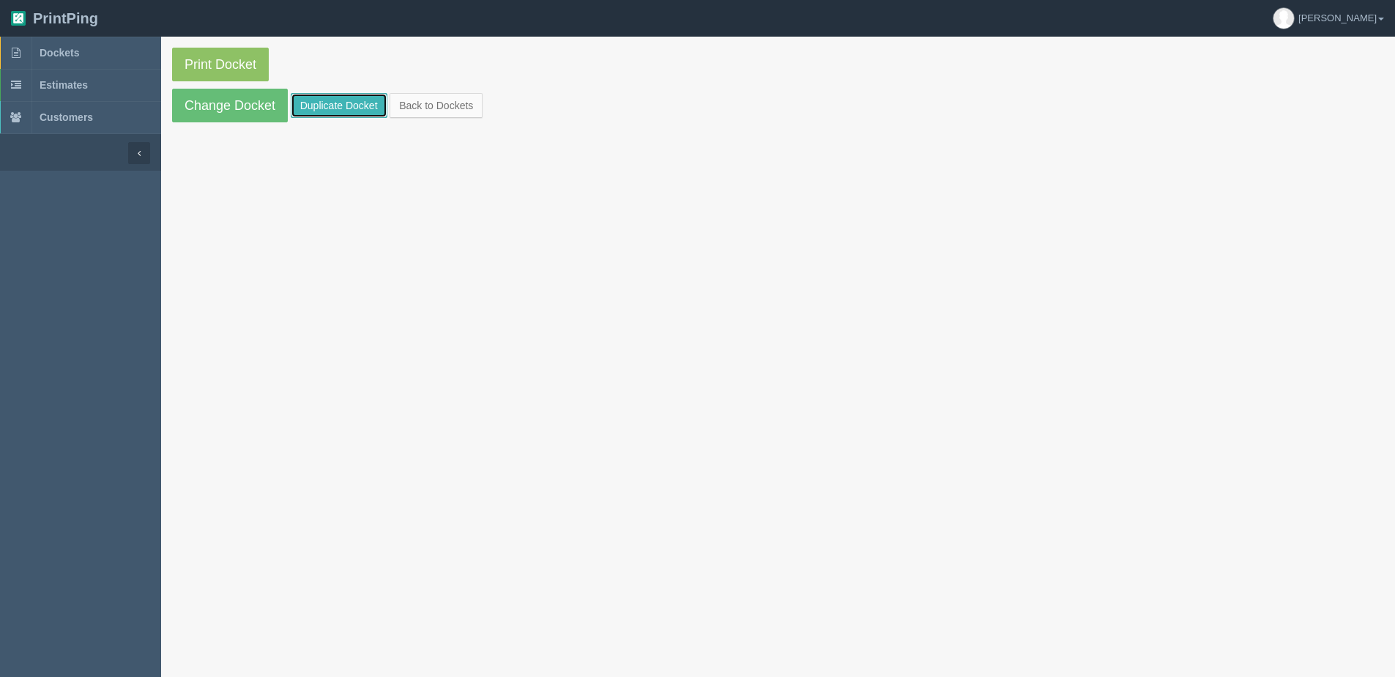
click at [342, 103] on link "Duplicate Docket" at bounding box center [339, 105] width 97 height 25
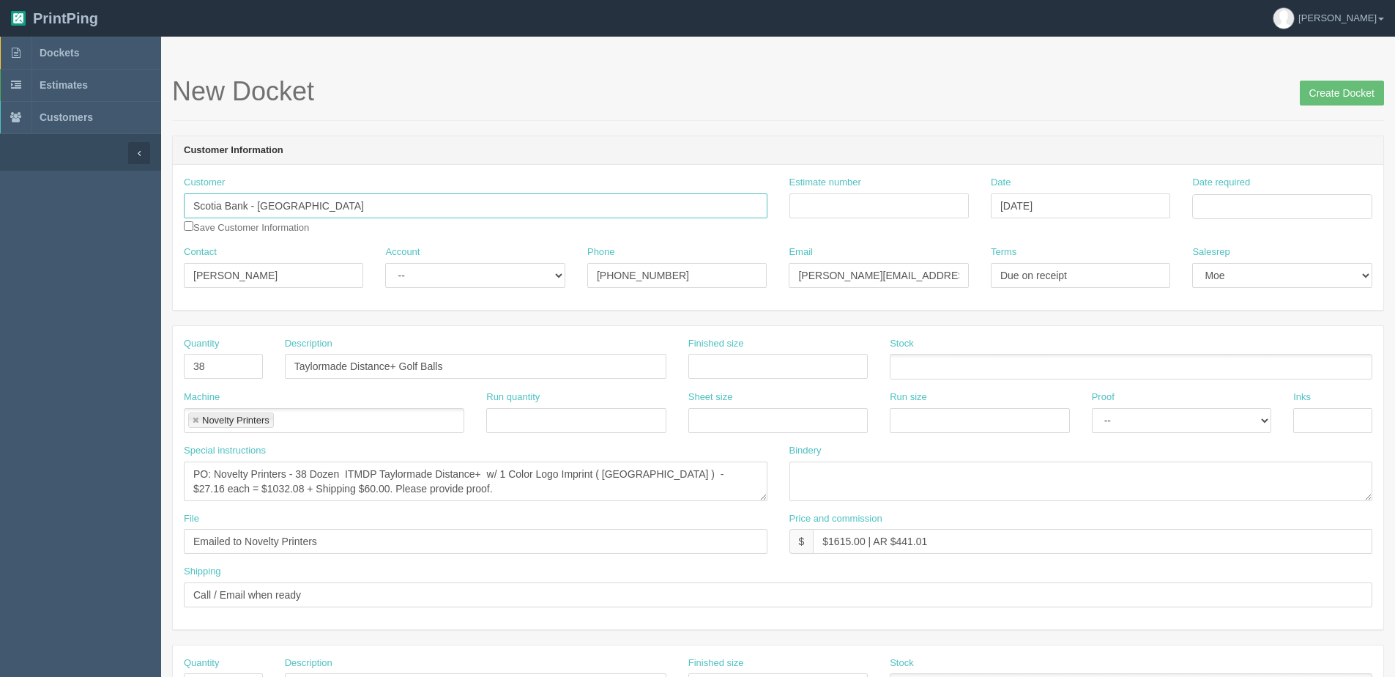
drag, startPoint x: 356, startPoint y: 204, endPoint x: -121, endPoint y: 239, distance: 478.1
click at [0, 239] on html "PrintPing [PERSON_NAME] Edit account ( [PERSON_NAME][EMAIL_ADDRESS][DOMAIN_NAME…" at bounding box center [697, 665] width 1395 height 1330
click at [1280, 204] on input "Date required" at bounding box center [1282, 206] width 179 height 25
click at [1272, 417] on th "[DATE]" at bounding box center [1264, 409] width 136 height 21
click at [1305, 363] on td "31" at bounding box center [1305, 367] width 18 height 21
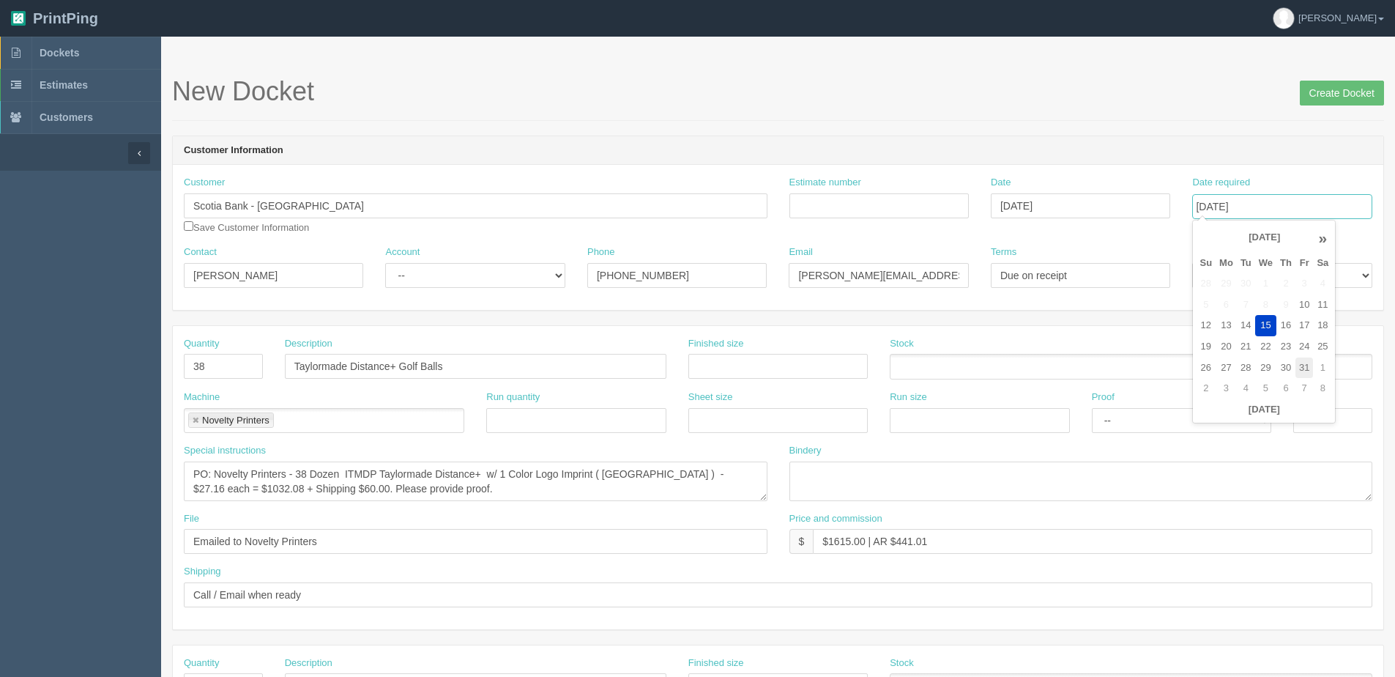
type input "[DATE]"
drag, startPoint x: 306, startPoint y: 223, endPoint x: -66, endPoint y: 244, distance: 372.7
click at [0, 244] on html "PrintPing [PERSON_NAME] Edit account ( [PERSON_NAME][EMAIL_ADDRESS][DOMAIN_NAME…" at bounding box center [697, 665] width 1395 height 1330
type input "Allstate Insurance [GEOGRAPHIC_DATA]"
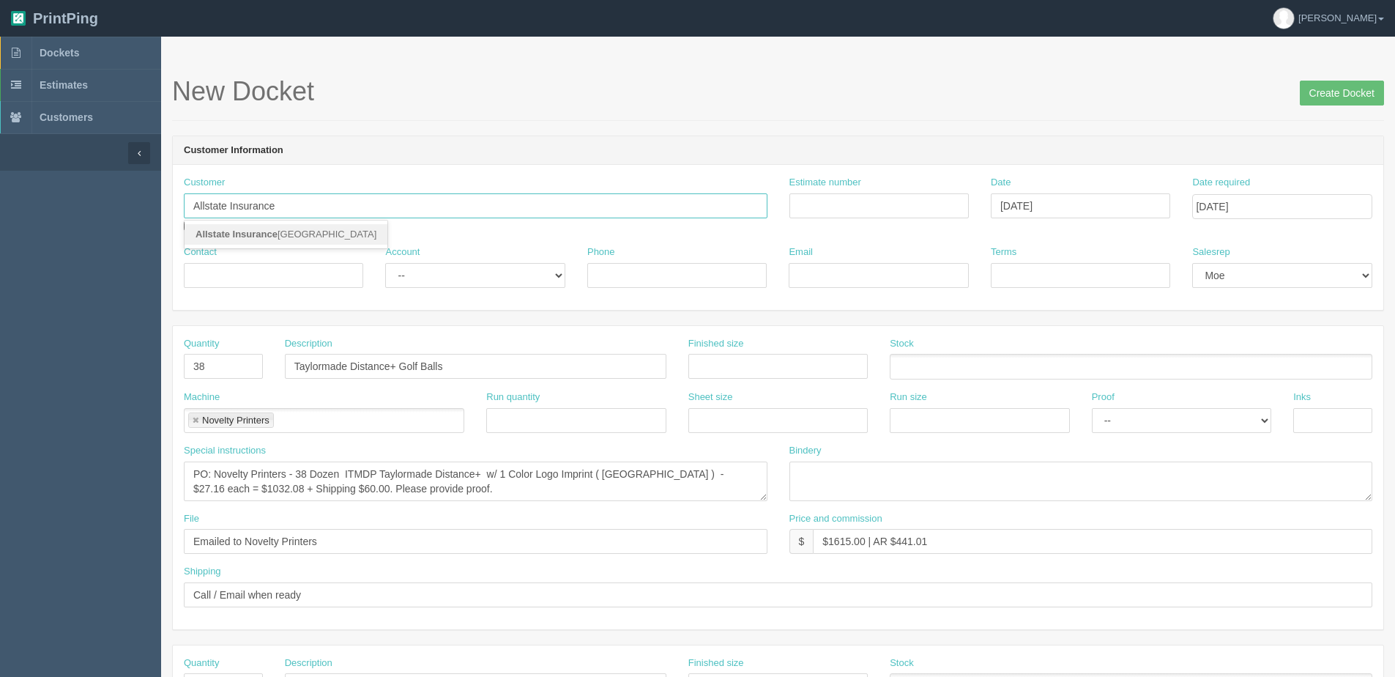
type input "Allstate Insurance"
click at [259, 270] on input "Contact" at bounding box center [273, 275] width 179 height 25
click at [269, 282] on input "Contact" at bounding box center [273, 275] width 179 height 25
paste input "[PERSON_NAME]"
type input "[PERSON_NAME]"
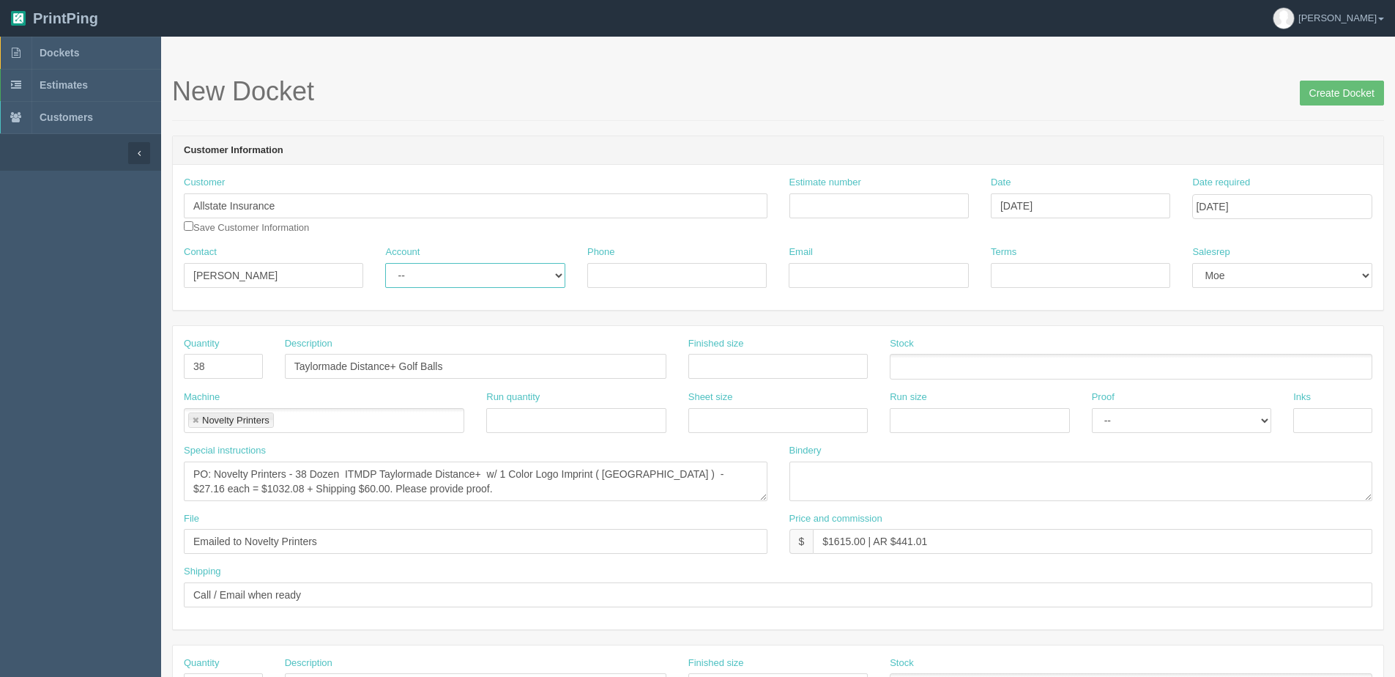
click at [431, 282] on select "-- Existing Client Allrush Client Rep Client" at bounding box center [474, 275] width 179 height 25
select select "Allrush Client"
click at [385, 263] on select "-- Existing Client Allrush Client Rep Client" at bounding box center [474, 275] width 179 height 25
drag, startPoint x: 693, startPoint y: 269, endPoint x: 672, endPoint y: 281, distance: 24.3
click at [692, 269] on input "Phone" at bounding box center [676, 275] width 179 height 25
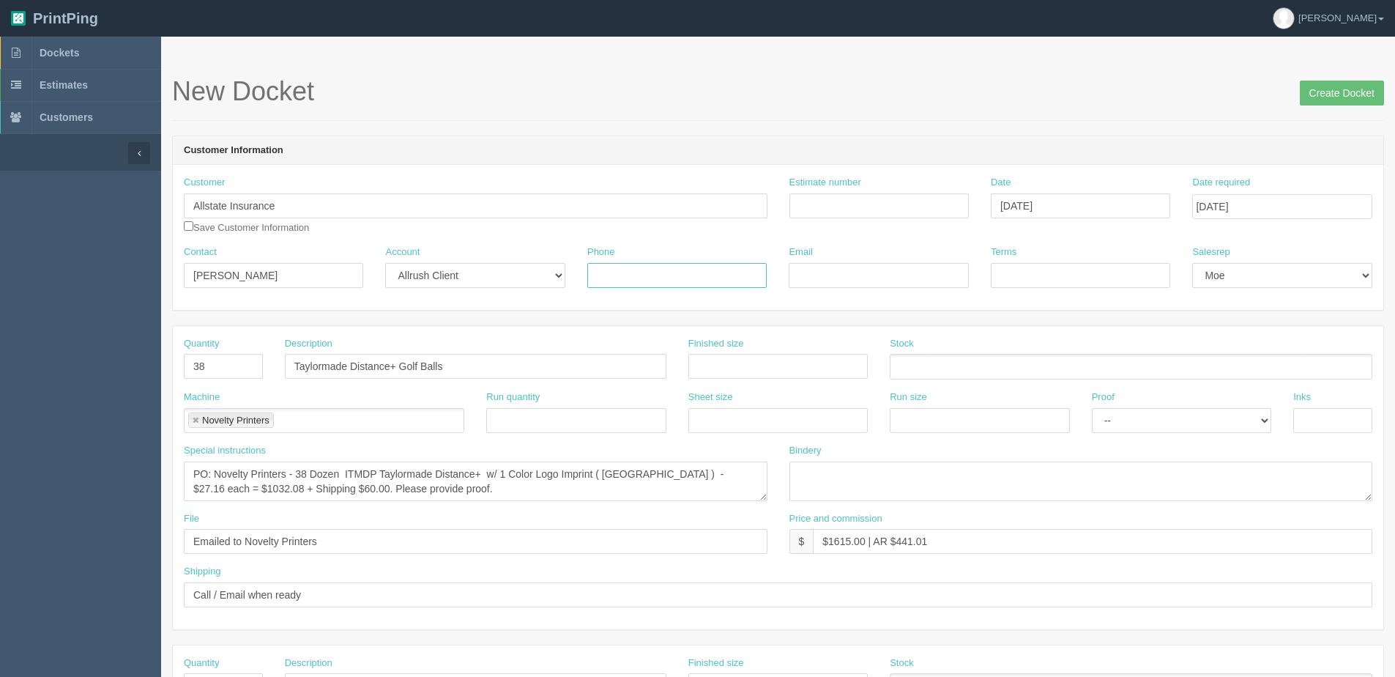
click at [618, 272] on input "Phone" at bounding box center [676, 275] width 179 height 25
paste input "403 - 476 – 0354 ext. 5001"
type input "403 - 476 – 0354 ext. 5001"
click at [918, 274] on input "Email" at bounding box center [878, 275] width 179 height 25
paste input "[EMAIL_ADDRESS][DOMAIN_NAME]"
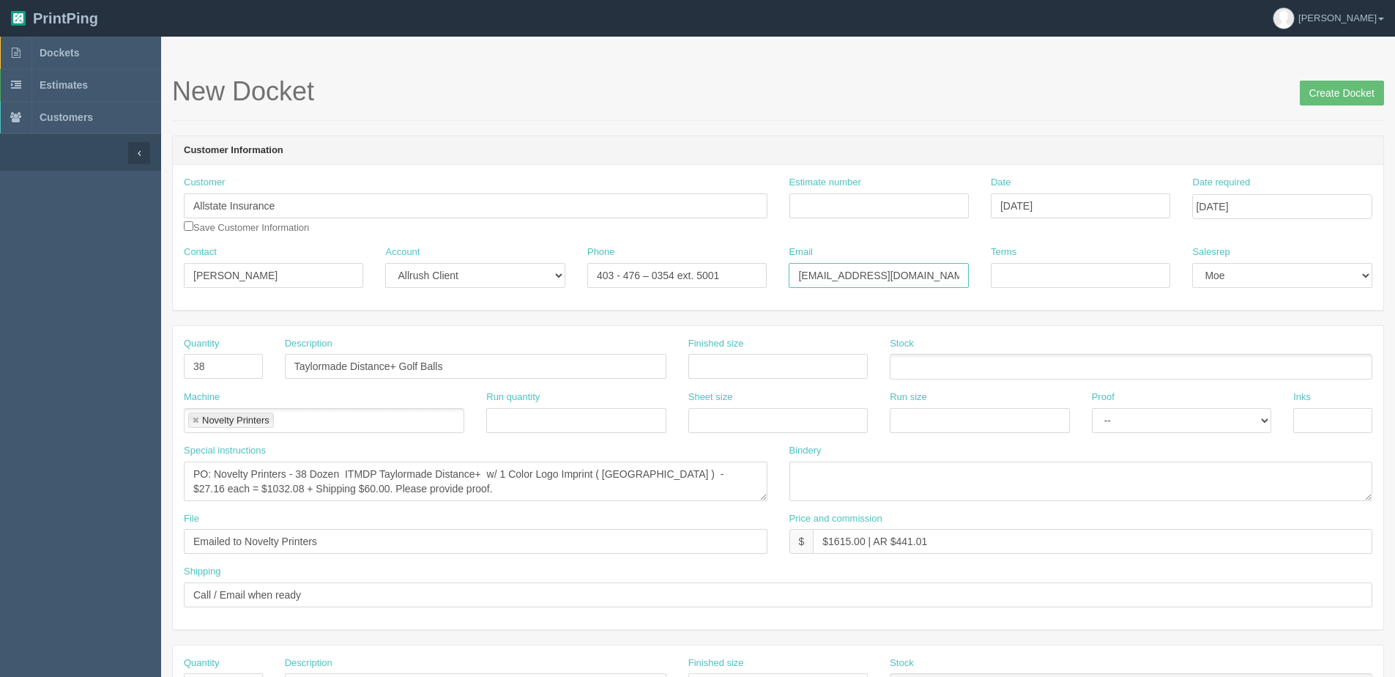
type input "[EMAIL_ADDRESS][DOMAIN_NAME]"
click at [1048, 285] on input "Terms" at bounding box center [1080, 275] width 179 height 25
type input "Deposit"
click at [298, 472] on textarea "PO: Novelty Printers - 38 Dozen ITMDP Taylormade Distance+ w/ 1 Color Logo Impr…" at bounding box center [476, 481] width 584 height 40
drag, startPoint x: 297, startPoint y: 474, endPoint x: 305, endPoint y: 474, distance: 8.1
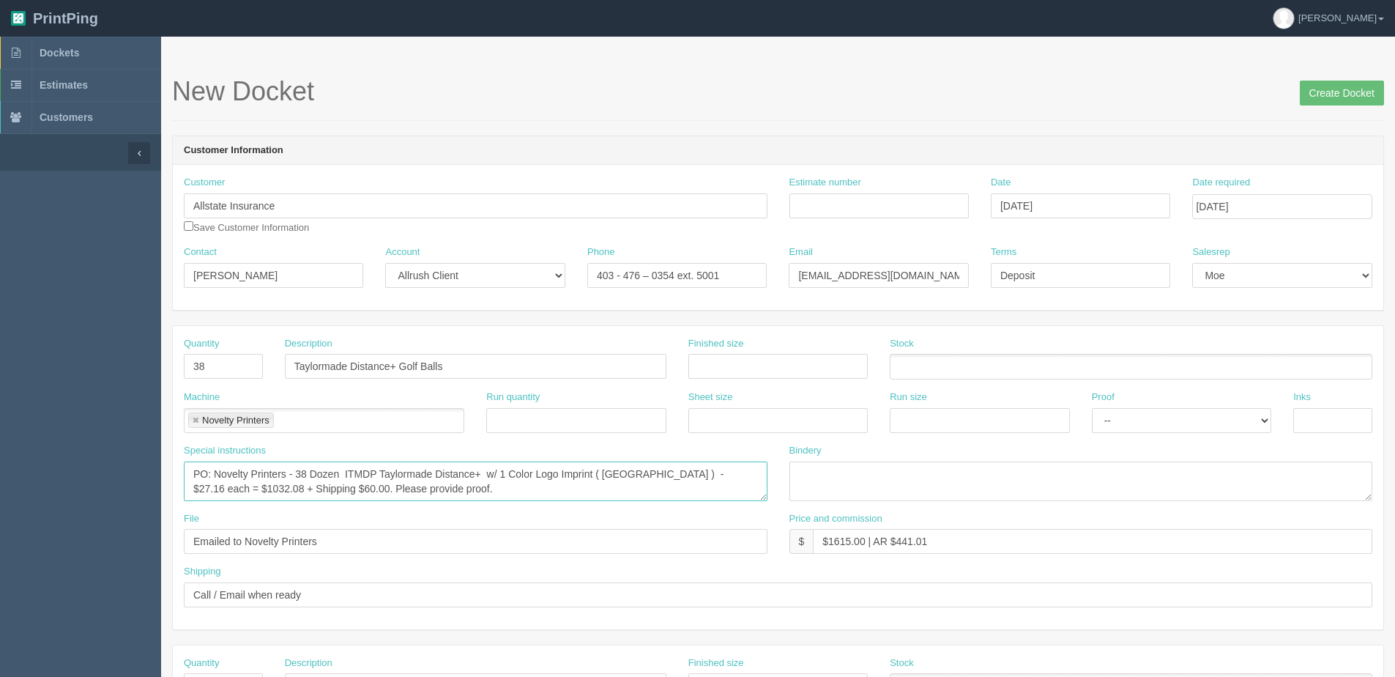
click at [305, 474] on textarea "PO: Novelty Printers - 38 Dozen ITMDP Taylormade Distance+ w/ 1 Color Logo Impr…" at bounding box center [476, 481] width 584 height 40
type textarea "PO: Novelty Printers - 12 Dozen ITMDP Taylormade Distance+ w/ 1 Color Logo Impr…"
drag, startPoint x: 461, startPoint y: 374, endPoint x: 201, endPoint y: 374, distance: 259.3
click at [201, 374] on div "Quantity 38 Description Taylormade Distance+ Golf Balls Finished size Stock" at bounding box center [778, 363] width 1211 height 53
paste input "itleist® Pro V1® Golf Ball"
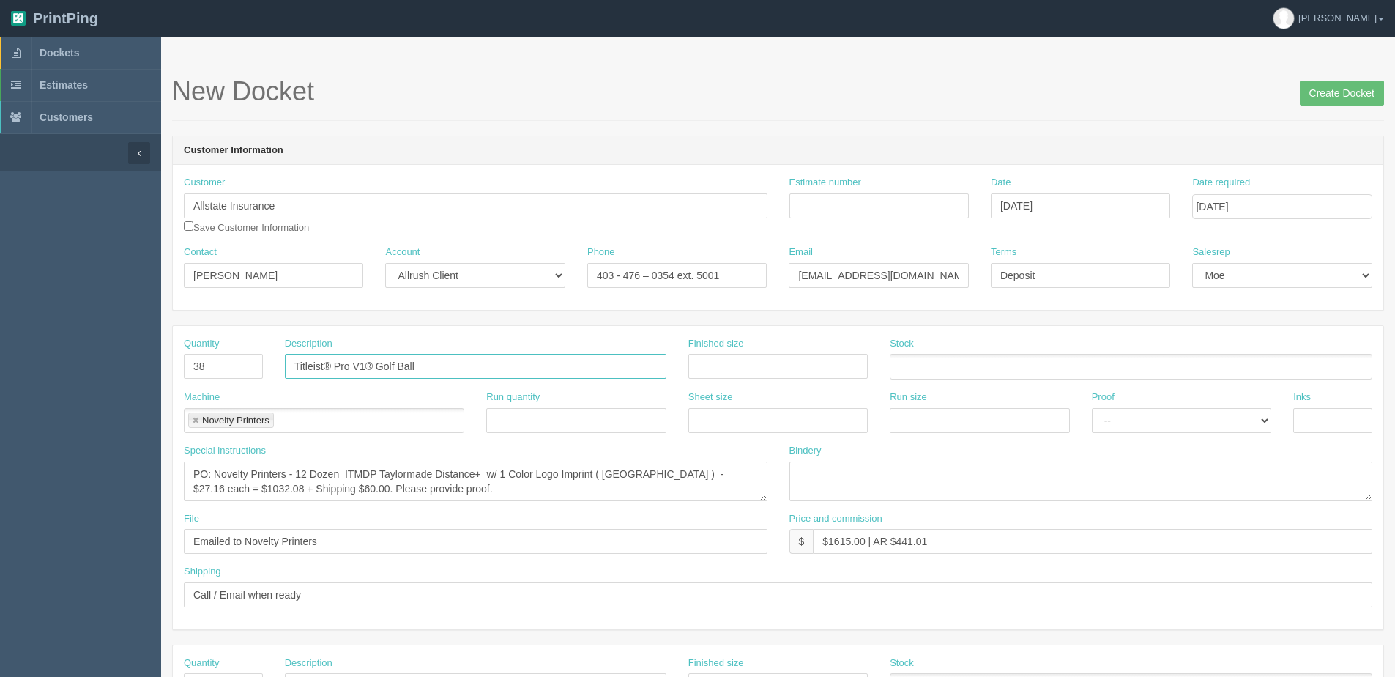
type input "Titleist® Pro V1® Golf Ball"
click at [357, 470] on textarea "PO: Novelty Printers - 38 Dozen ITMDP Taylormade Distance+ w/ 1 Color Logo Impr…" at bounding box center [476, 481] width 584 height 40
click at [483, 470] on textarea "PO: Novelty Printers - 38 Dozen ITMDP Taylormade Distance+ w/ 1 Color Logo Impr…" at bounding box center [476, 481] width 584 height 40
drag, startPoint x: 483, startPoint y: 470, endPoint x: 344, endPoint y: 475, distance: 139.2
click at [344, 475] on textarea "PO: Novelty Printers - 38 Dozen ITMDP Taylormade Distance+ w/ 1 Color Logo Impr…" at bounding box center [476, 481] width 584 height 40
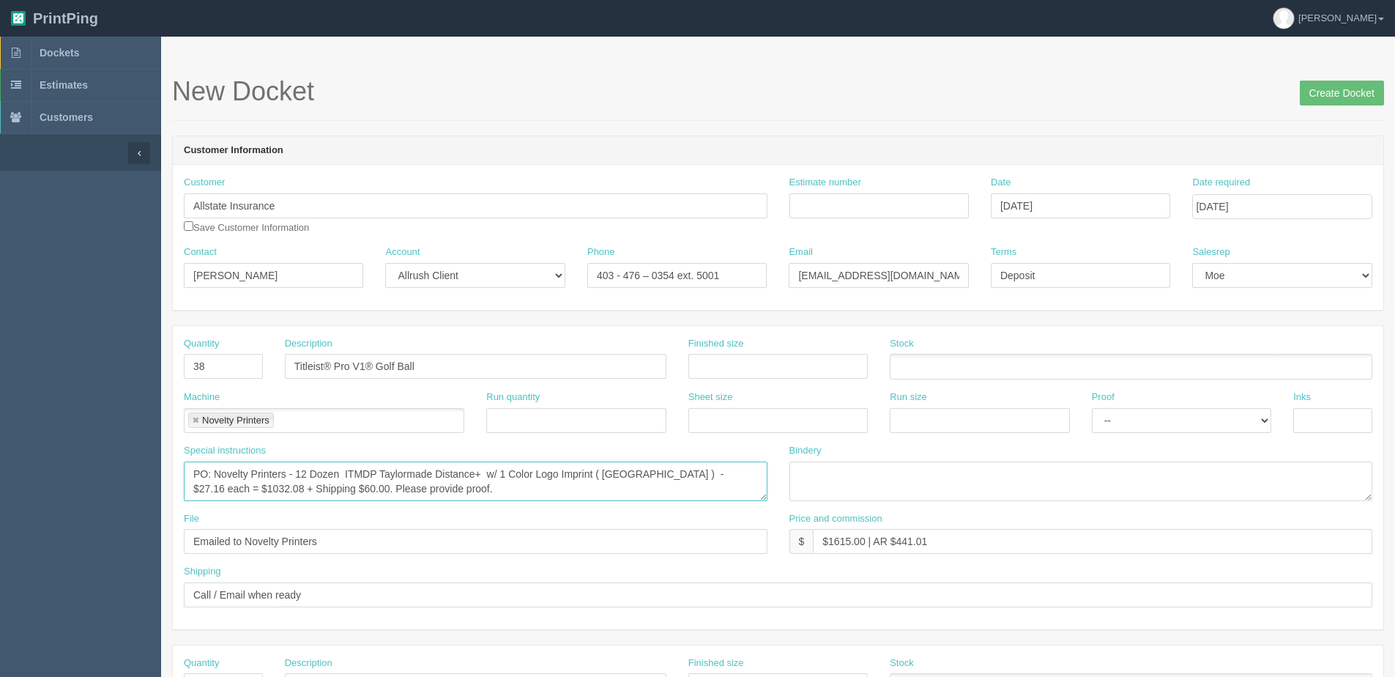
paste textarea "Titleist® Pro V1® Golf Ball"
click at [345, 470] on textarea "PO: Novelty Printers - 38 Dozen ITMDP Taylormade Distance+ w/ 1 Color Logo Impr…" at bounding box center [476, 481] width 584 height 40
click at [617, 475] on textarea "PO: Novelty Printers - 38 Dozen ITMDP Taylormade Distance+ w/ 1 Color Logo Impr…" at bounding box center [476, 481] width 584 height 40
drag, startPoint x: 675, startPoint y: 476, endPoint x: 699, endPoint y: 475, distance: 24.2
click at [699, 475] on textarea "PO: Novelty Printers - 38 Dozen ITMDP Taylormade Distance+ w/ 1 Color Logo Impr…" at bounding box center [476, 481] width 584 height 40
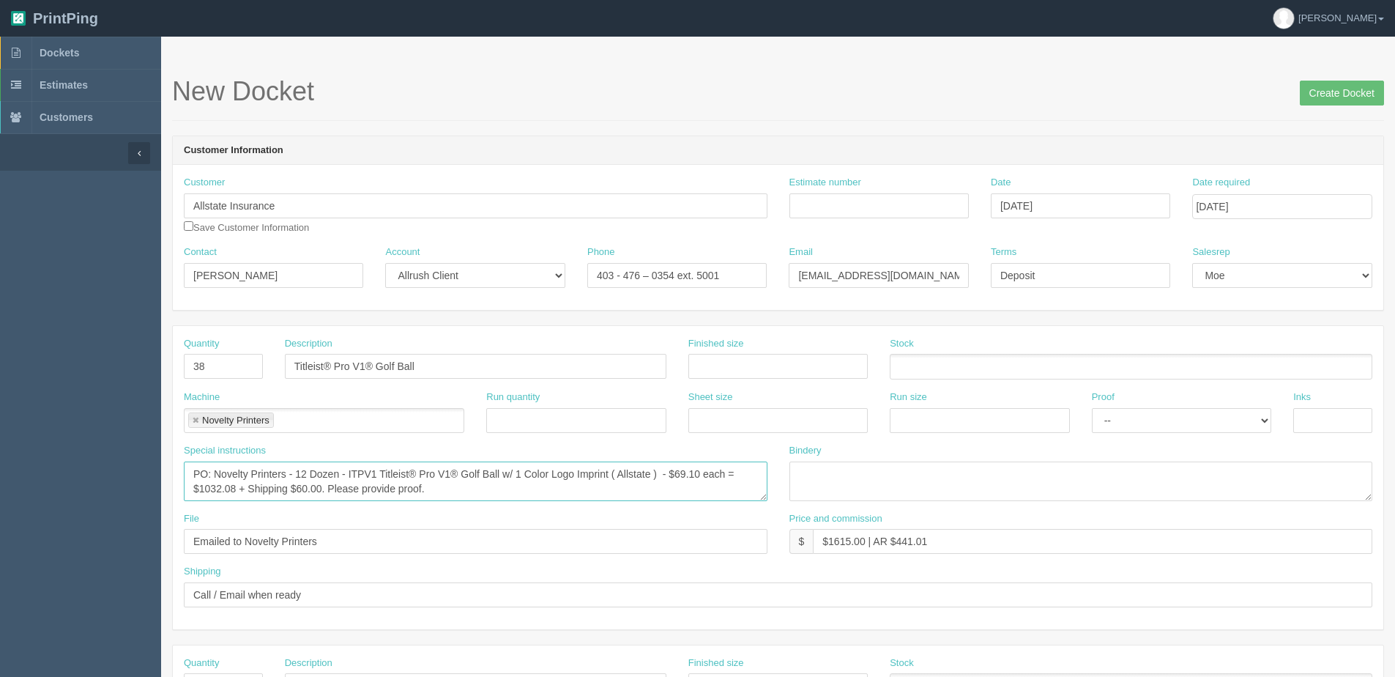
scroll to position [15, 0]
drag, startPoint x: 199, startPoint y: 489, endPoint x: 235, endPoint y: 478, distance: 38.2
click at [235, 478] on textarea "PO: Novelty Printers - 38 Dozen ITMDP Taylormade Distance+ w/ 1 Color Logo Impr…" at bounding box center [476, 481] width 584 height 40
type textarea "PO: Novelty Printers - 12 Dozen - ITPV1 Titleist® Pro V1® Golf Ball w/ 1 Color …"
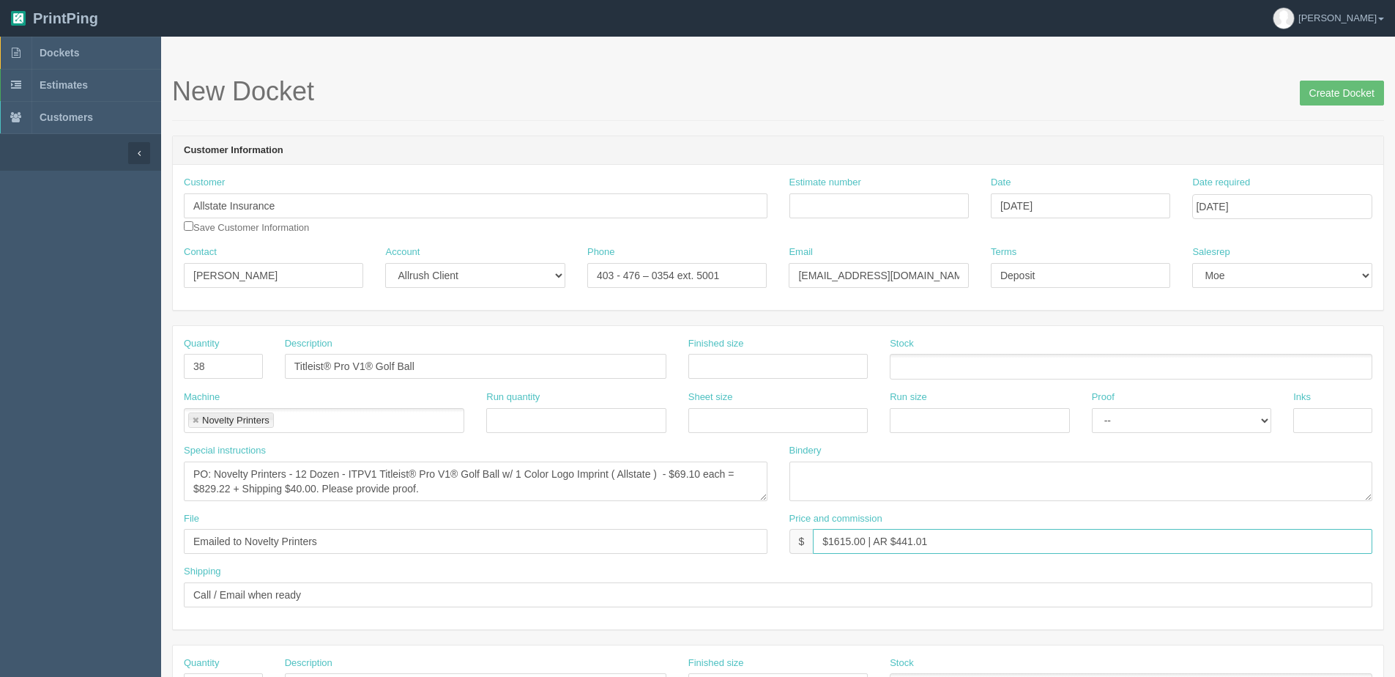
drag, startPoint x: 828, startPoint y: 546, endPoint x: 865, endPoint y: 544, distance: 37.4
click at [865, 544] on input "$1615.00 | AR $441.01" at bounding box center [1093, 541] width 560 height 25
drag, startPoint x: 898, startPoint y: 535, endPoint x: 979, endPoint y: 536, distance: 81.3
click at [979, 536] on input "$1282.20 | AR $441.01" at bounding box center [1093, 541] width 560 height 25
type input "$1282.20 | AR $347.69"
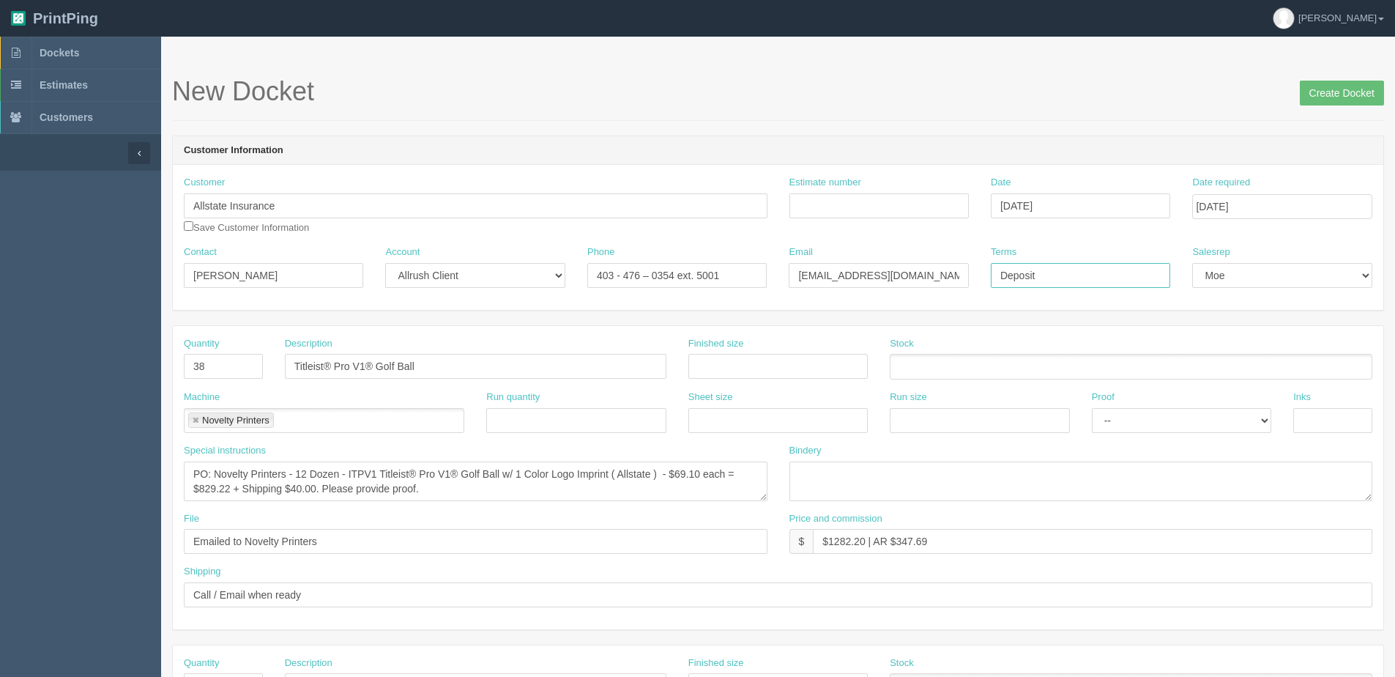
click at [1061, 280] on input "Deposit" at bounding box center [1080, 275] width 179 height 25
drag, startPoint x: 1050, startPoint y: 278, endPoint x: 1173, endPoint y: 270, distance: 123.3
click at [1130, 277] on input "Deposit - $156.45" at bounding box center [1080, 275] width 179 height 25
type input "Deposit - $1282.20 + GST"
click at [1332, 86] on input "Create Docket" at bounding box center [1342, 93] width 84 height 25
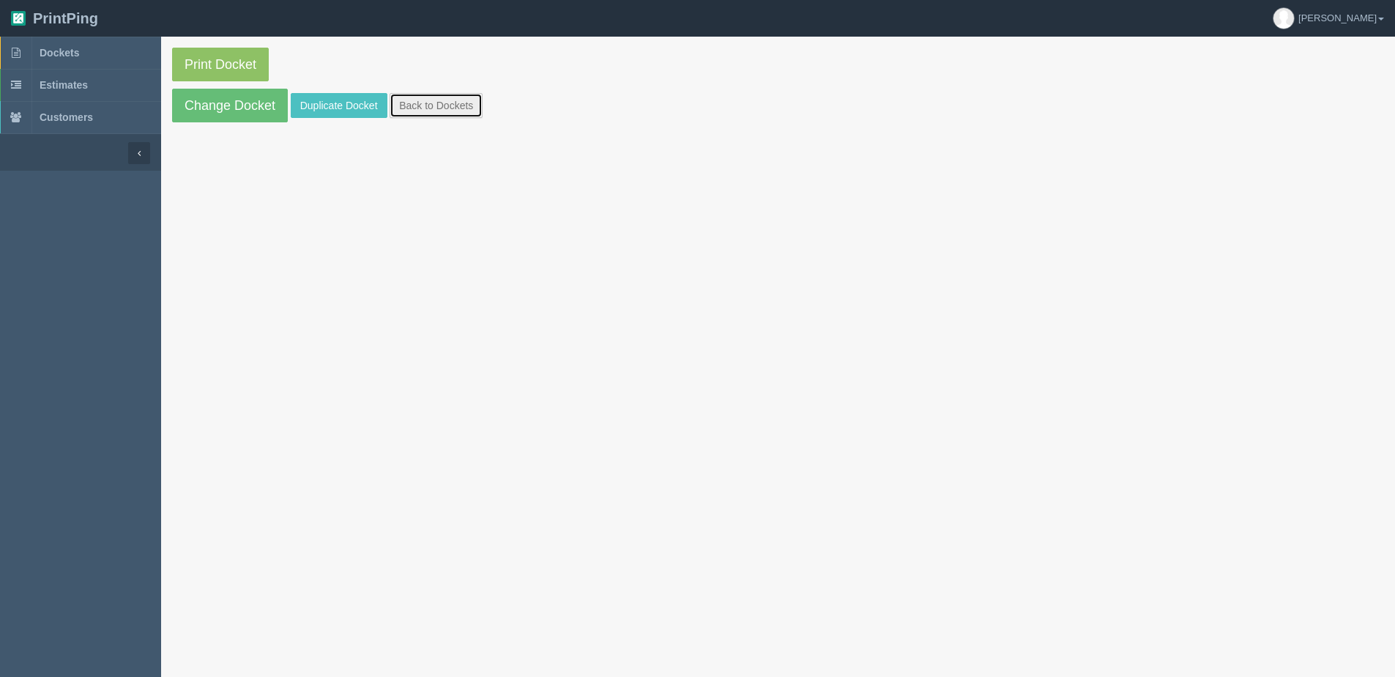
click at [436, 106] on link "Back to Dockets" at bounding box center [436, 105] width 93 height 25
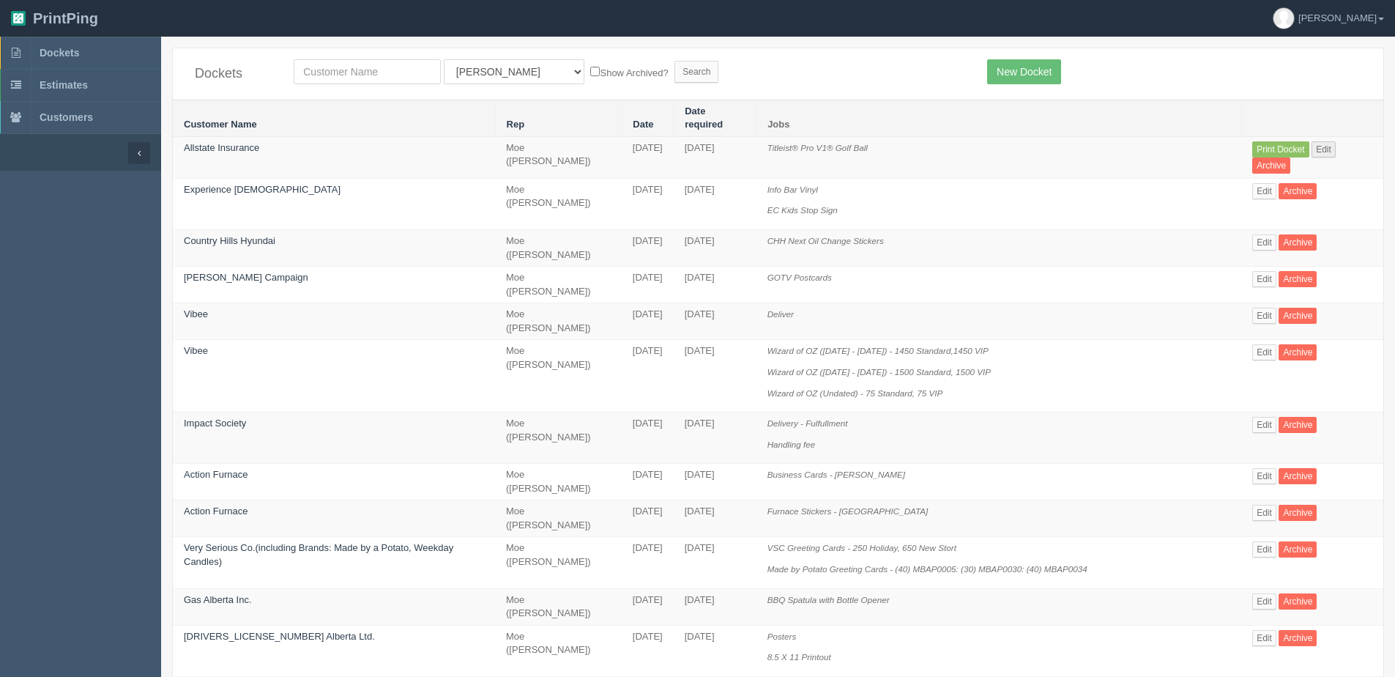
click at [1327, 136] on td "Print Docket Edit Archive" at bounding box center [1313, 157] width 142 height 42
click at [1314, 141] on link "Edit" at bounding box center [1324, 149] width 24 height 16
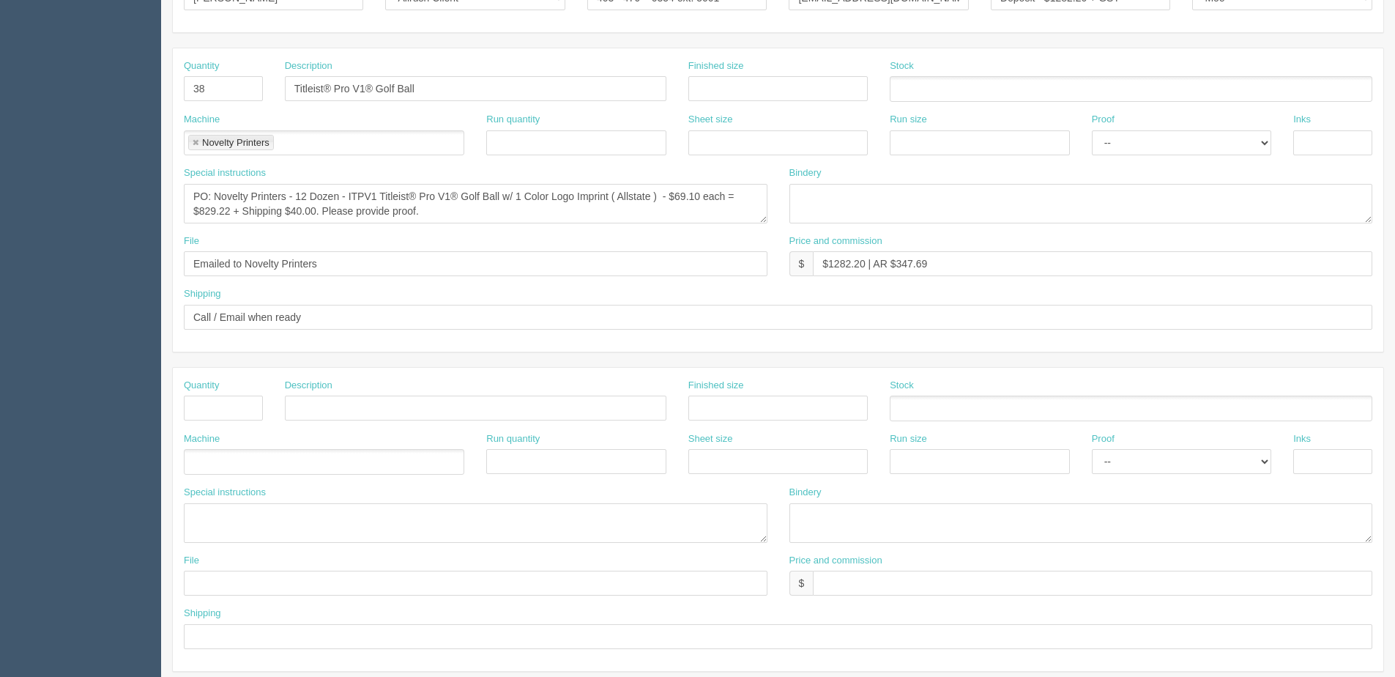
scroll to position [293, 0]
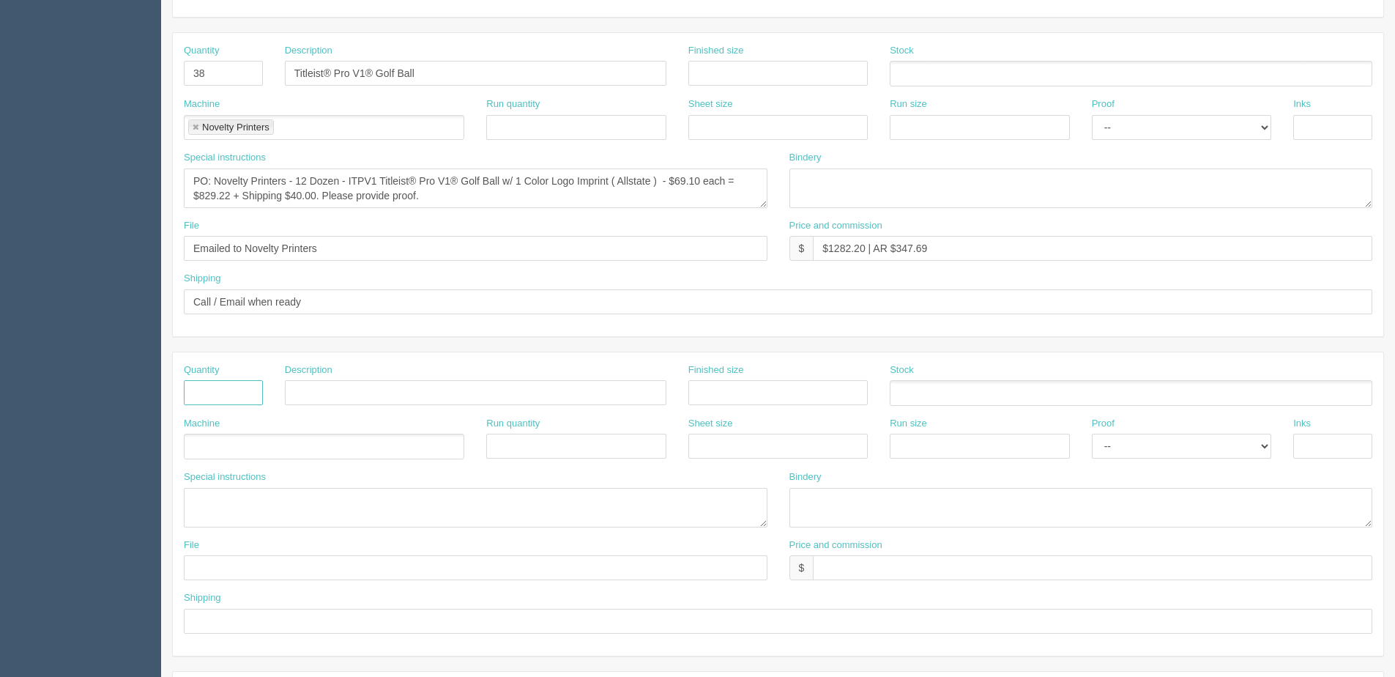
click at [253, 396] on input "text" at bounding box center [223, 392] width 79 height 25
type input "1"
type input "Design"
click at [263, 436] on ul at bounding box center [324, 447] width 281 height 26
type input "Design"
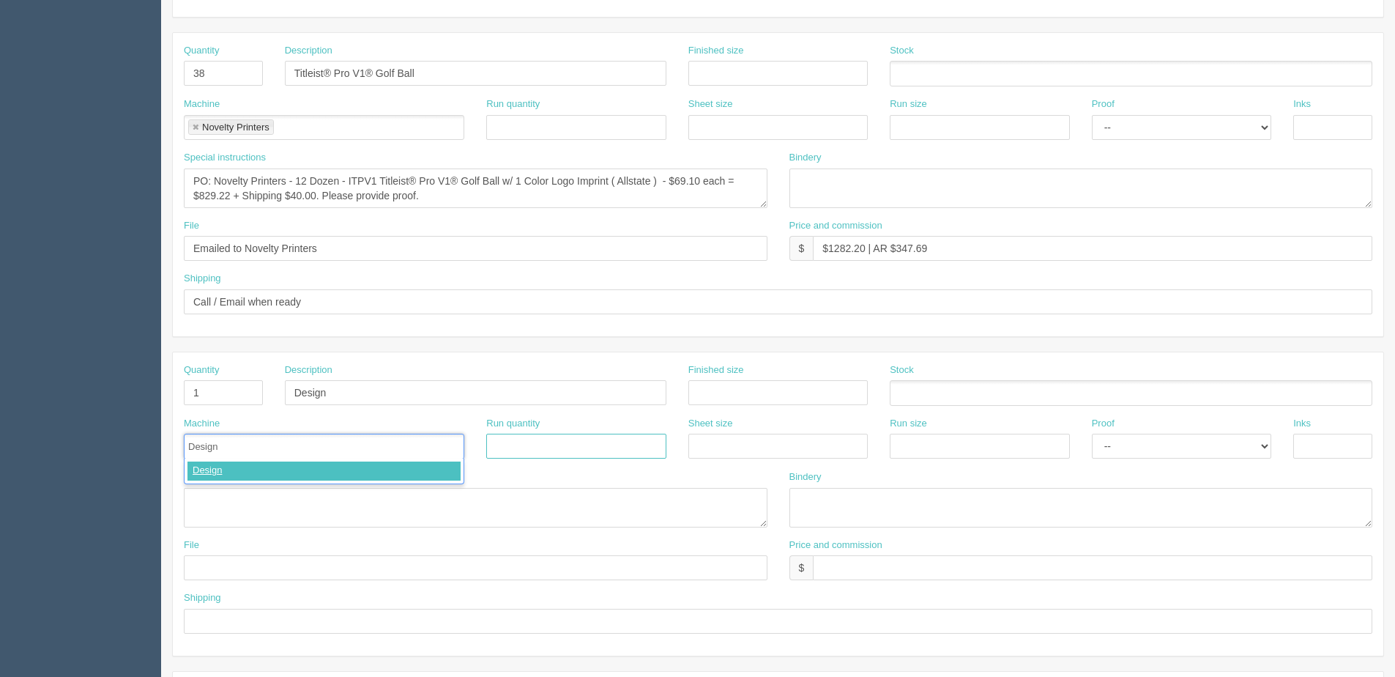
type input "Design"
click at [918, 570] on input "text" at bounding box center [1093, 567] width 560 height 25
type input "$N/C"
drag, startPoint x: 1151, startPoint y: 446, endPoint x: 1132, endPoint y: 460, distance: 23.0
click at [1149, 447] on select "-- Email Hard Copy" at bounding box center [1181, 446] width 179 height 25
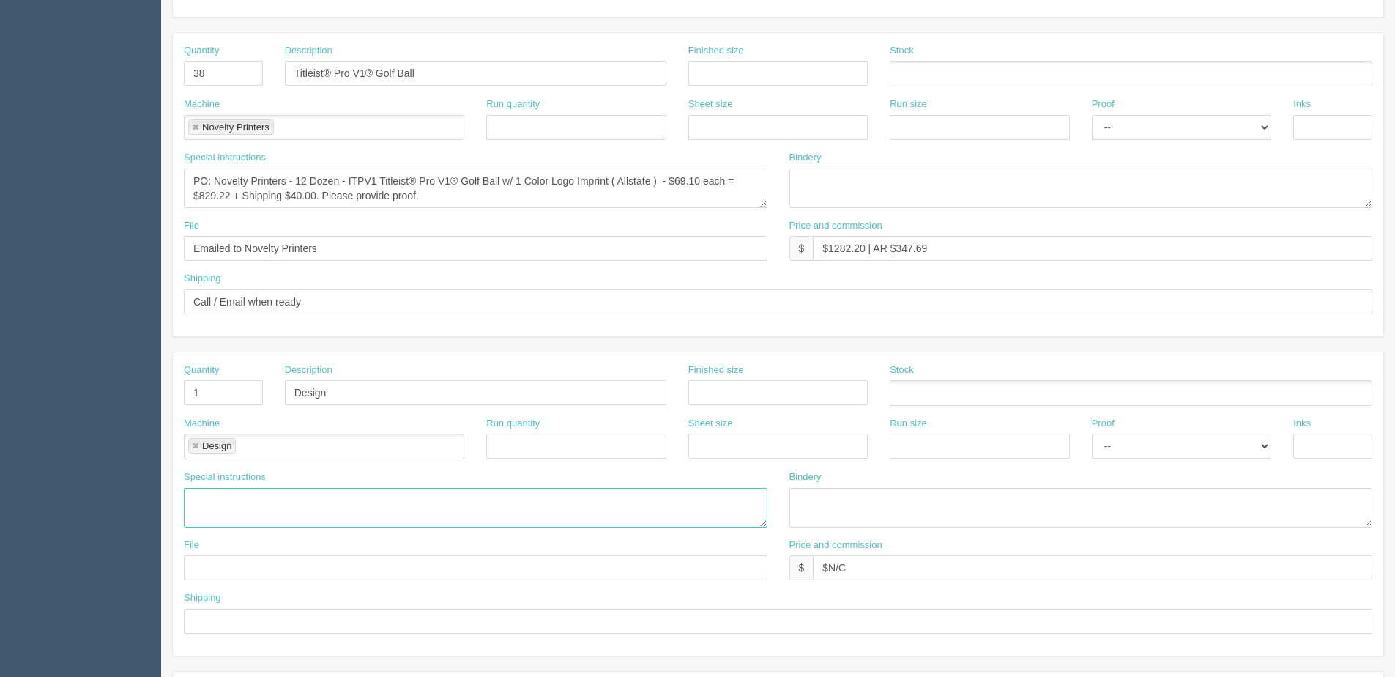
click at [278, 519] on textarea at bounding box center [476, 508] width 584 height 40
paste textarea "ALLSTATE logo with JUST the phone number below the “You’re in good hands.”"
type textarea "ALLSTATE logo with JUST the phone number below the “You’re in good hands.”"
click at [267, 552] on div "File" at bounding box center [476, 559] width 584 height 42
click at [271, 567] on input "text" at bounding box center [476, 567] width 584 height 25
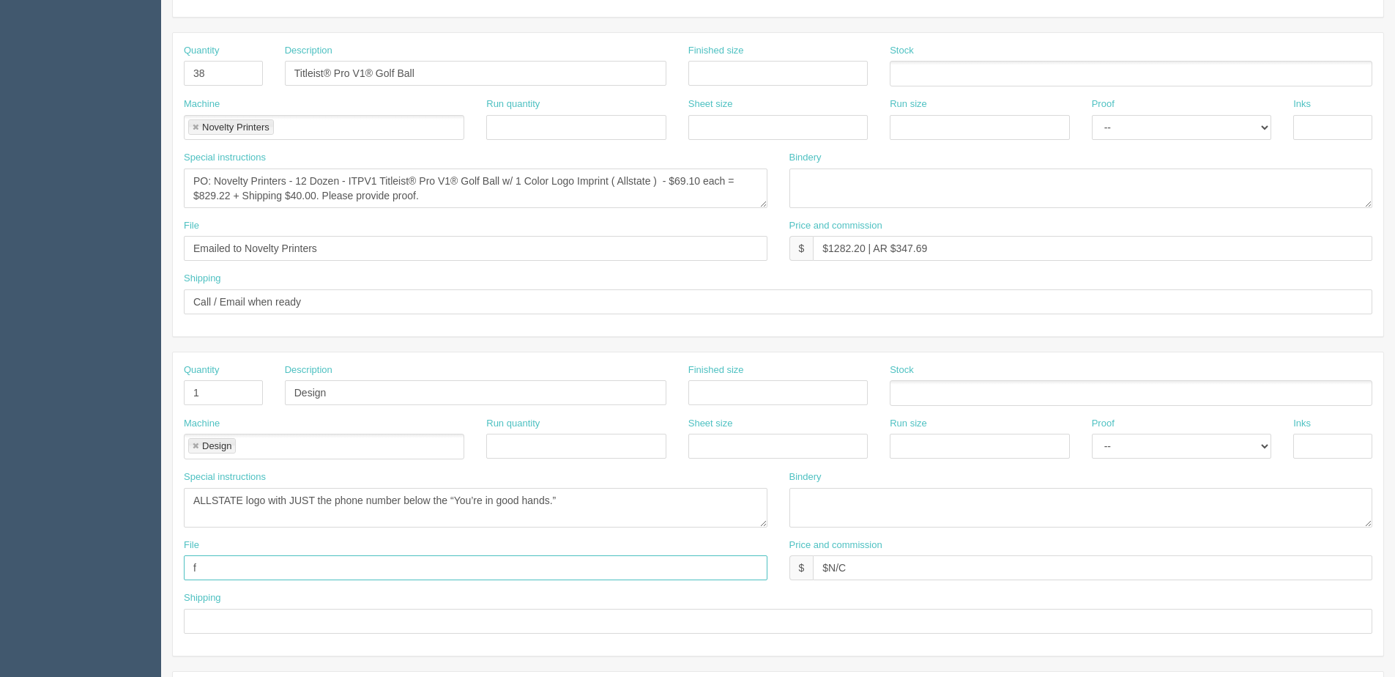
type input "Files @ Allrush"
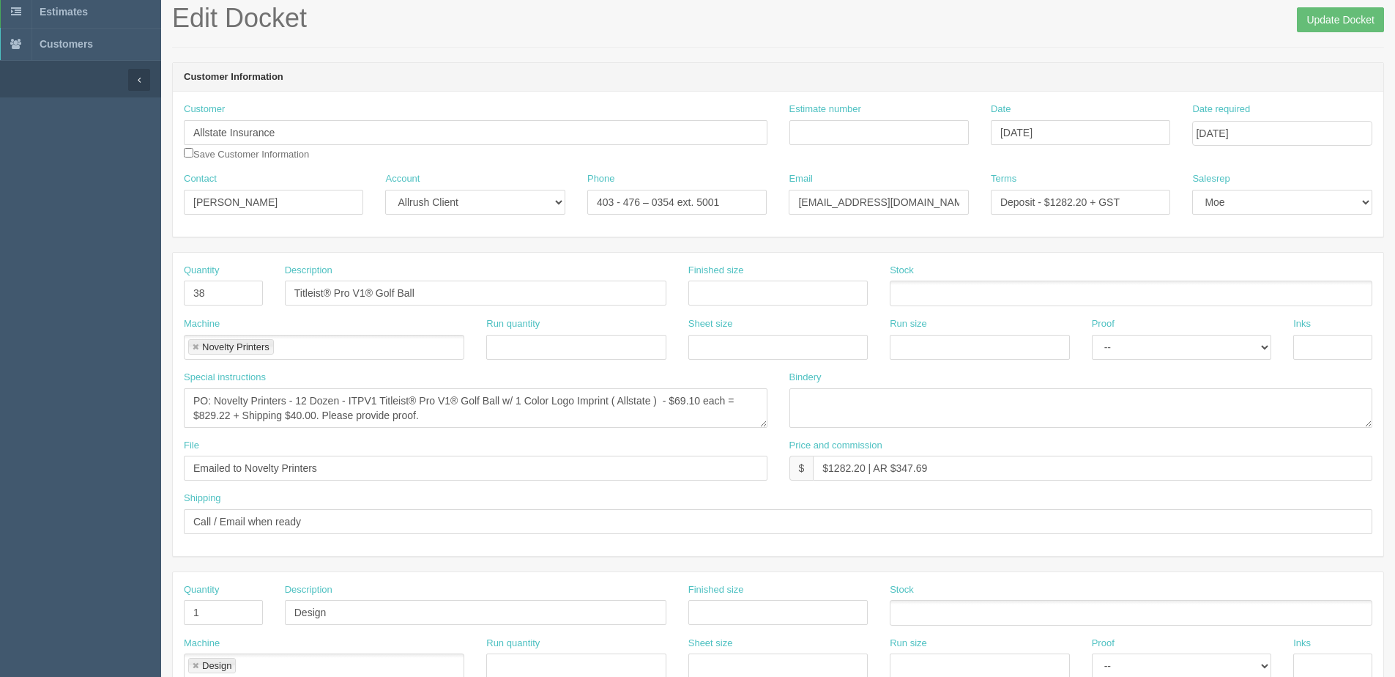
scroll to position [0, 0]
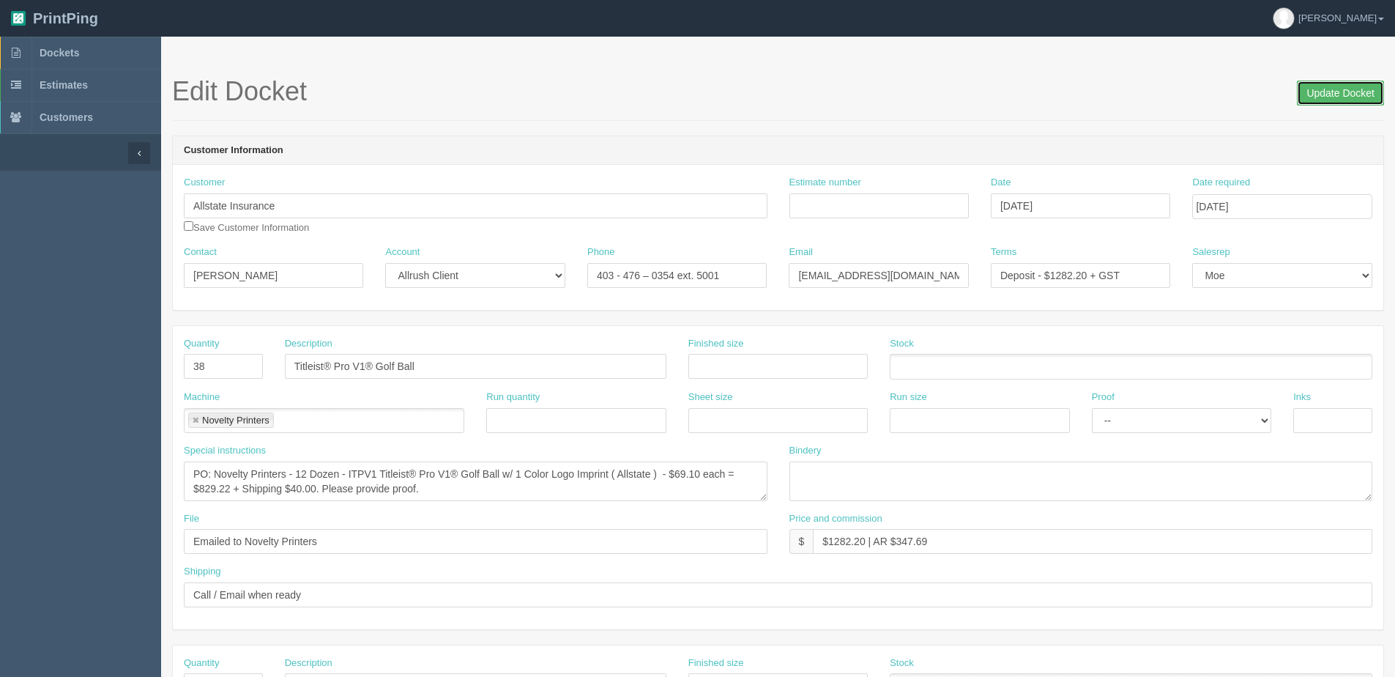
click at [1332, 96] on input "Update Docket" at bounding box center [1340, 93] width 87 height 25
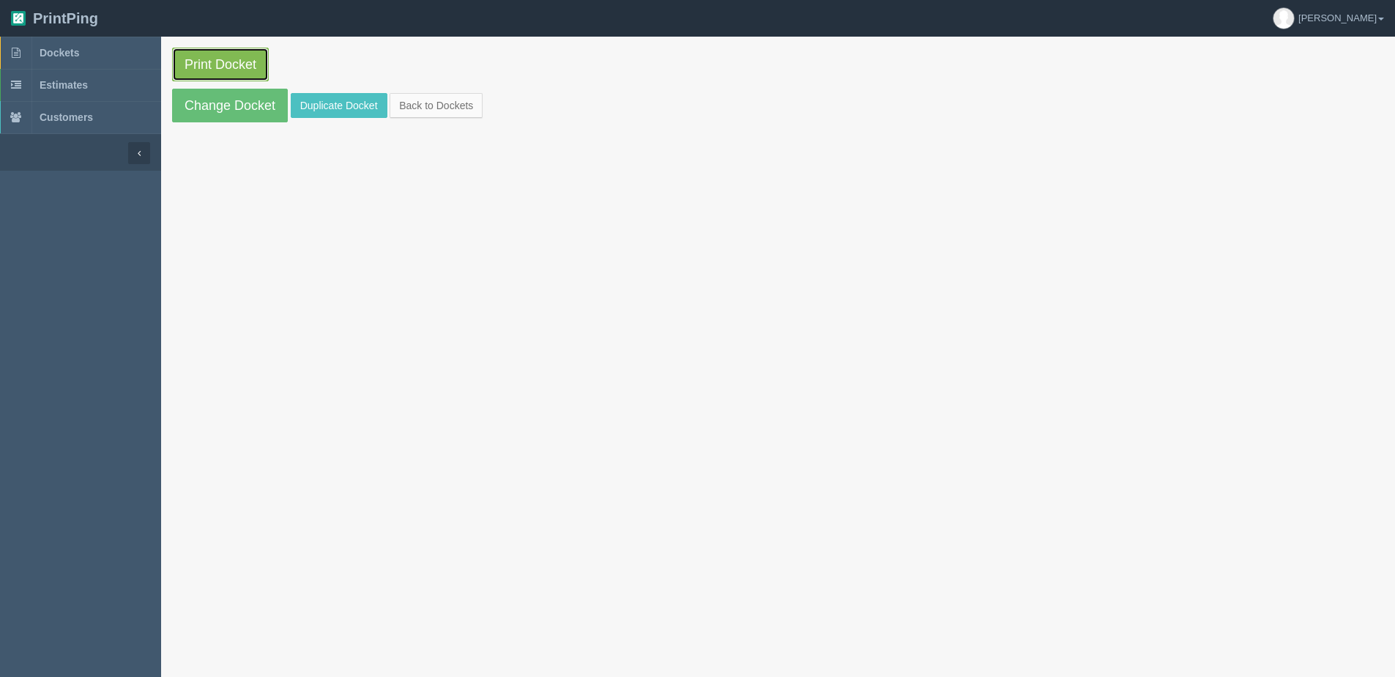
click at [211, 75] on link "Print Docket" at bounding box center [220, 65] width 97 height 34
drag, startPoint x: 231, startPoint y: 109, endPoint x: 264, endPoint y: 126, distance: 37.0
click at [231, 109] on link "Change Docket" at bounding box center [230, 106] width 116 height 34
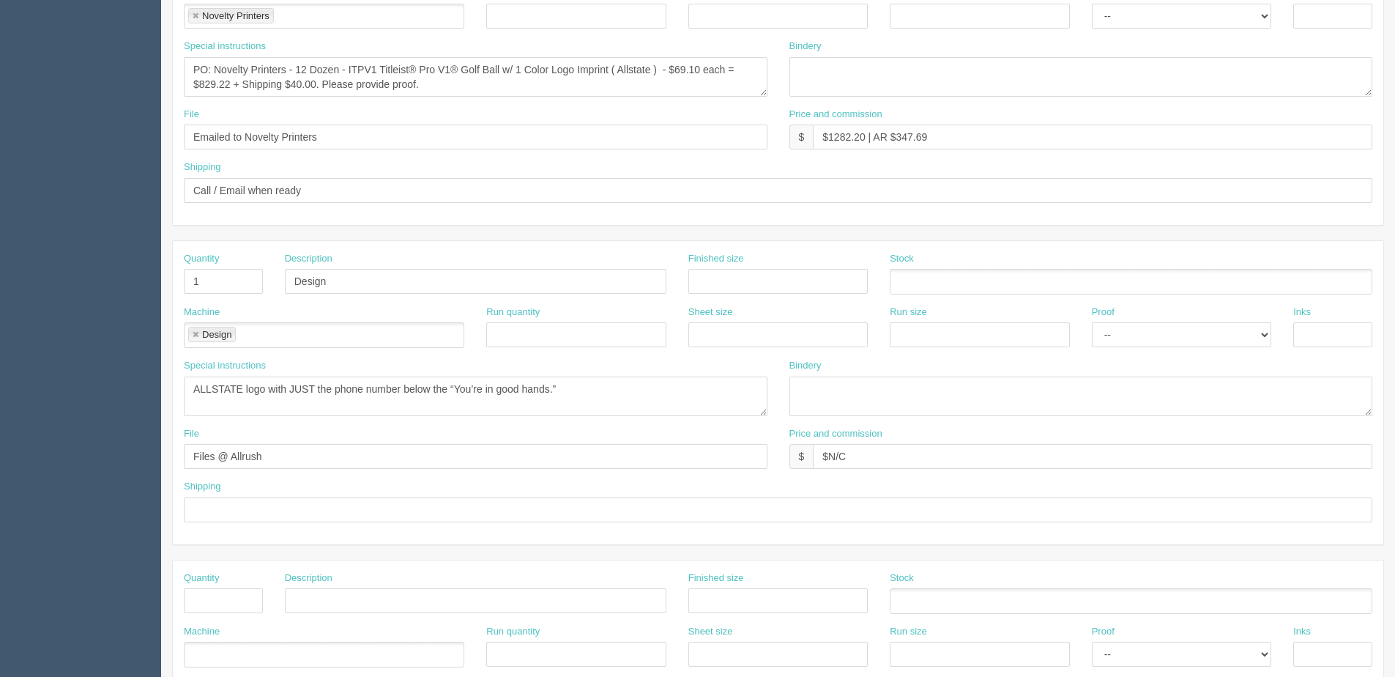
scroll to position [586, 0]
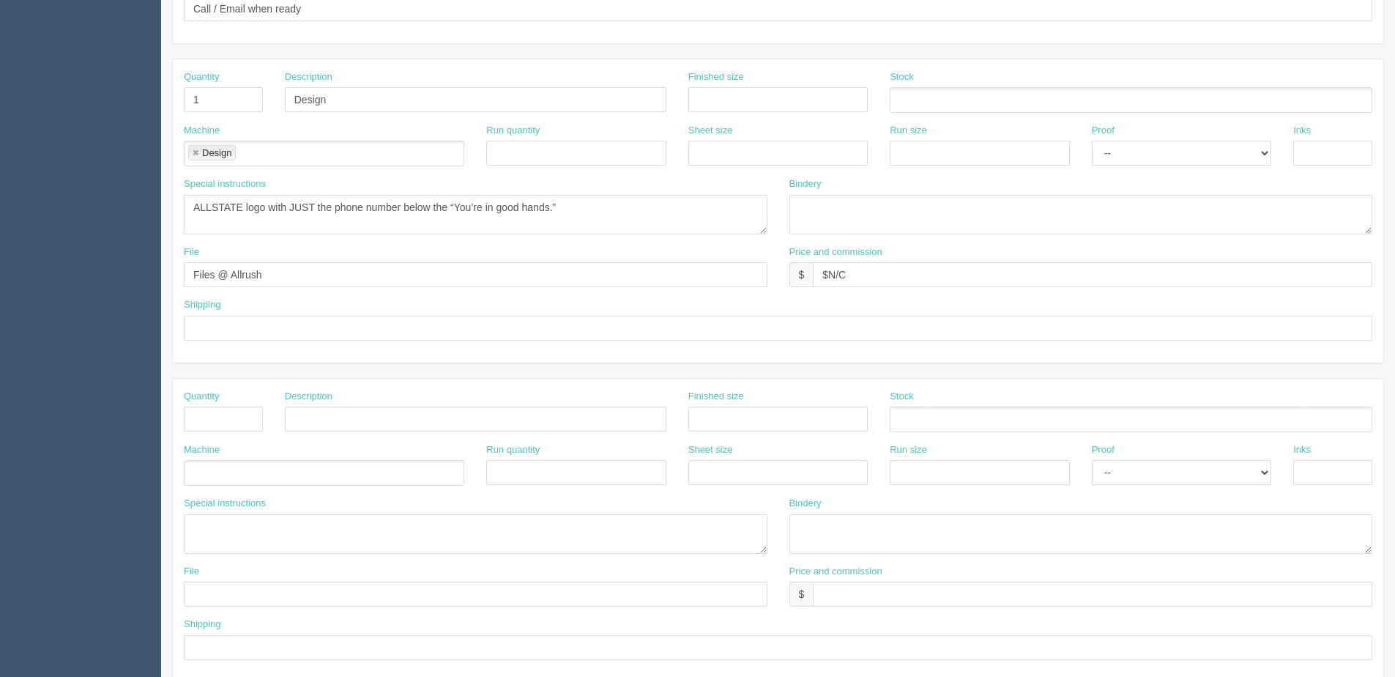
click at [1140, 174] on div "Proof -- Email Hard Copy" at bounding box center [1181, 150] width 201 height 53
click at [1147, 137] on div "Proof -- Email Hard Copy" at bounding box center [1181, 145] width 179 height 42
drag, startPoint x: 1143, startPoint y: 148, endPoint x: 1143, endPoint y: 157, distance: 9.5
click at [1143, 149] on select "-- Email Hard Copy" at bounding box center [1181, 153] width 179 height 25
select select "Email"
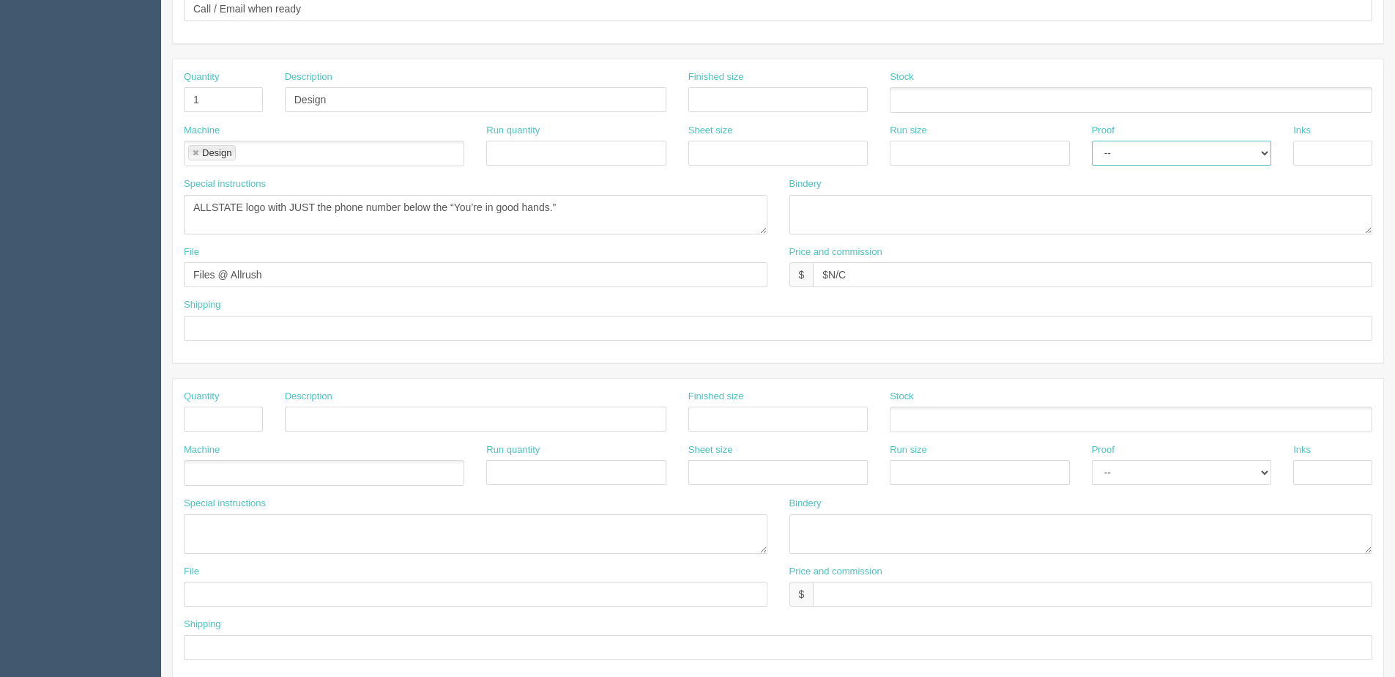
click at [1092, 141] on select "-- Email Hard Copy" at bounding box center [1181, 153] width 179 height 25
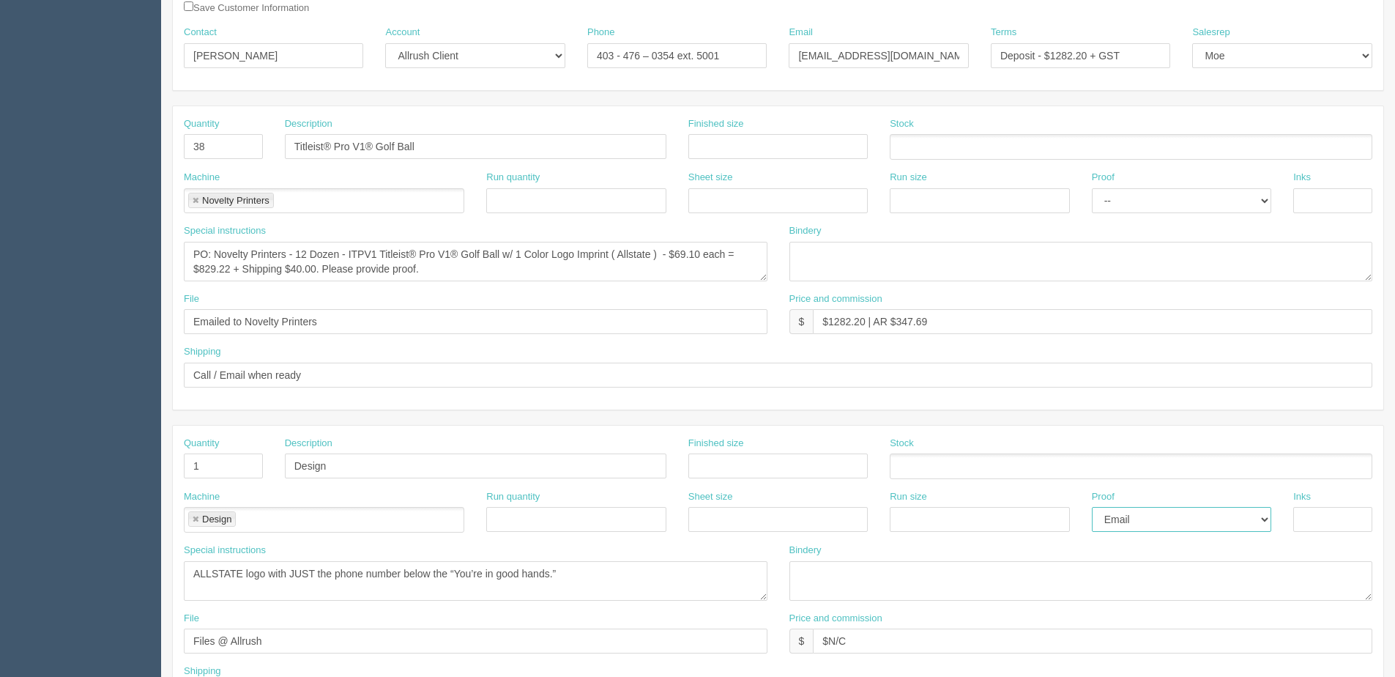
scroll to position [0, 0]
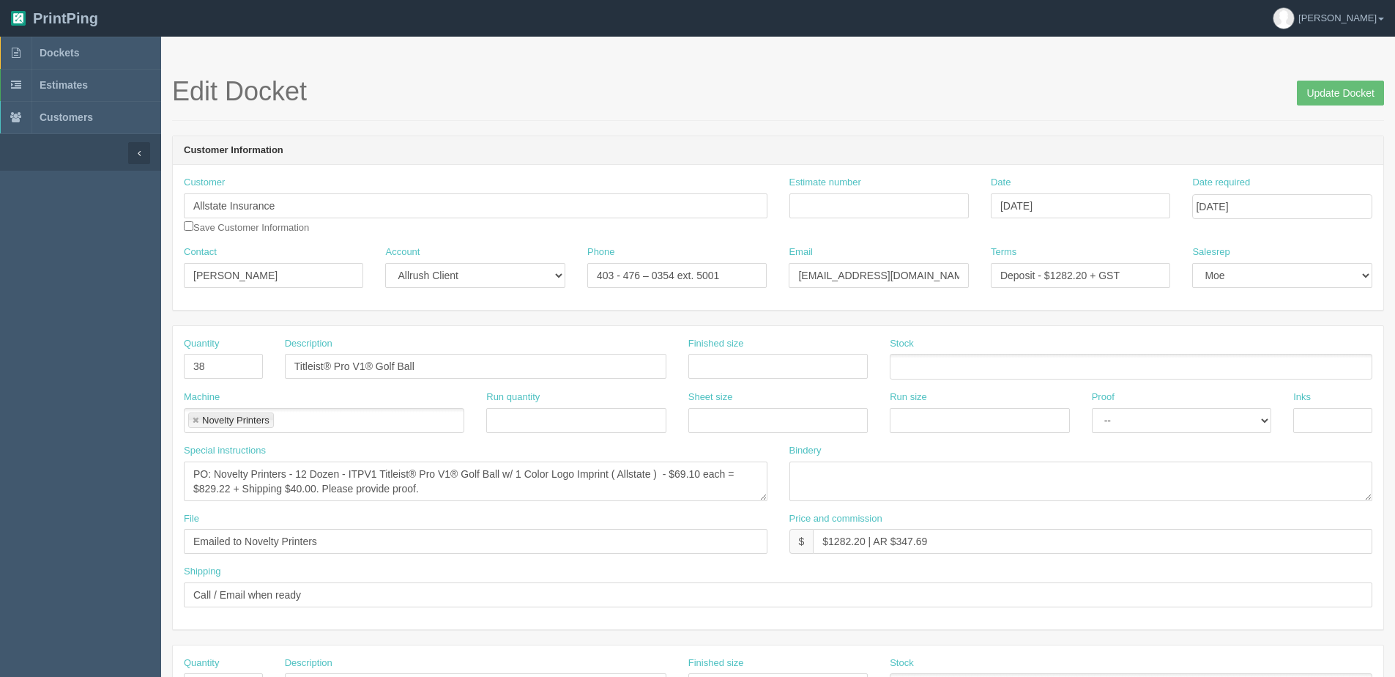
click at [1347, 119] on div "Edit Docket Update Docket" at bounding box center [778, 99] width 1212 height 44
click at [1348, 96] on input "Update Docket" at bounding box center [1340, 93] width 87 height 25
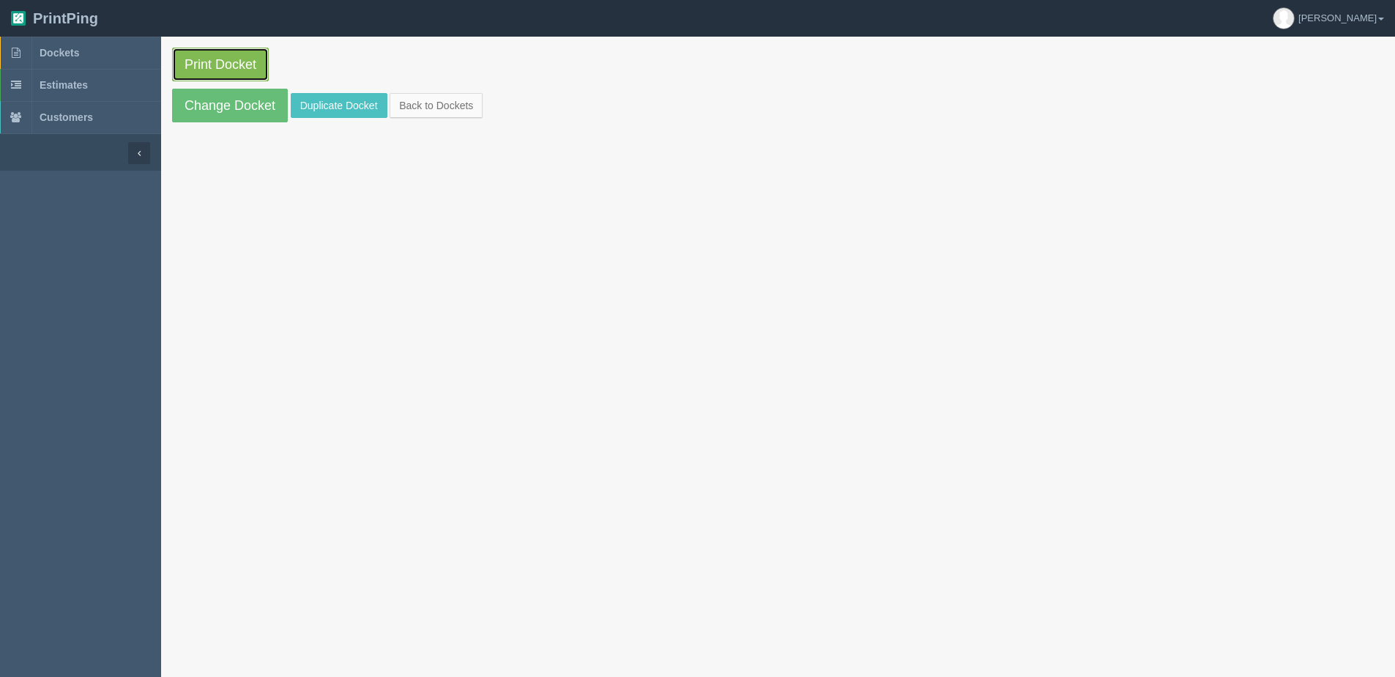
click at [237, 53] on link "Print Docket" at bounding box center [220, 65] width 97 height 34
